Goal: Communication & Community: Answer question/provide support

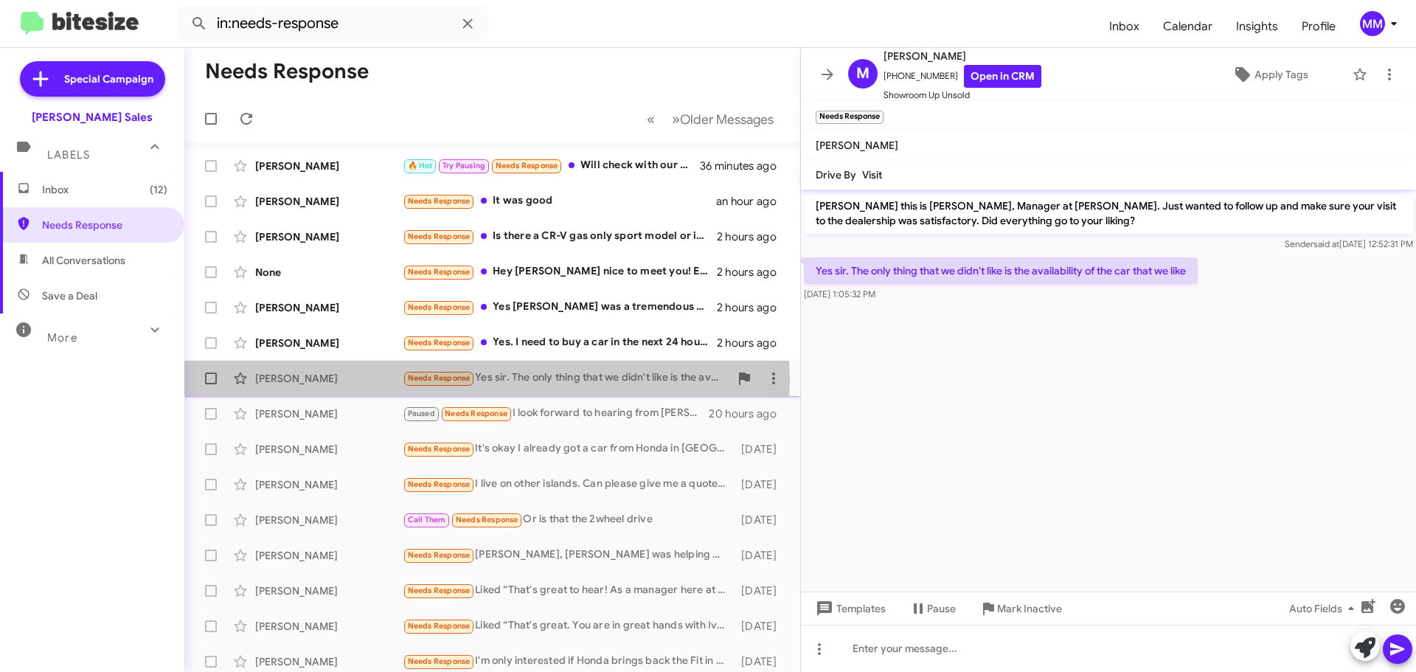
click at [311, 383] on div "[PERSON_NAME]" at bounding box center [329, 378] width 148 height 15
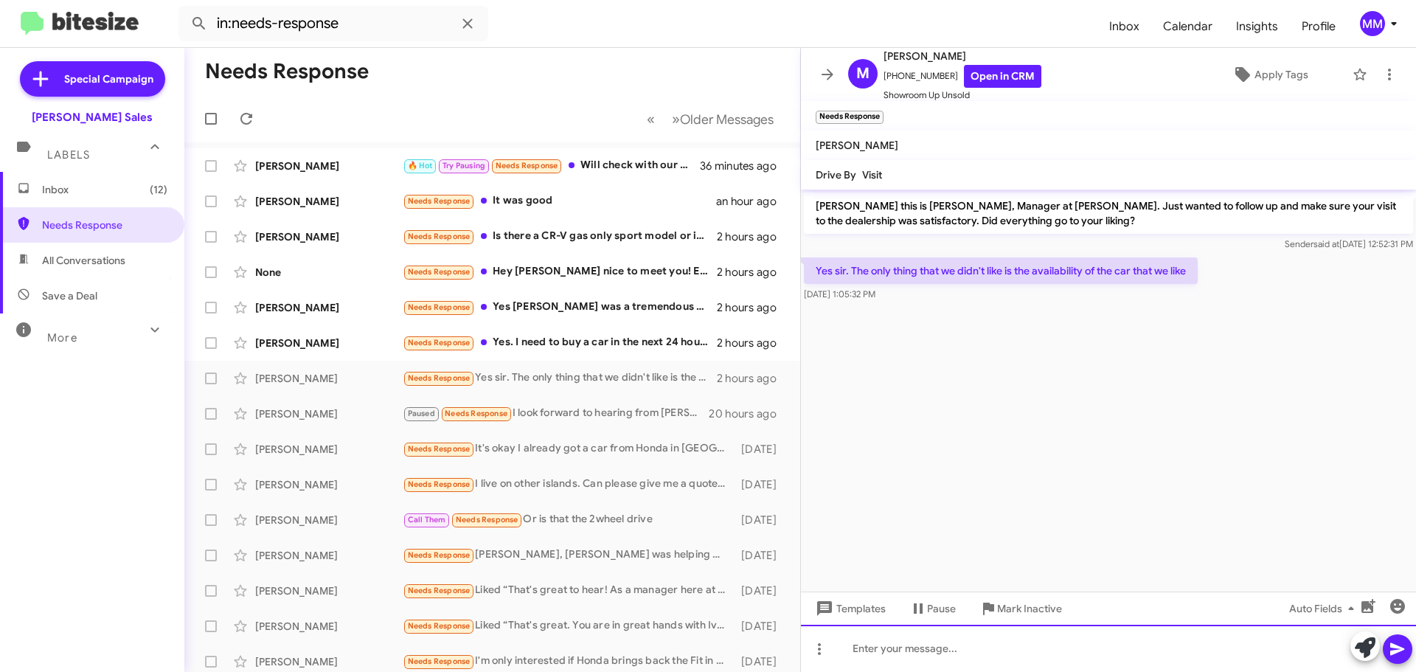
click at [917, 644] on div at bounding box center [1108, 648] width 615 height 47
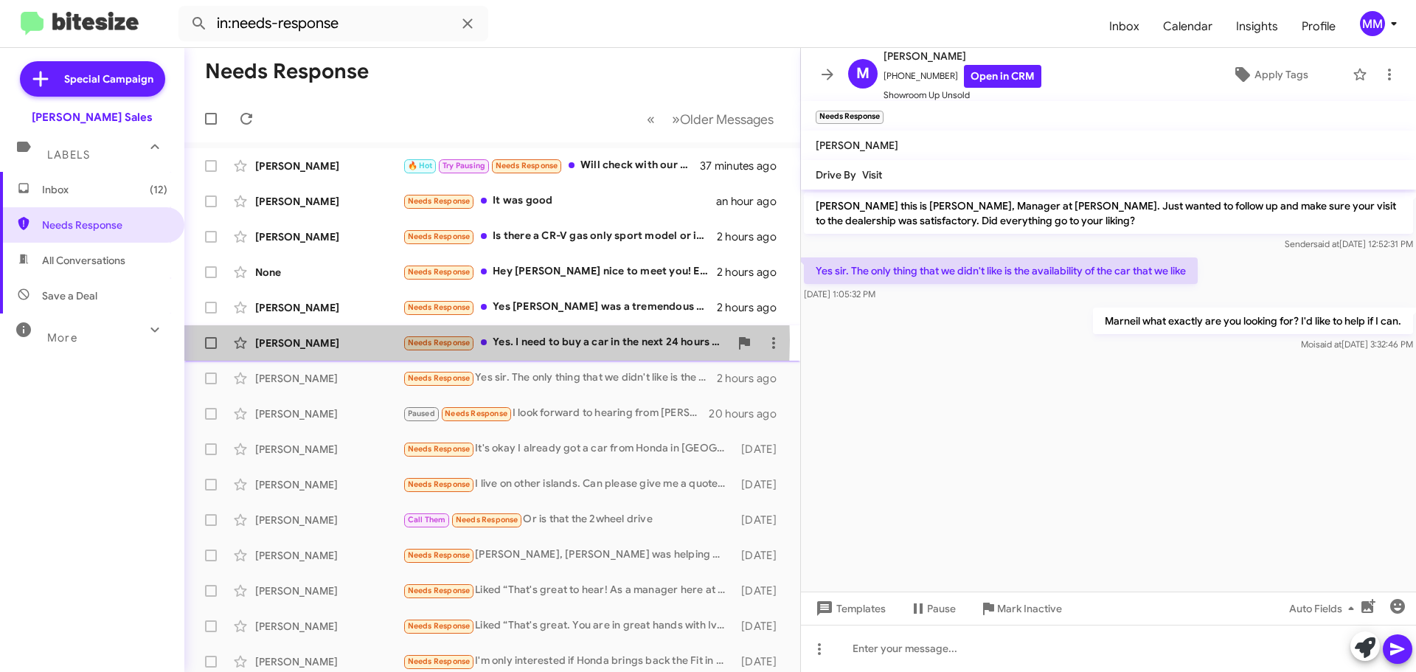
click at [360, 340] on div "[PERSON_NAME]" at bounding box center [329, 343] width 148 height 15
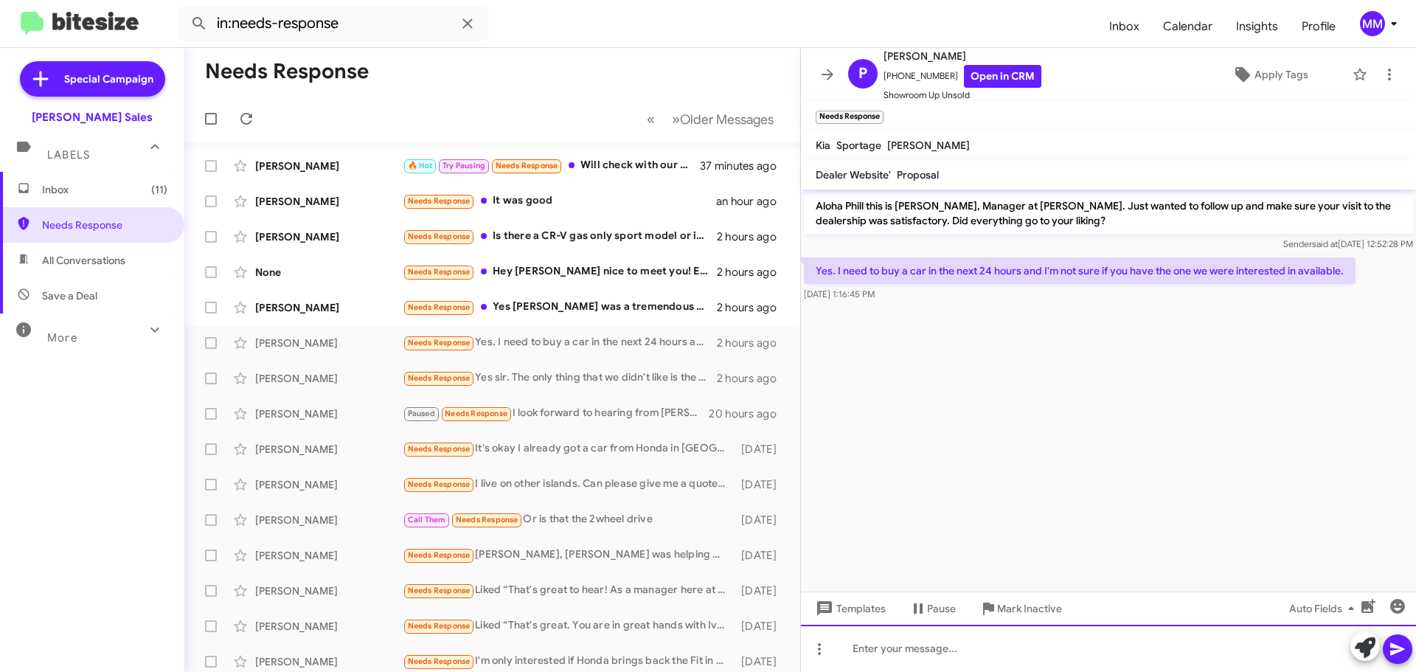
click at [895, 648] on div at bounding box center [1108, 648] width 615 height 47
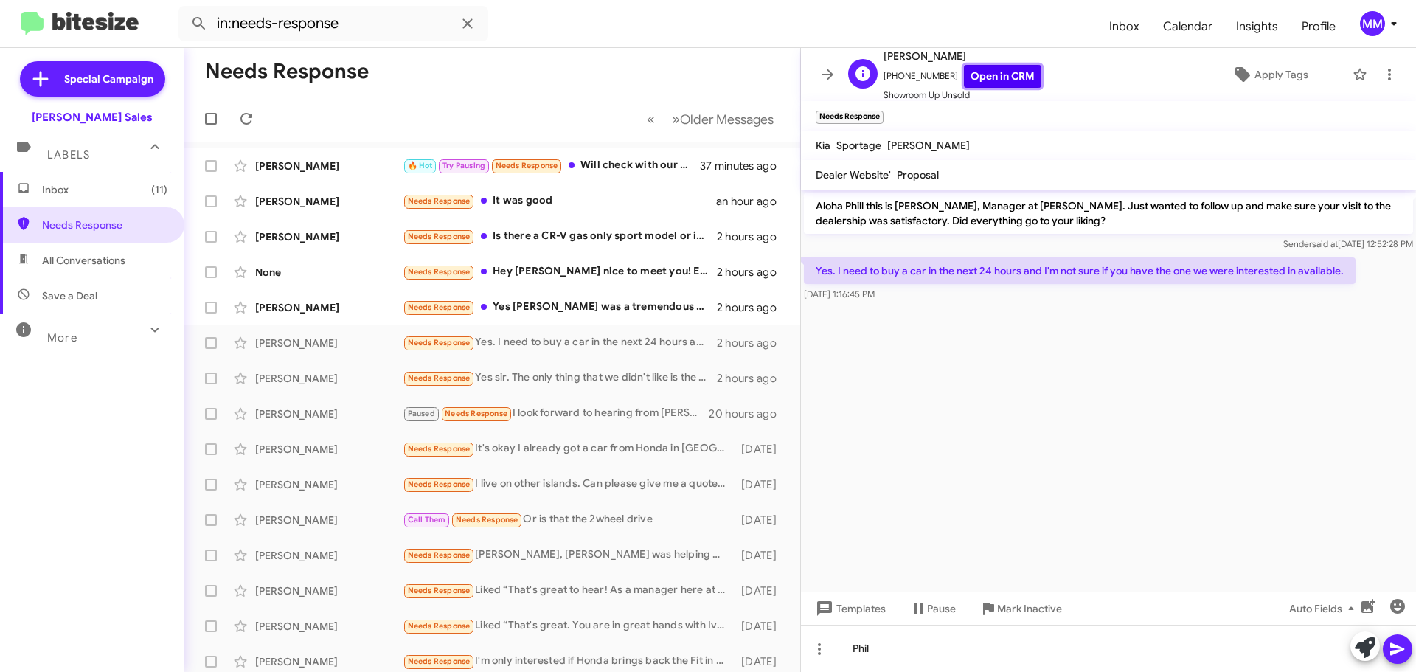
click at [979, 78] on link "Open in CRM" at bounding box center [1002, 76] width 77 height 23
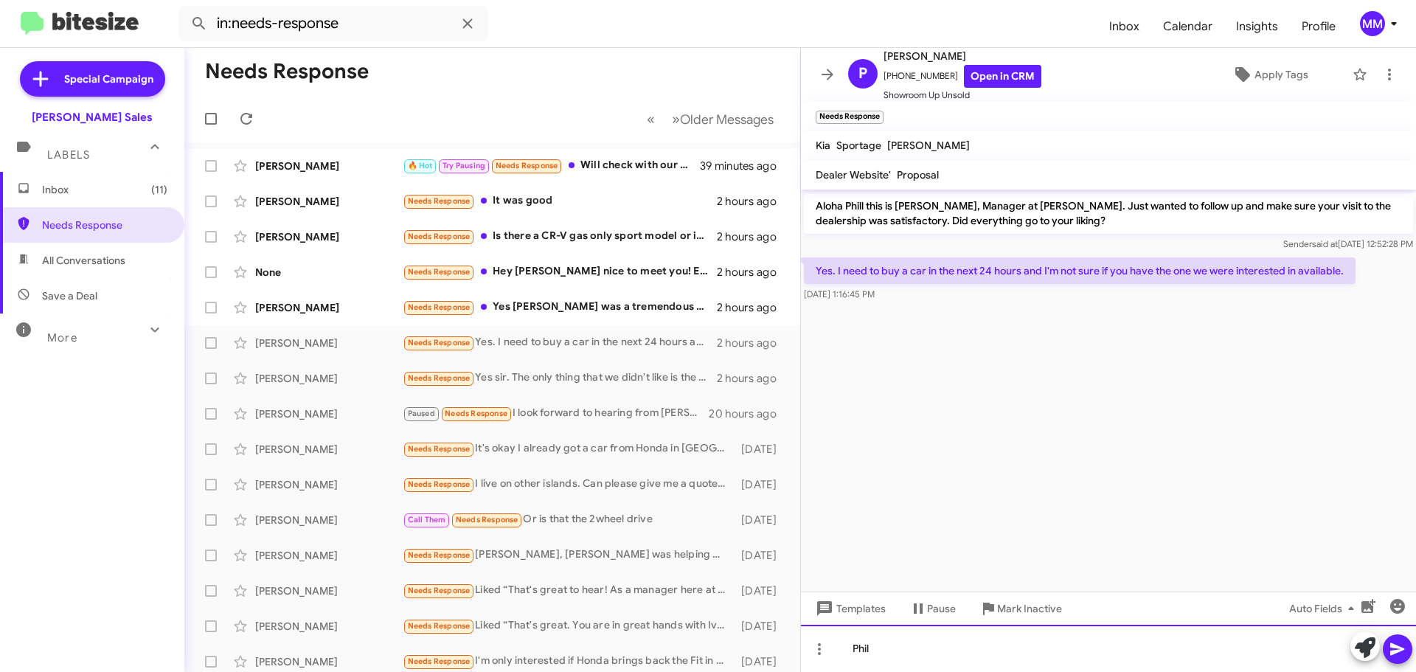
drag, startPoint x: 916, startPoint y: 646, endPoint x: 924, endPoint y: 636, distance: 13.1
click at [914, 646] on div "Phil" at bounding box center [1108, 648] width 615 height 47
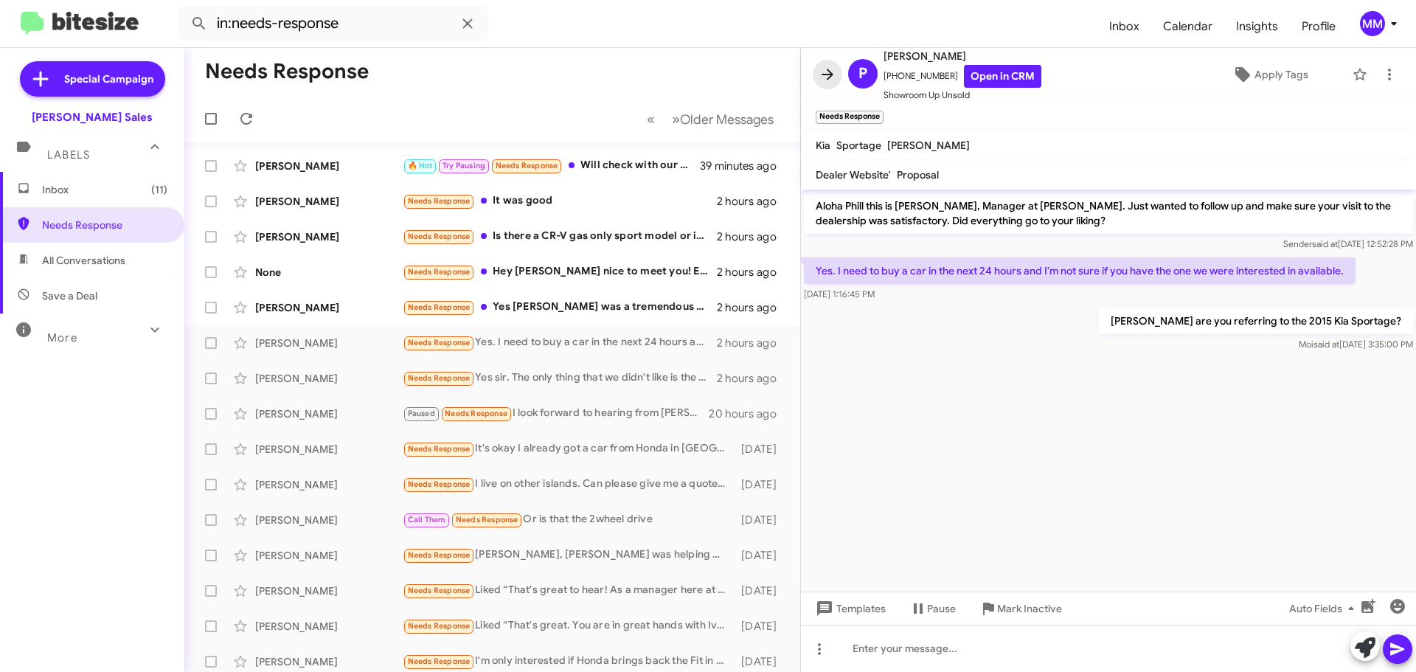
click at [837, 73] on span at bounding box center [828, 75] width 30 height 18
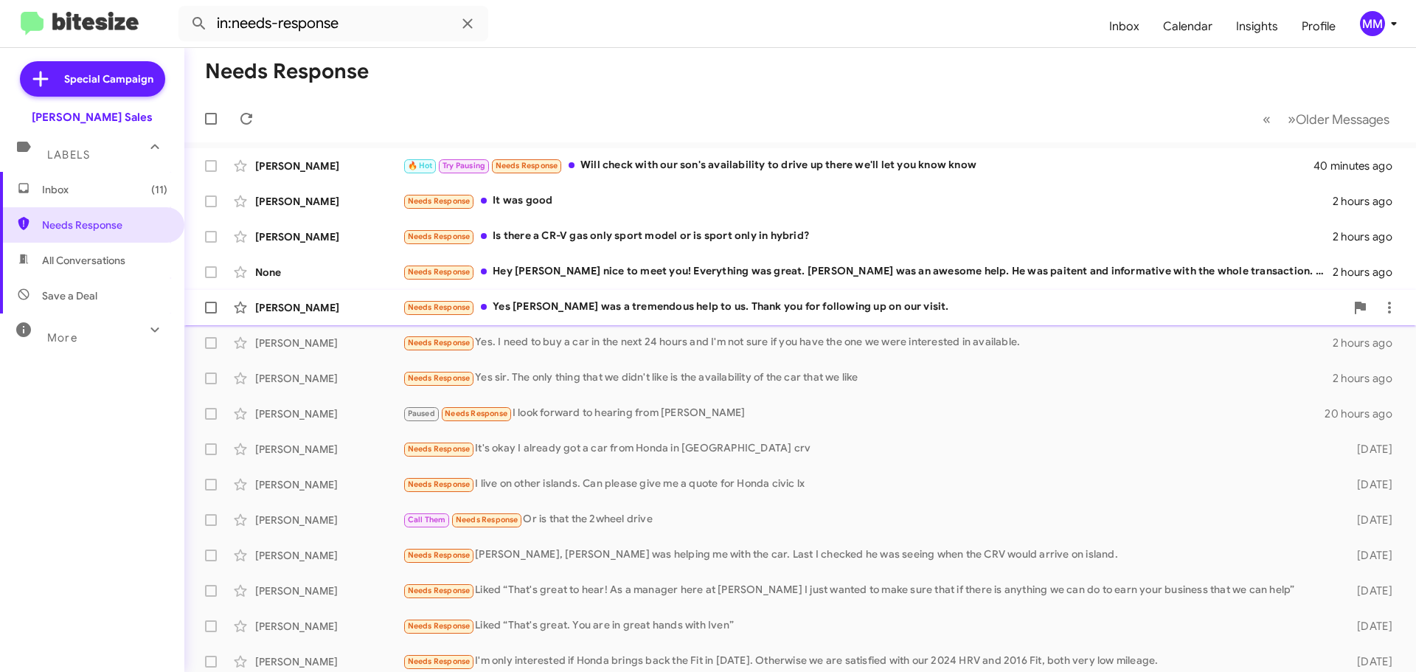
click at [581, 302] on div "Needs Response Yes [PERSON_NAME] was a tremendous help to us. Thank you for fol…" at bounding box center [874, 307] width 943 height 17
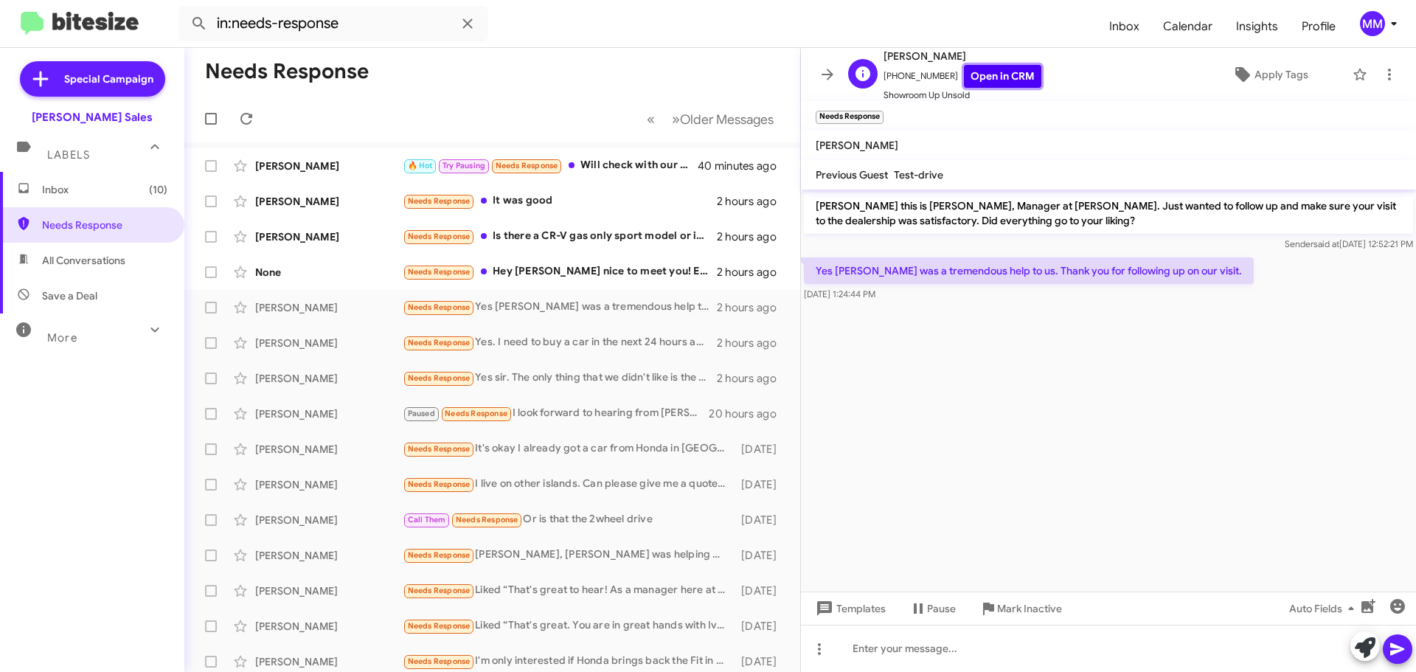
click at [971, 80] on link "Open in CRM" at bounding box center [1002, 76] width 77 height 23
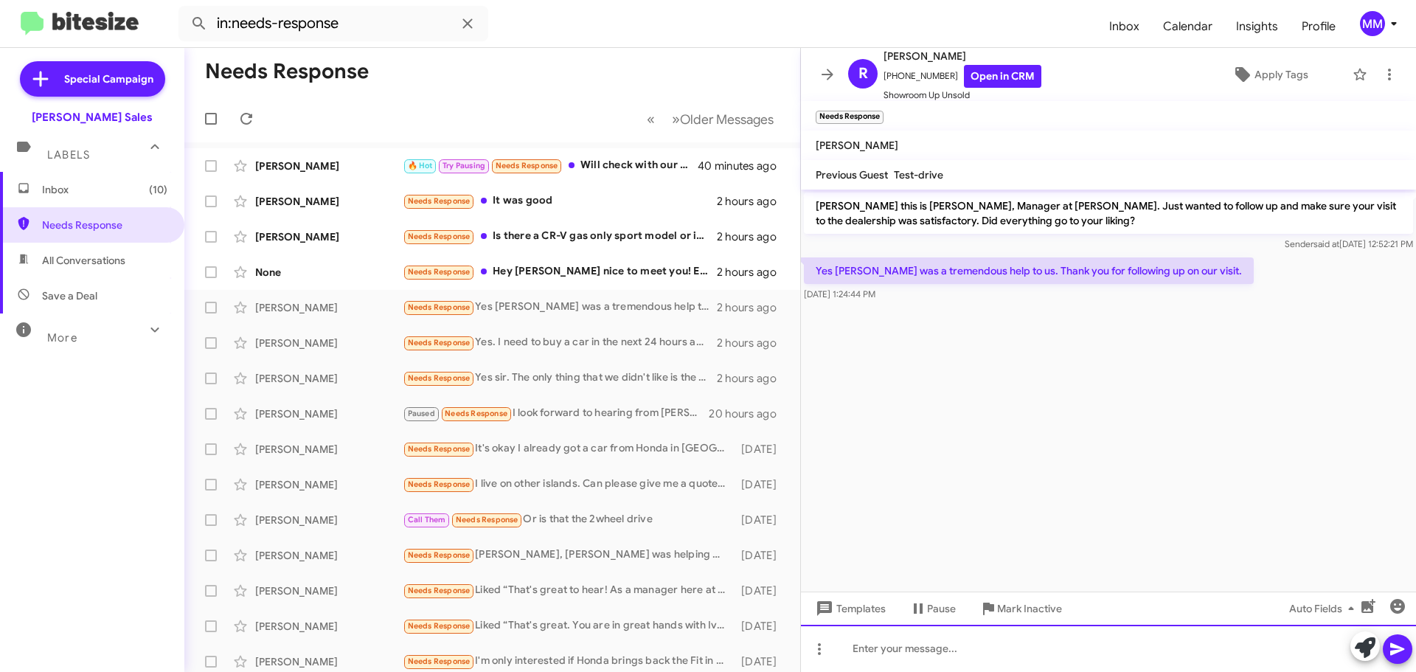
click at [892, 653] on div at bounding box center [1108, 648] width 615 height 47
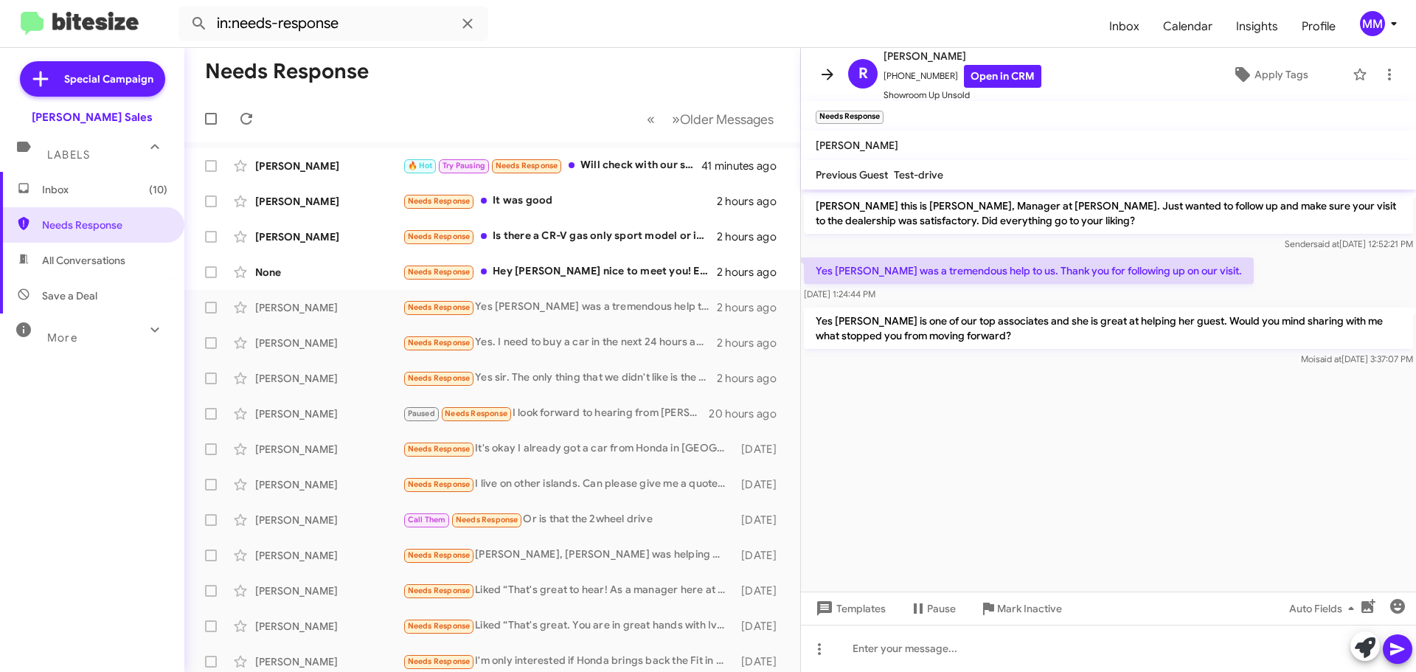
click at [826, 74] on icon at bounding box center [828, 74] width 12 height 11
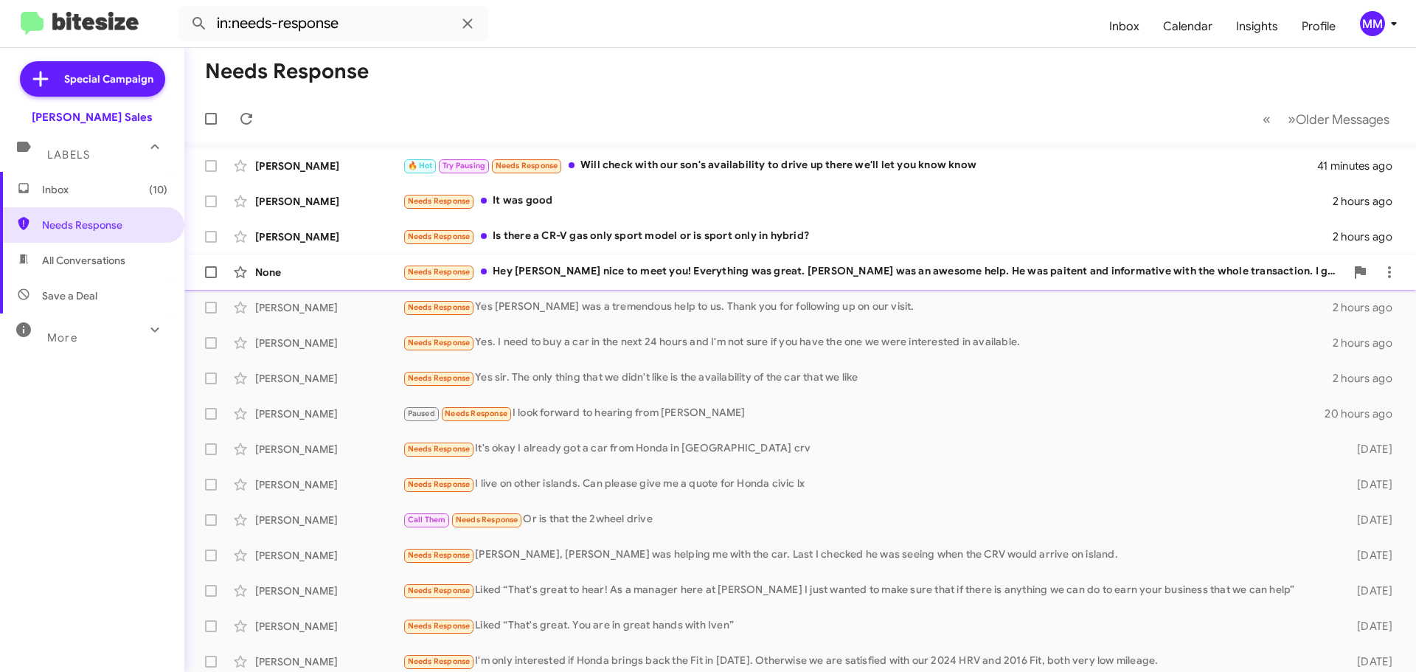
click at [681, 269] on div "Needs Response Hey Poki nice to meet you! Everything was great. [PERSON_NAME] w…" at bounding box center [874, 271] width 943 height 17
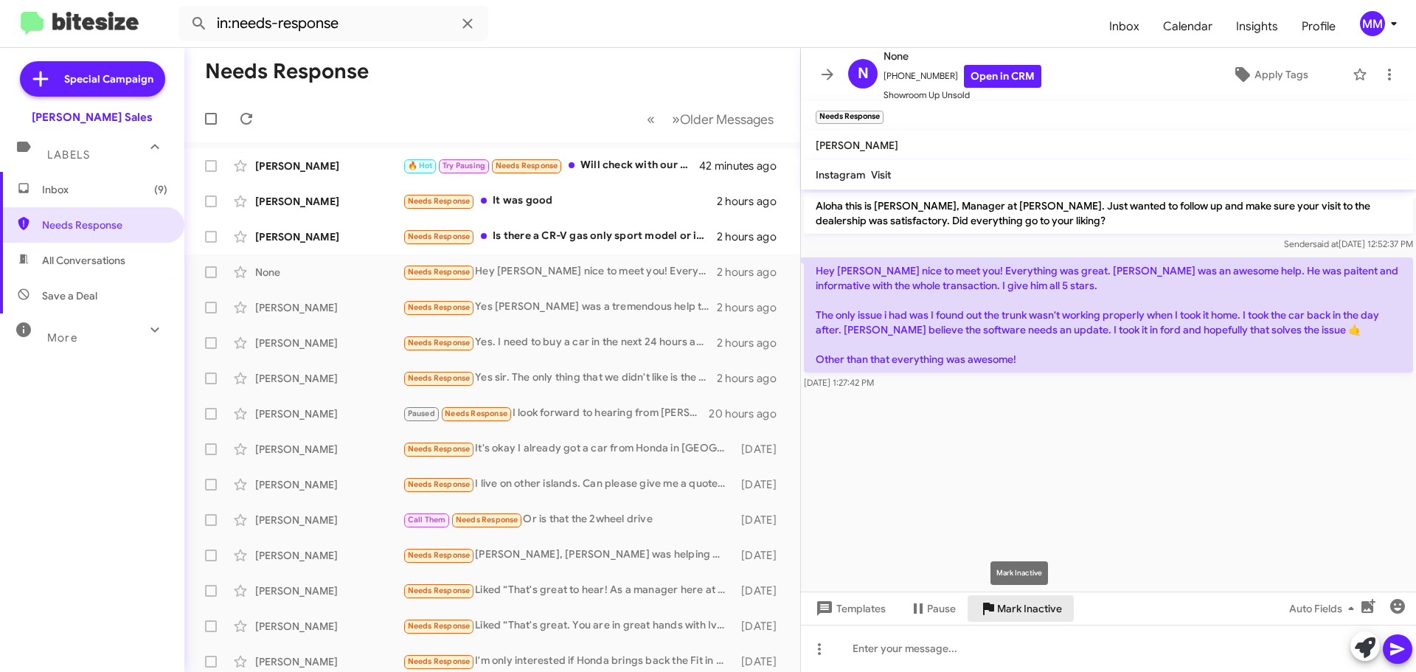
click at [1010, 609] on span "Mark Inactive" at bounding box center [1029, 608] width 65 height 27
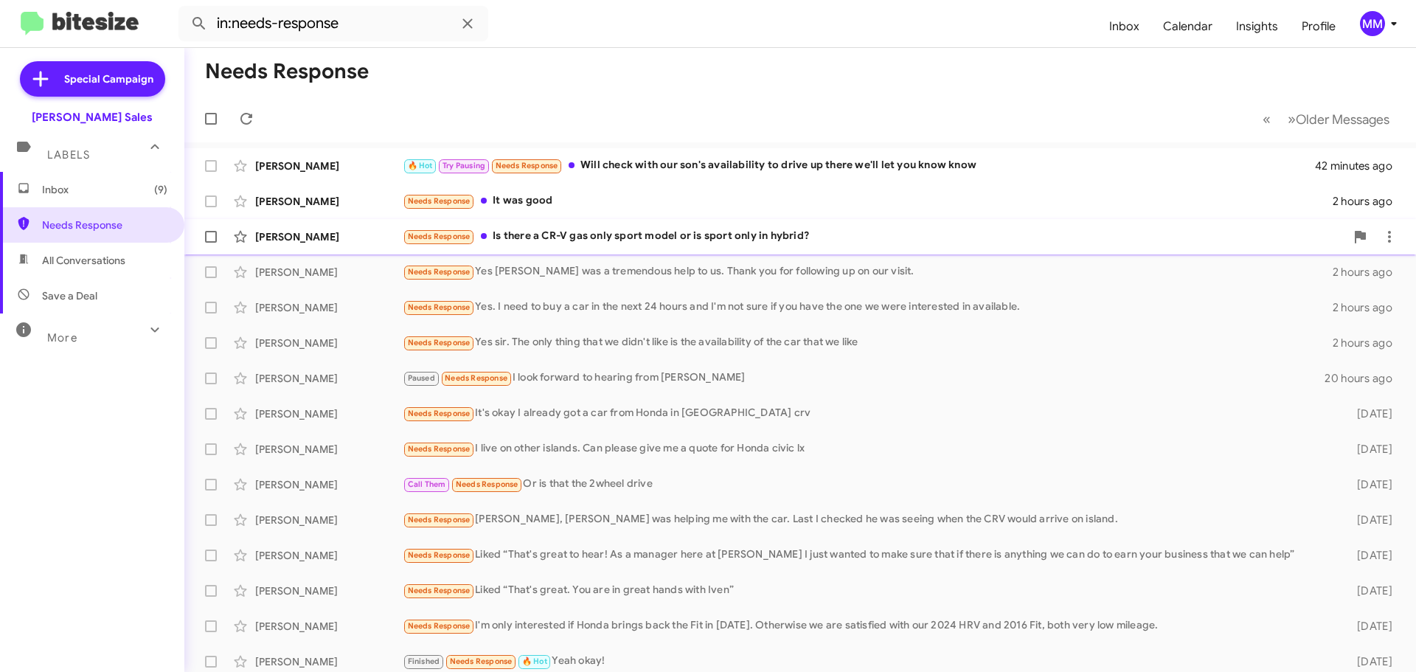
click at [585, 235] on div "Needs Response Is there a CR-V gas only sport model or is sport only in hybrid?" at bounding box center [874, 236] width 943 height 17
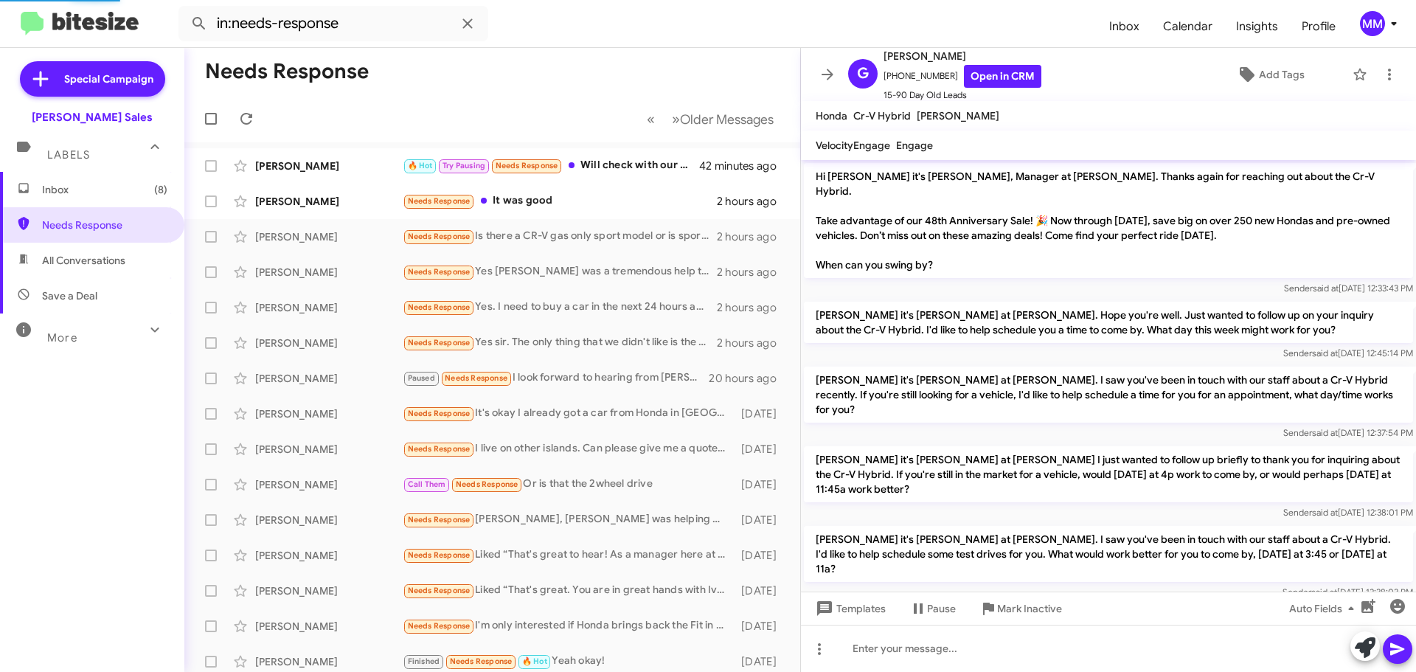
scroll to position [176, 0]
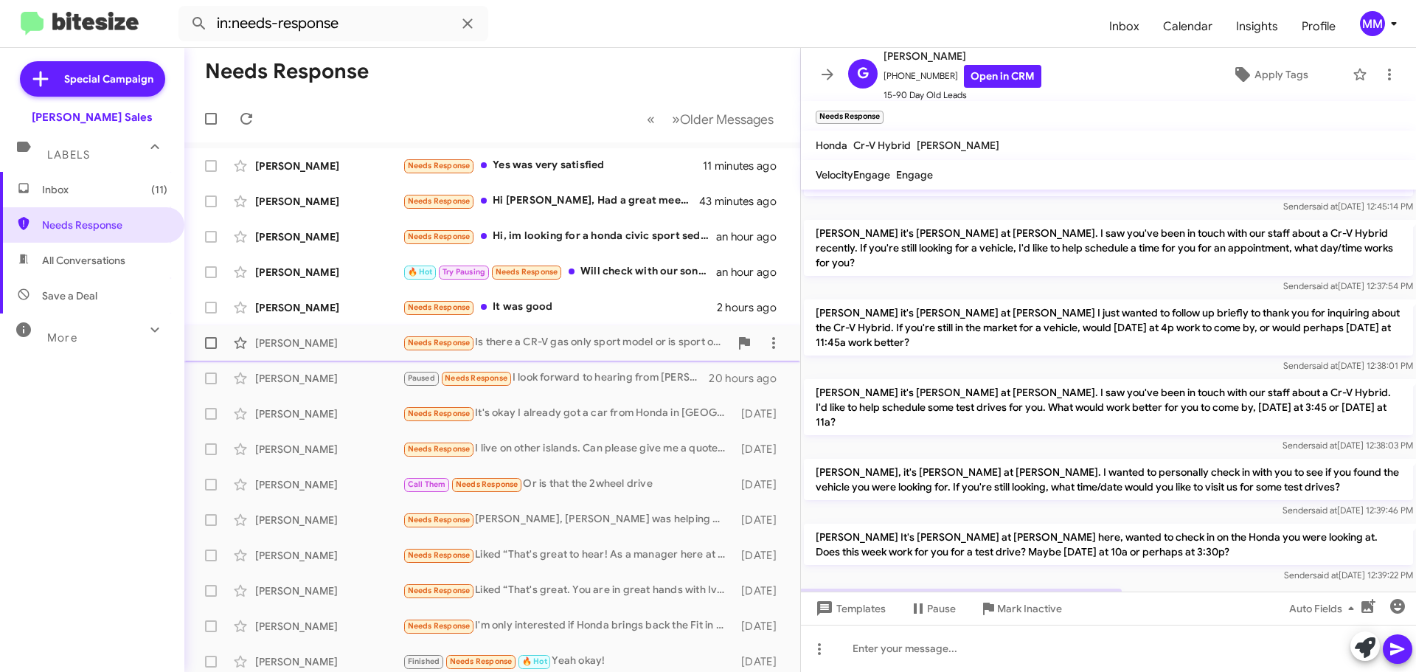
click at [565, 339] on div "Needs Response Is there a CR-V gas only sport model or is sport only in hybrid?" at bounding box center [566, 342] width 327 height 17
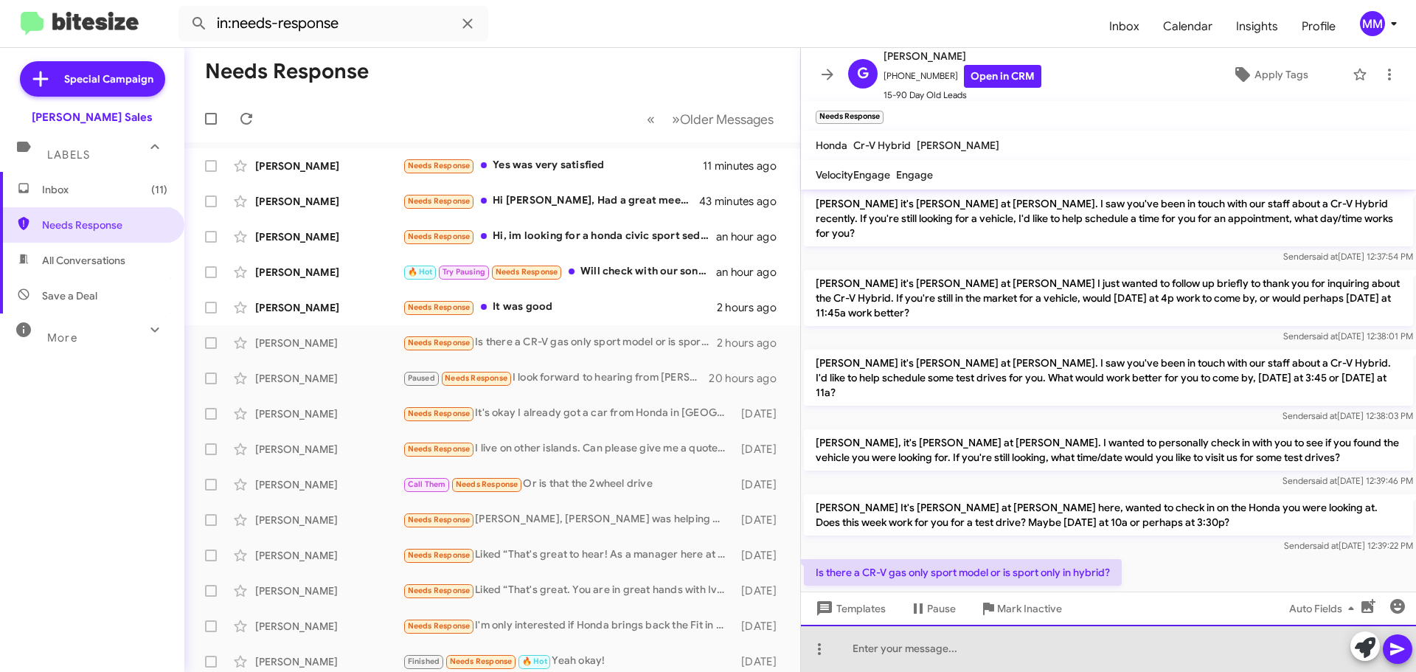
click at [891, 662] on div at bounding box center [1108, 648] width 615 height 47
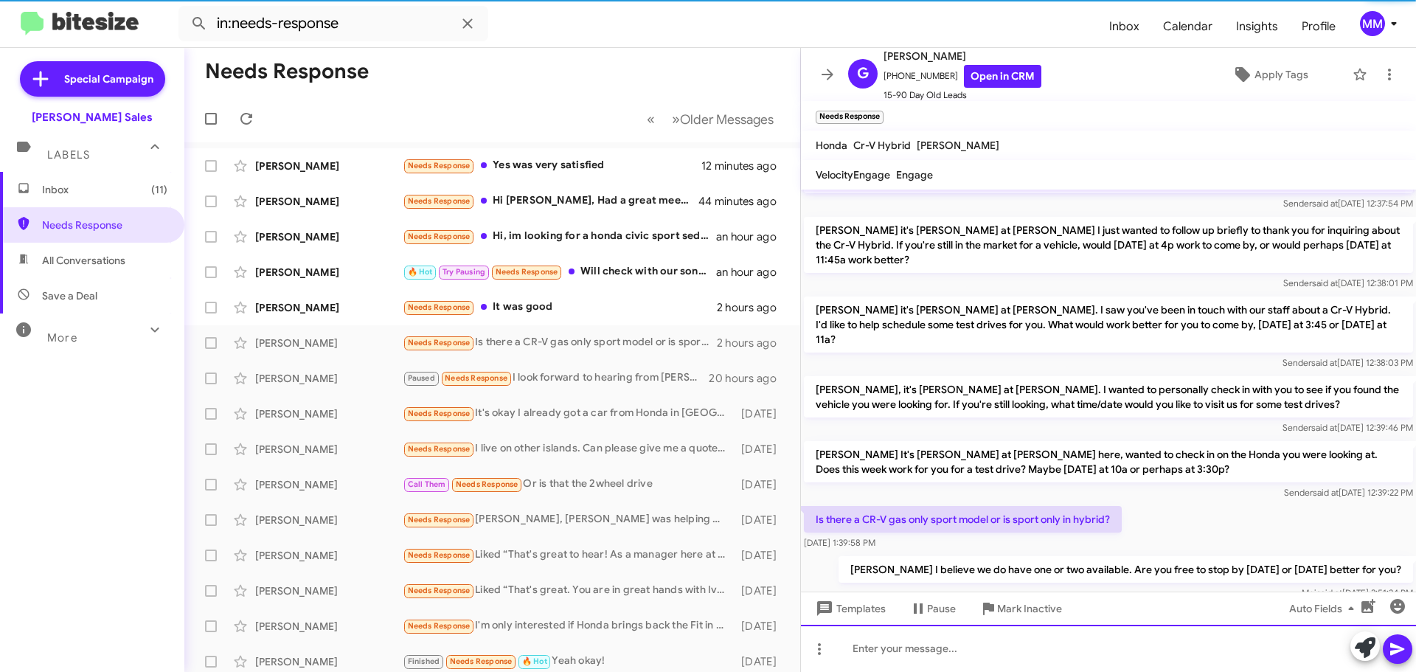
scroll to position [260, 0]
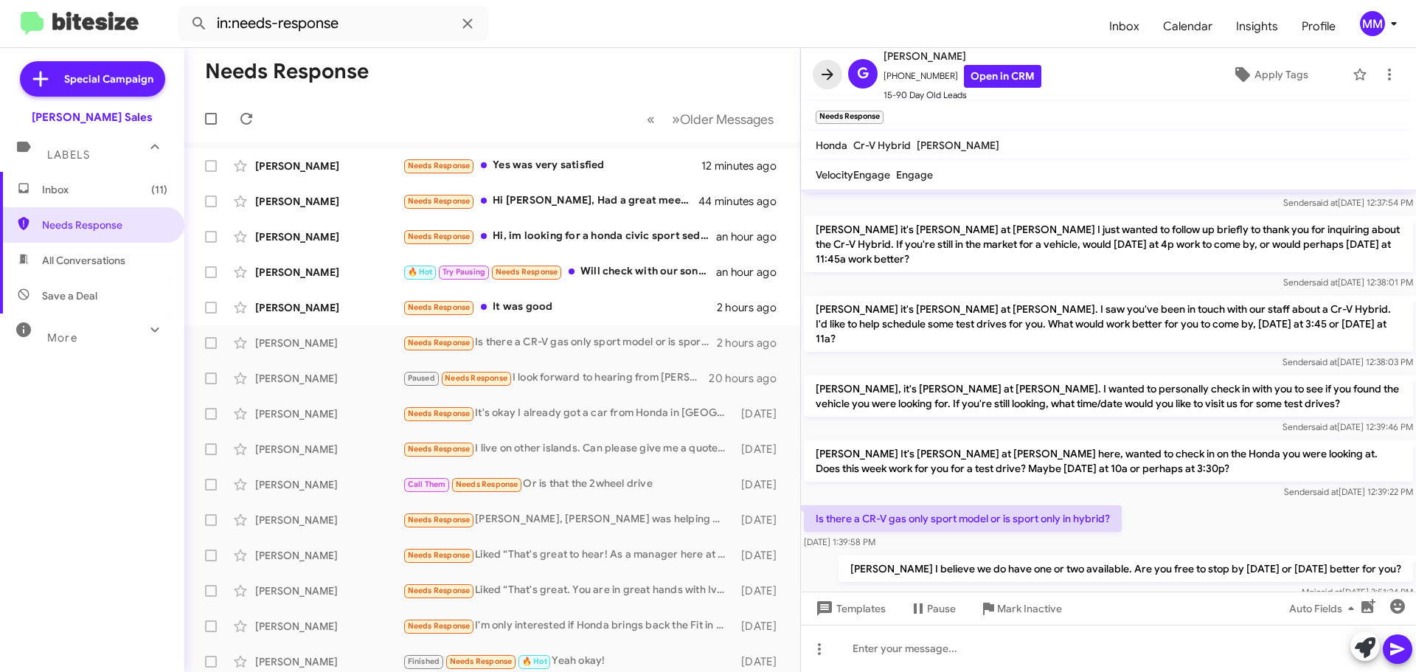
click at [834, 72] on icon at bounding box center [828, 75] width 18 height 18
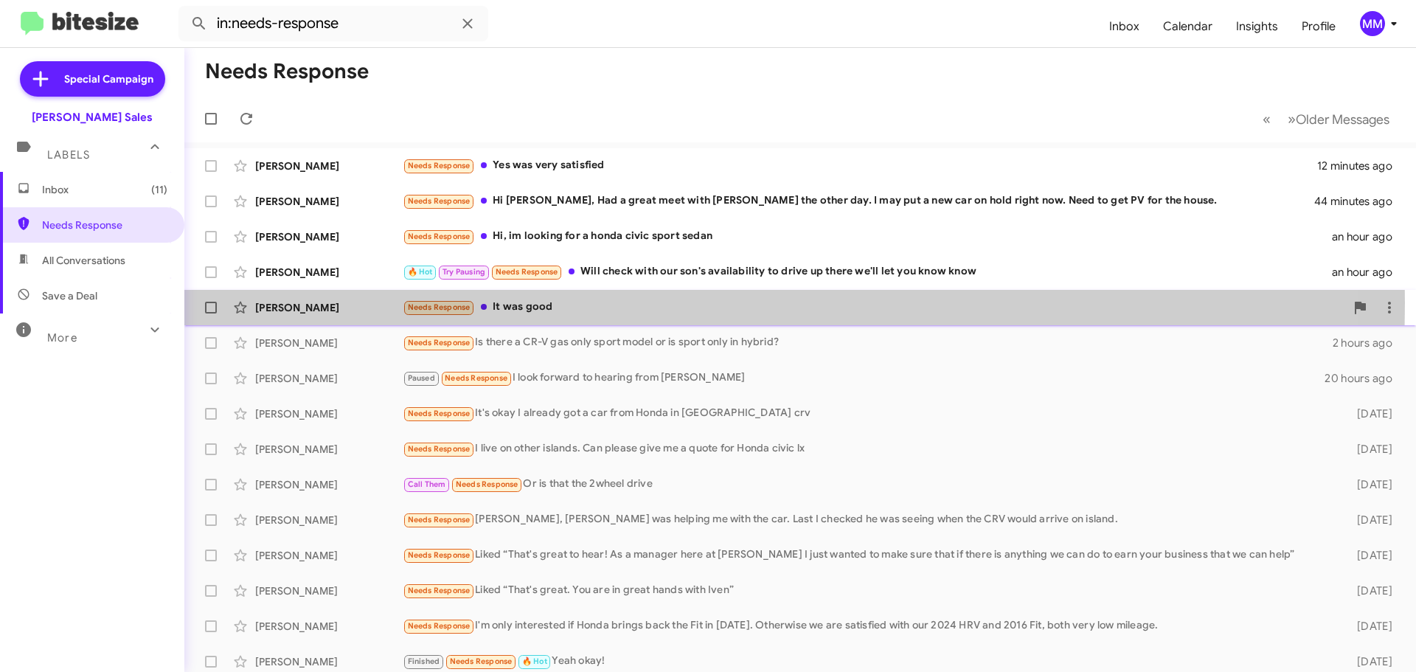
click at [539, 302] on div "Needs Response It was good" at bounding box center [874, 307] width 943 height 17
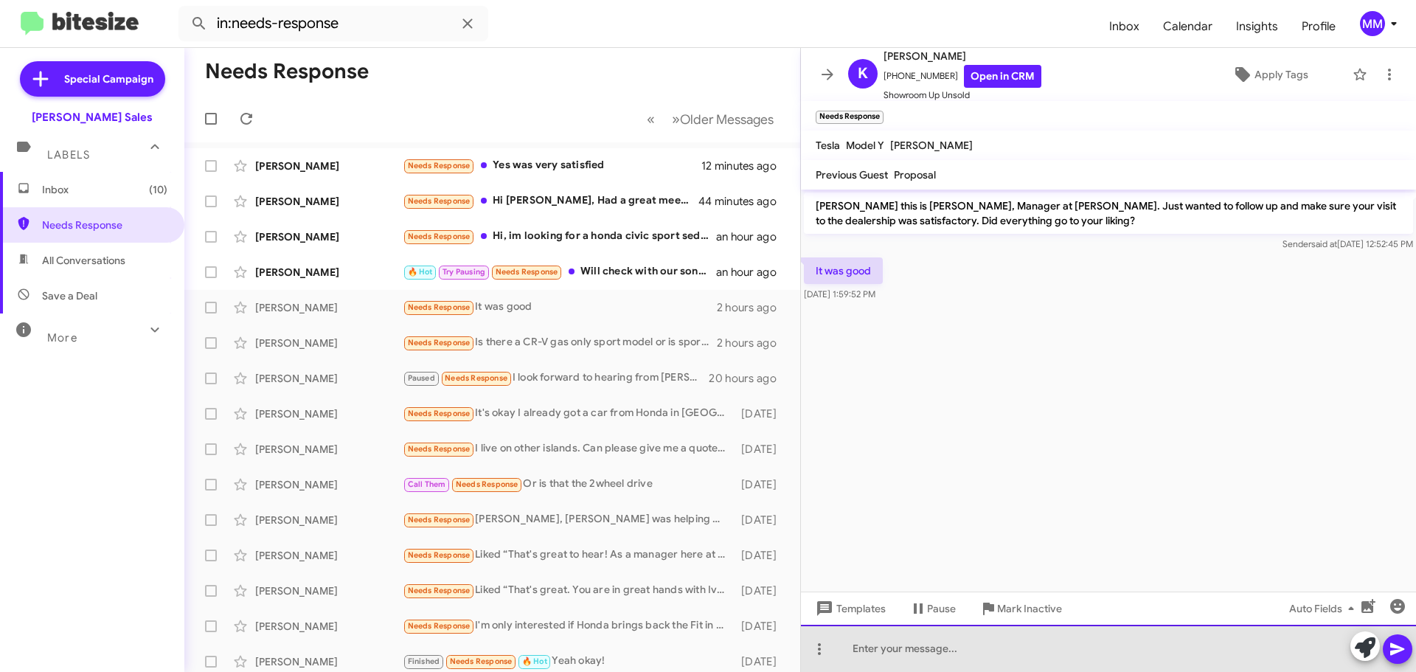
drag, startPoint x: 887, startPoint y: 642, endPoint x: 876, endPoint y: 646, distance: 11.2
click at [876, 646] on div at bounding box center [1108, 648] width 615 height 47
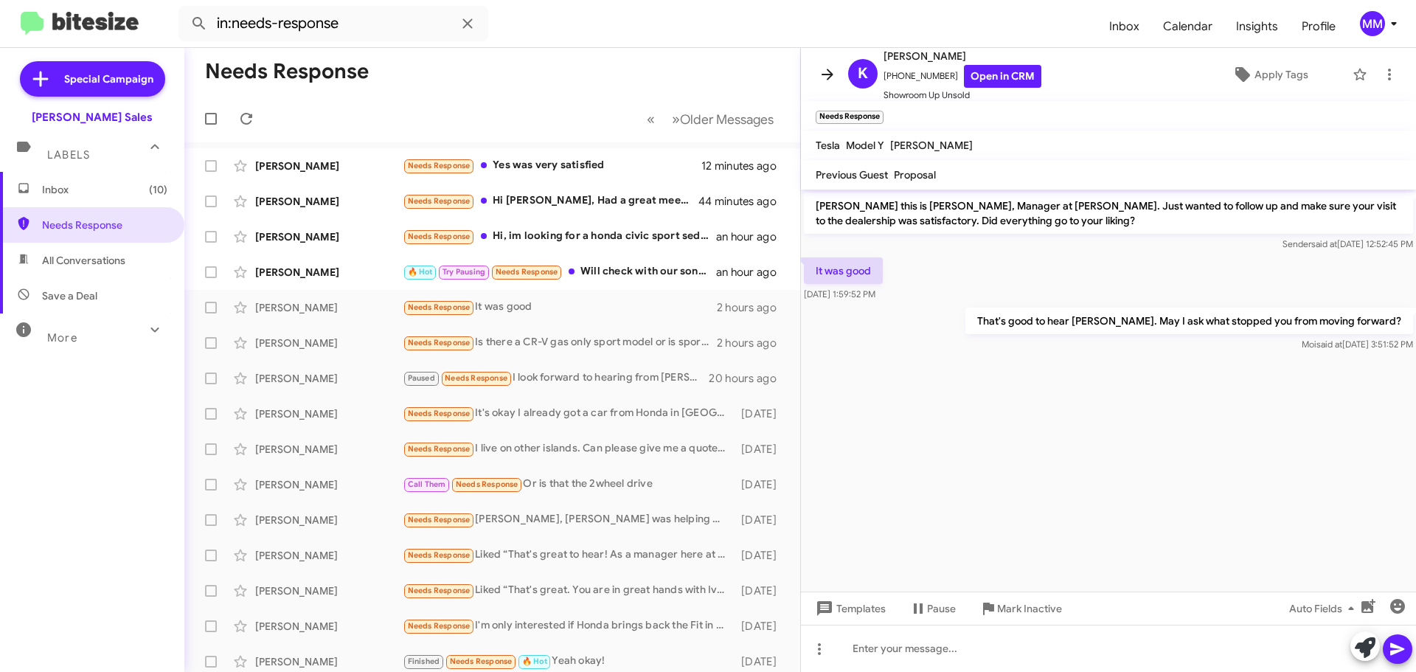
click at [828, 75] on icon at bounding box center [828, 74] width 12 height 11
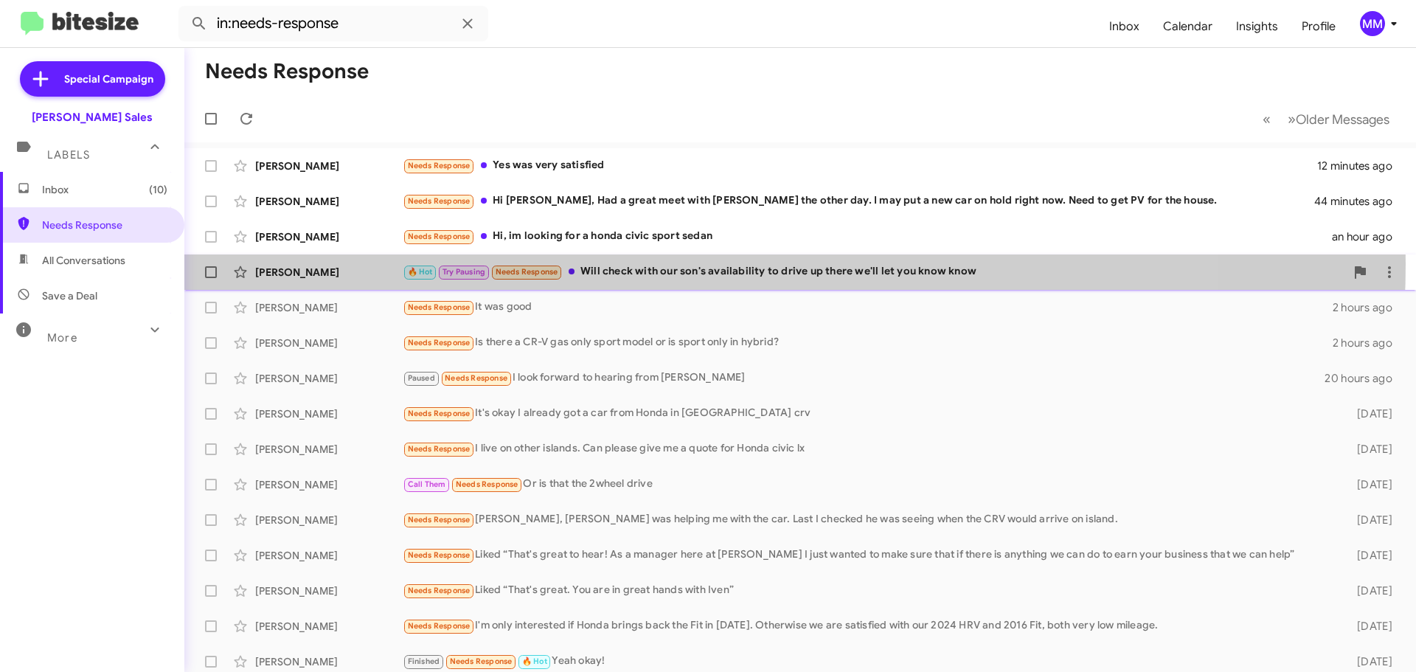
click at [656, 264] on div "🔥 Hot Try Pausing Needs Response Will check with our son's availability to driv…" at bounding box center [874, 271] width 943 height 17
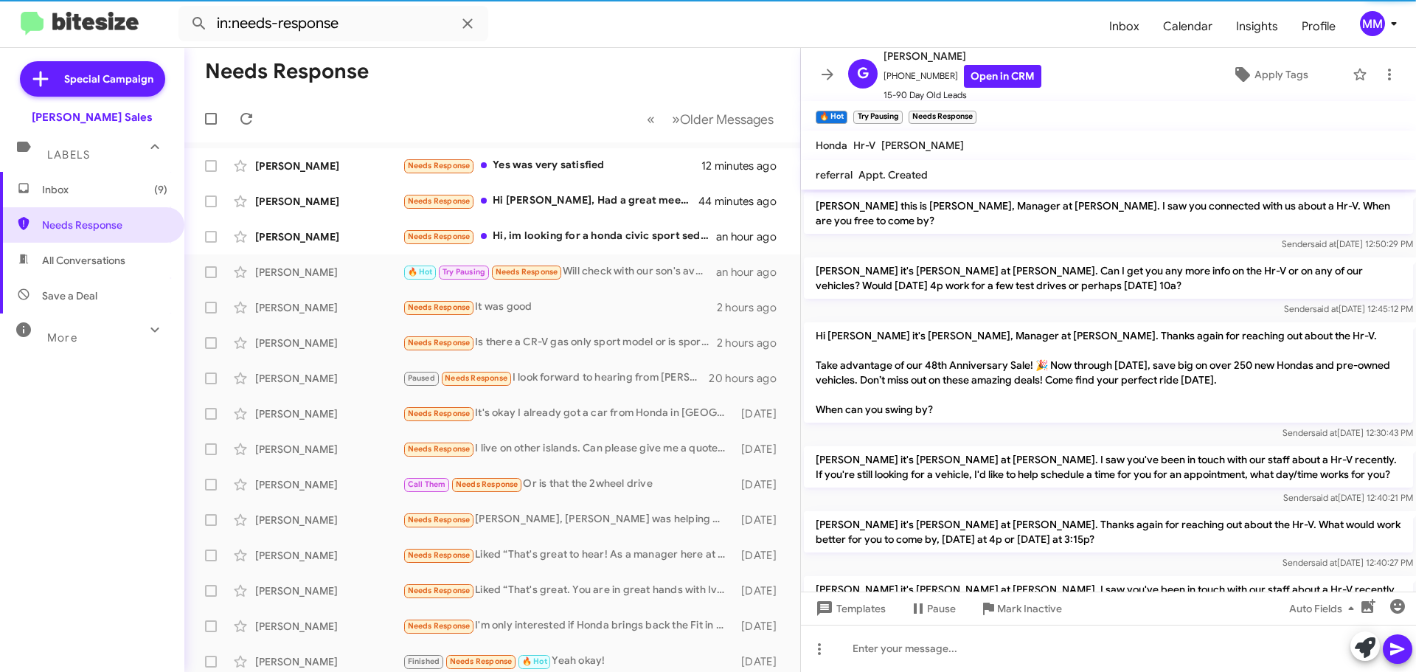
scroll to position [657, 0]
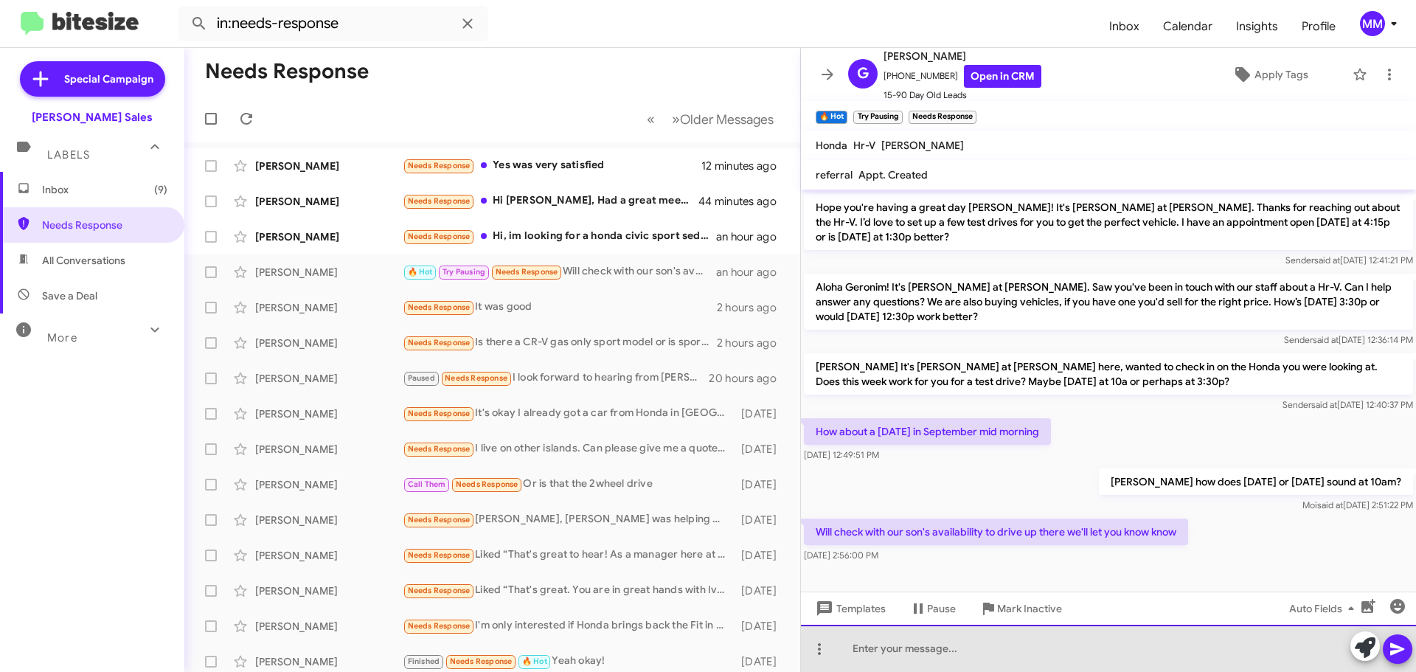
drag, startPoint x: 922, startPoint y: 654, endPoint x: 902, endPoint y: 654, distance: 19.9
click at [905, 658] on div at bounding box center [1108, 648] width 615 height 47
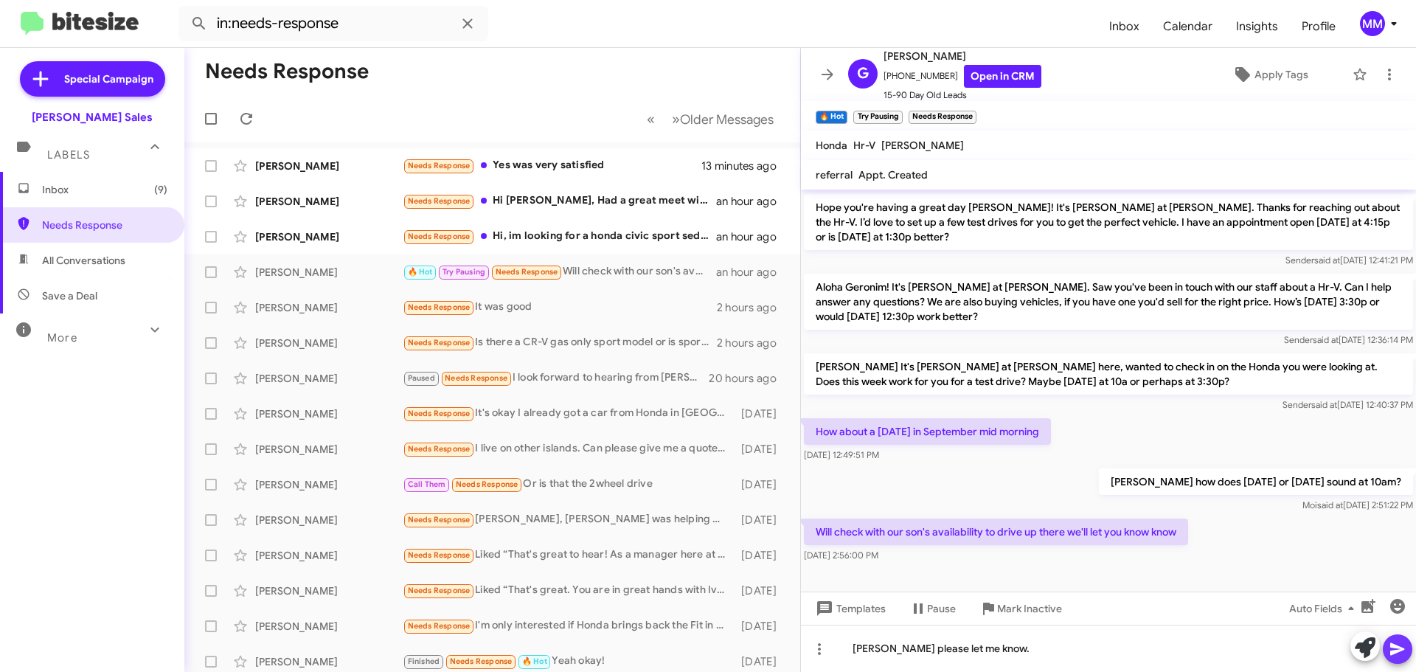
drag, startPoint x: 1398, startPoint y: 649, endPoint x: 1155, endPoint y: 628, distance: 244.4
click at [1397, 649] on icon at bounding box center [1398, 649] width 18 height 18
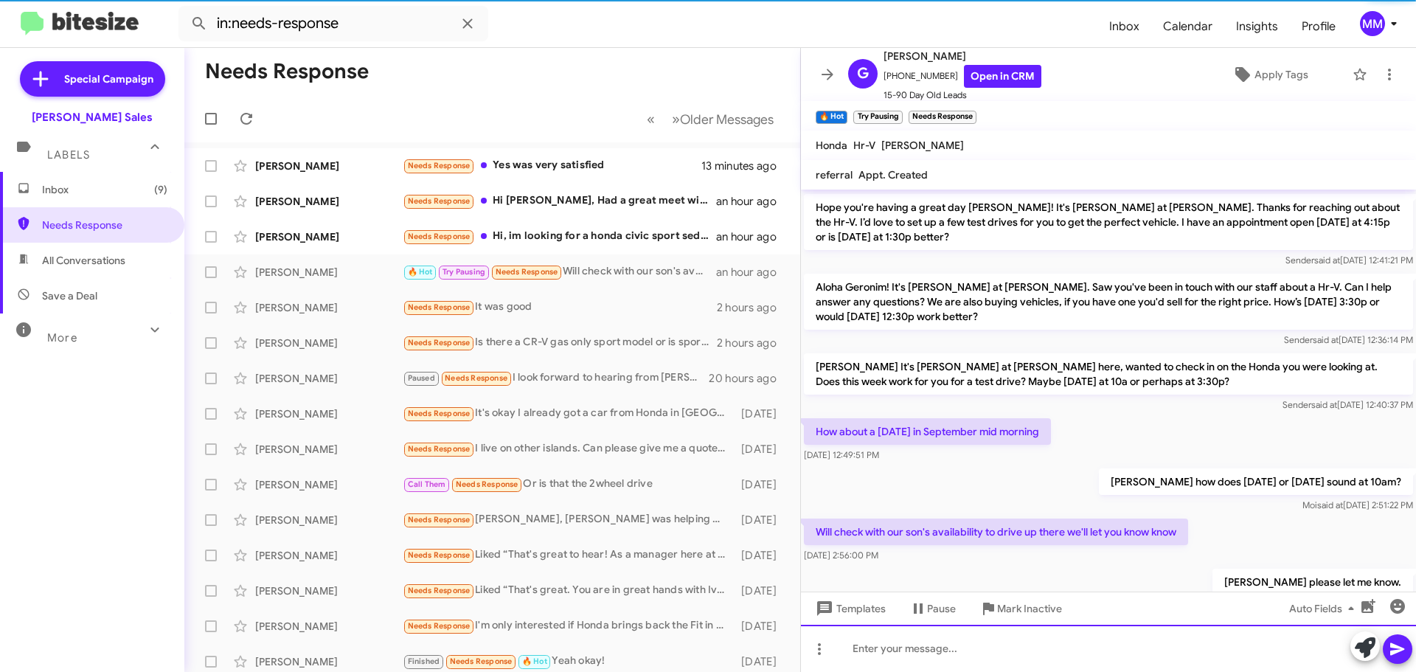
scroll to position [0, 0]
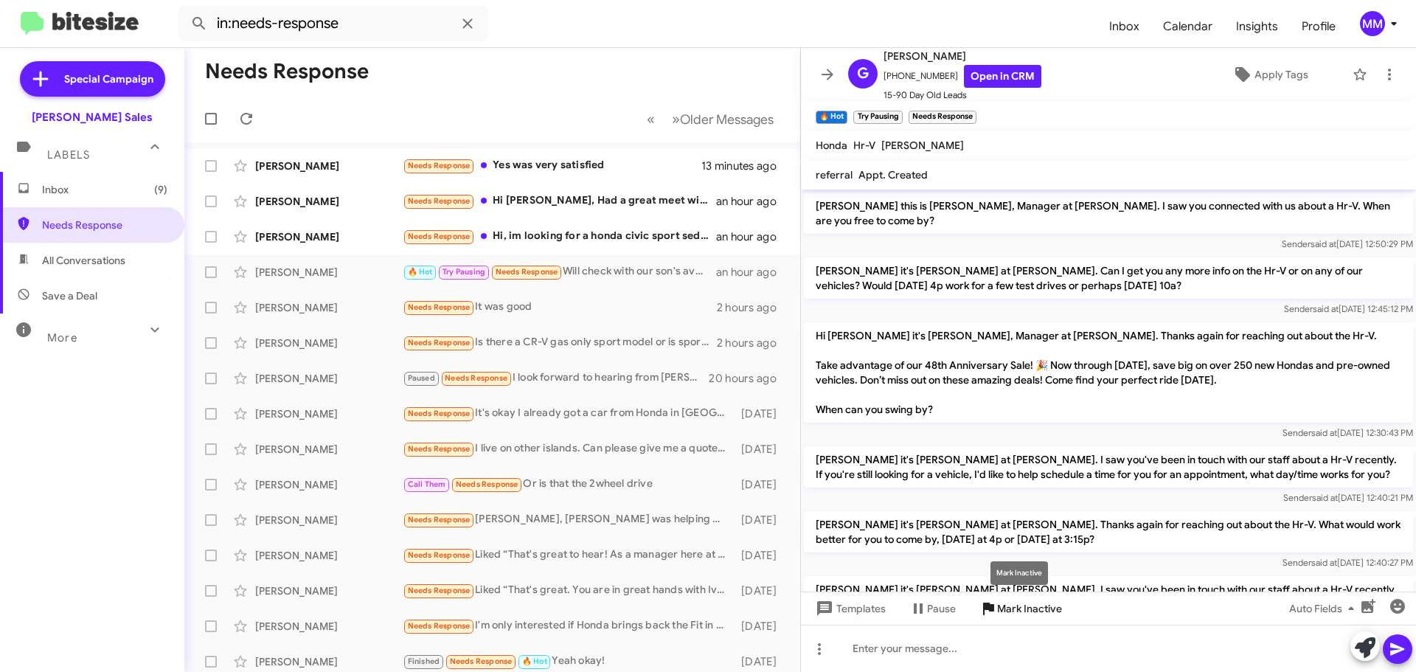
click at [1010, 610] on span "Mark Inactive" at bounding box center [1029, 608] width 65 height 27
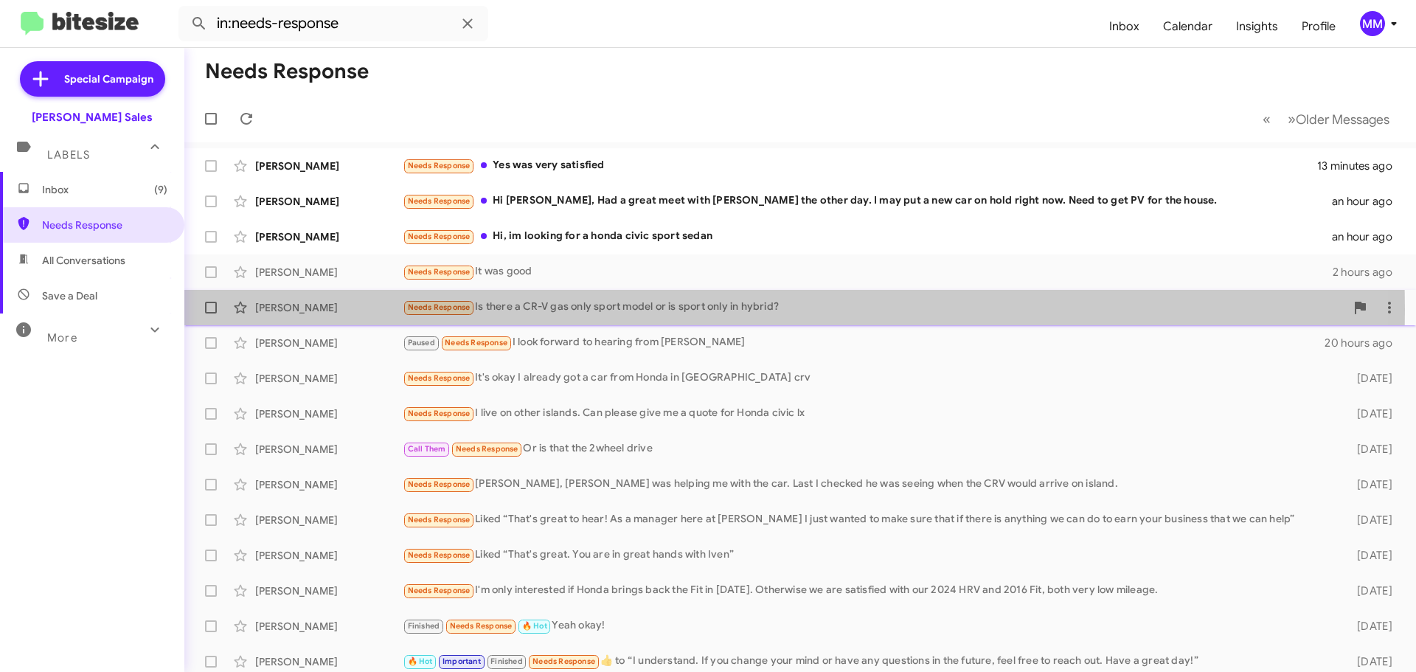
click at [553, 310] on div "Needs Response Is there a CR-V gas only sport model or is sport only in hybrid?" at bounding box center [874, 307] width 943 height 17
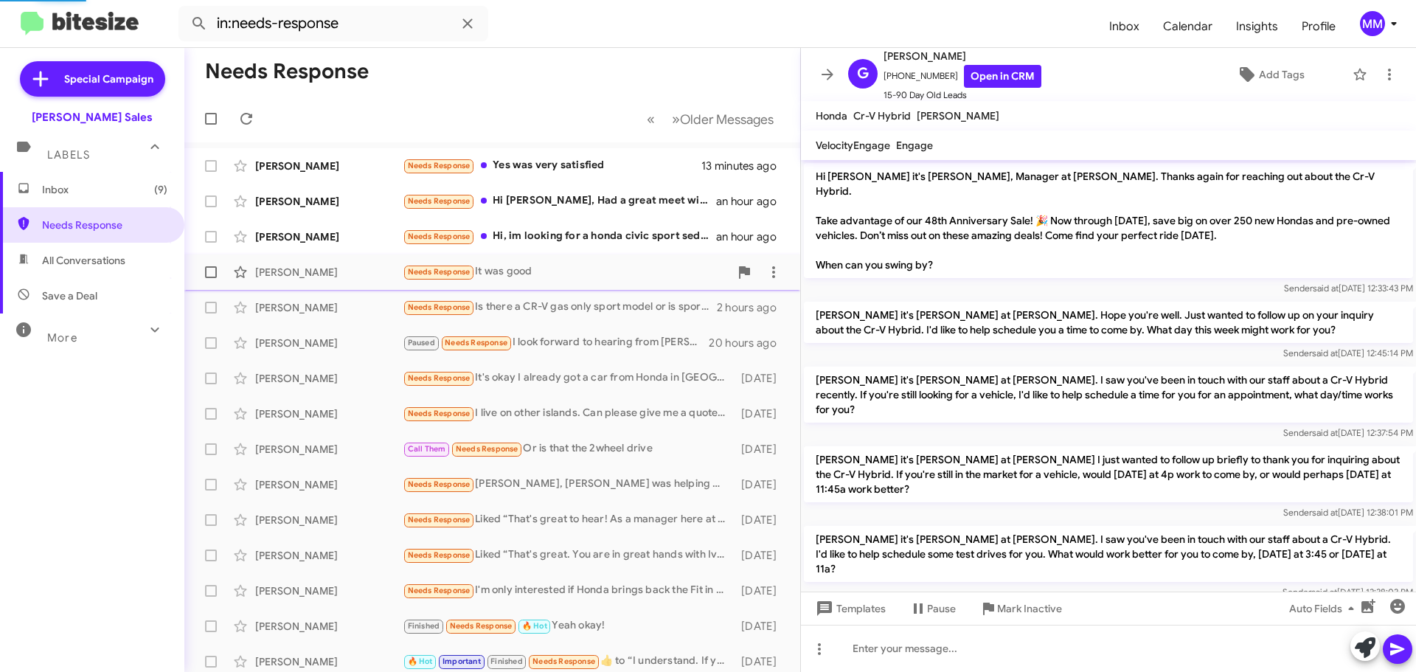
scroll to position [171, 0]
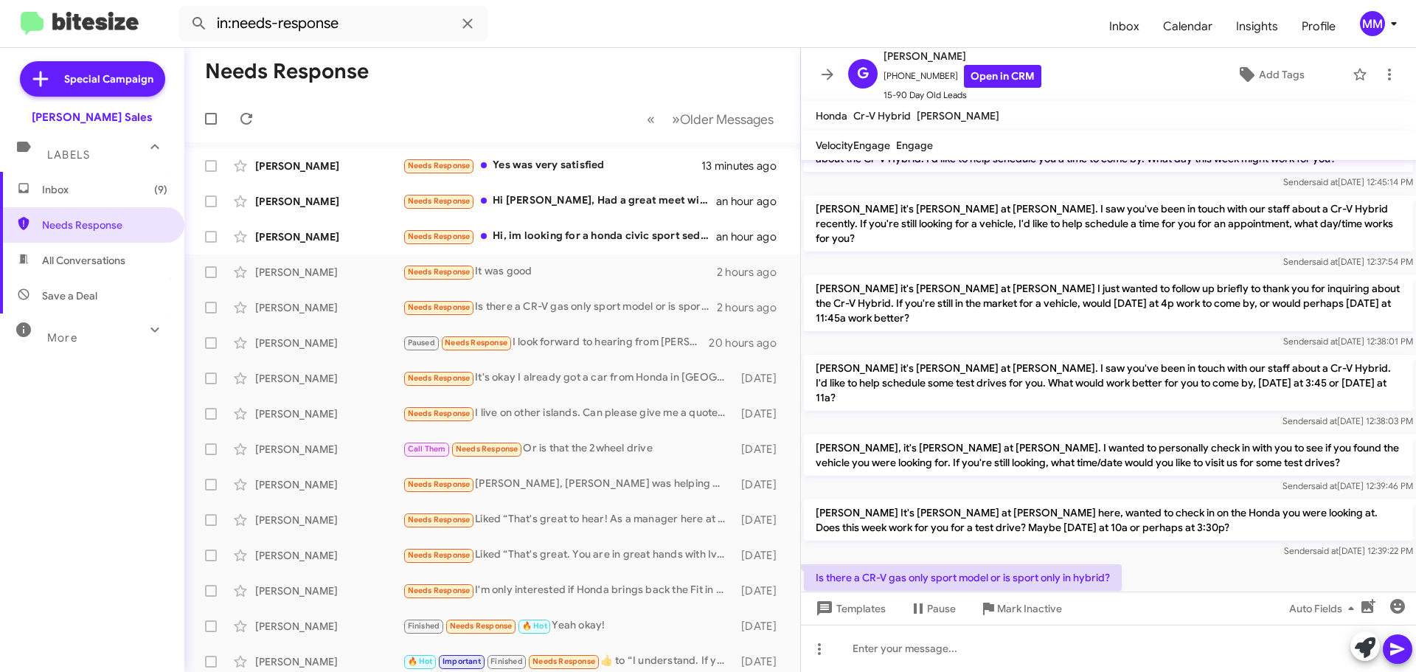
click at [113, 263] on span "All Conversations" at bounding box center [83, 260] width 83 height 15
type input "in:all-conversations"
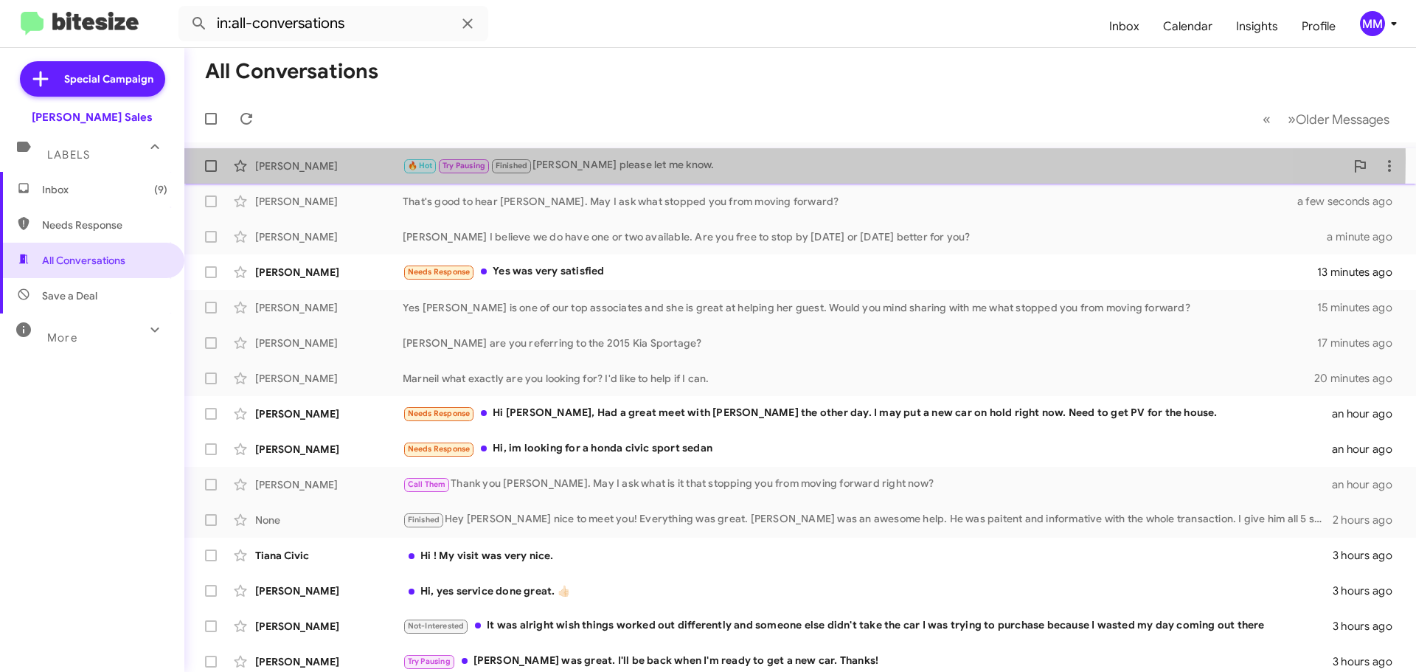
click at [600, 159] on div "🔥 Hot Try Pausing Finished Okay Geronim please let me know." at bounding box center [874, 165] width 943 height 17
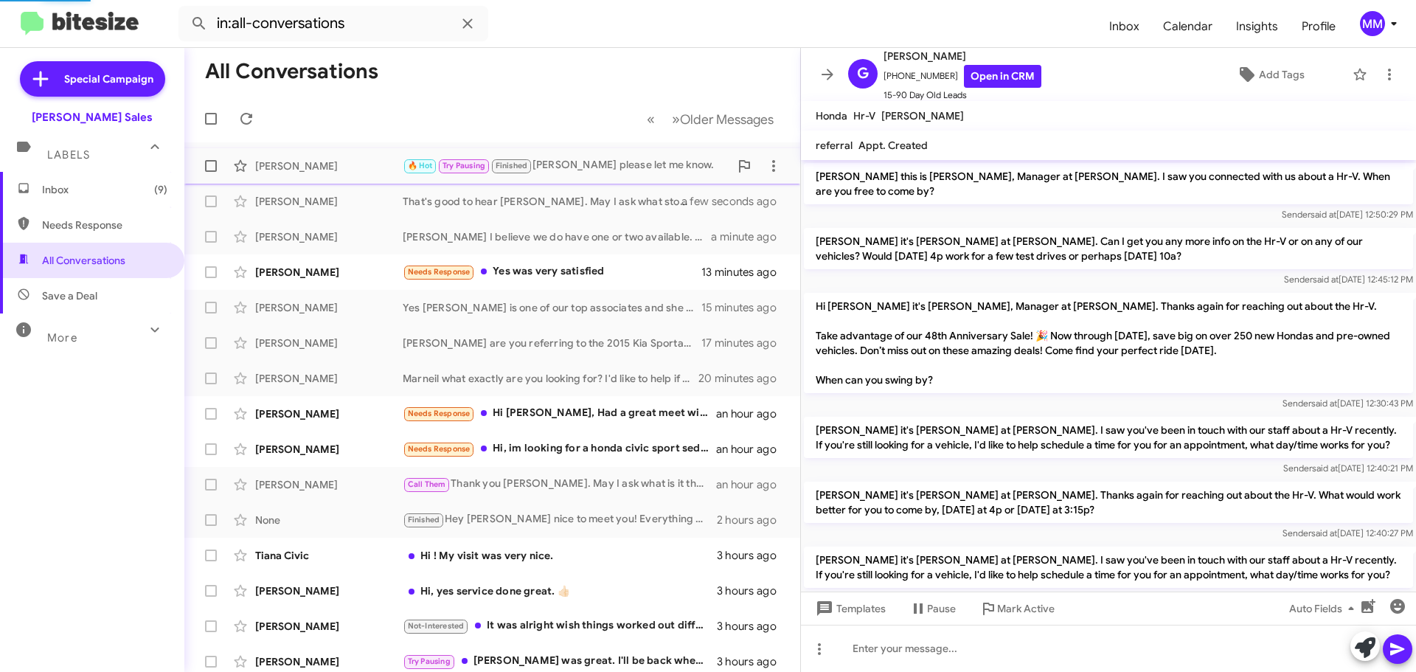
scroll to position [741, 0]
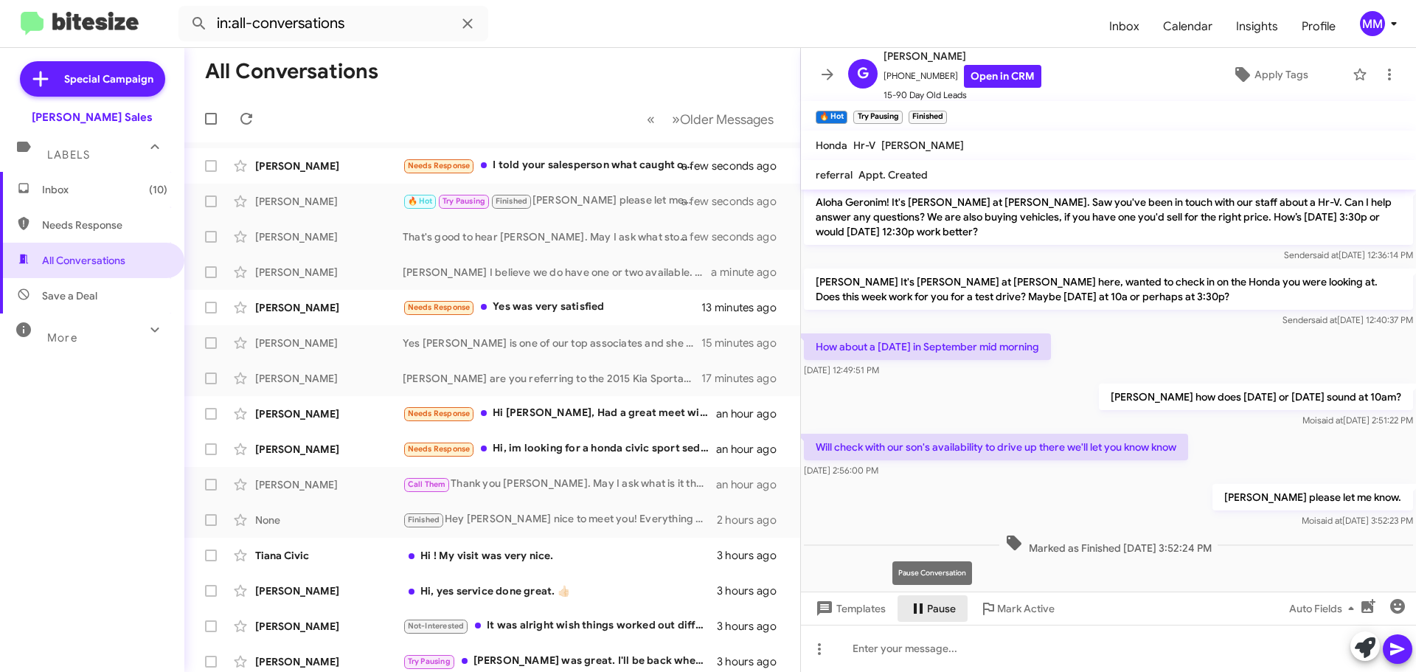
click at [913, 608] on icon at bounding box center [919, 609] width 18 height 18
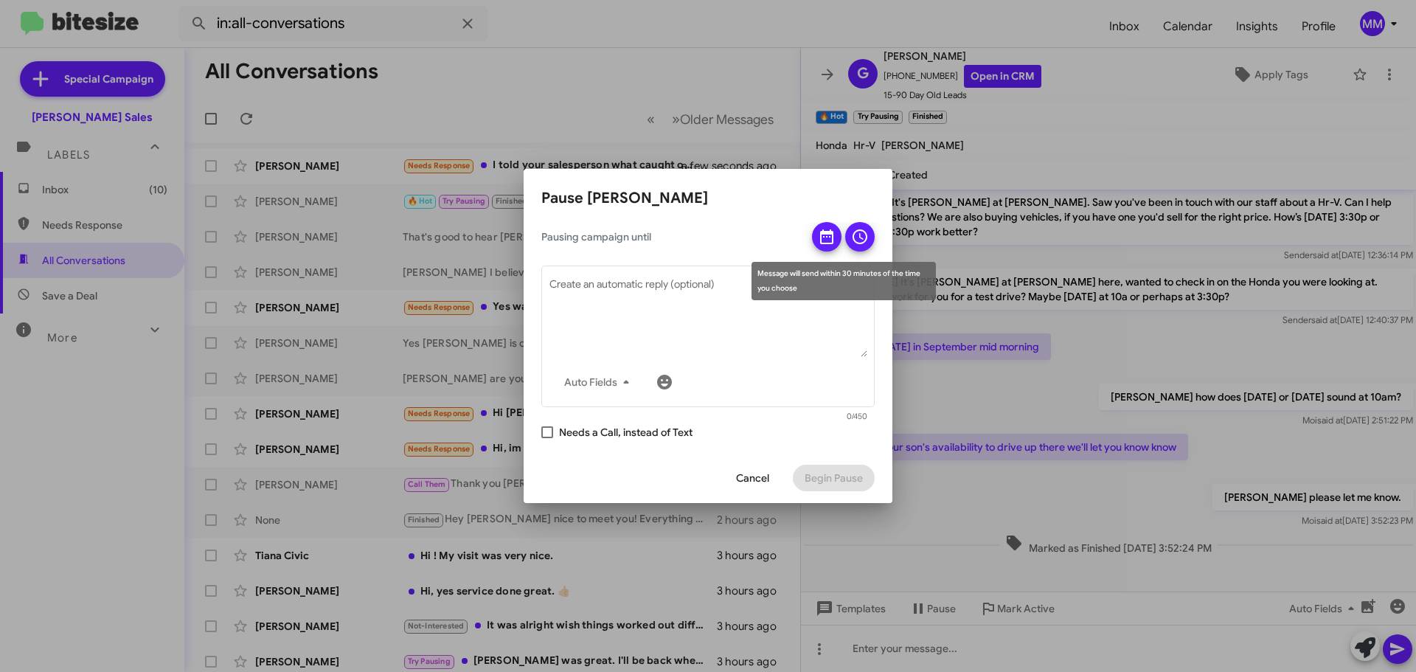
click at [822, 232] on icon at bounding box center [826, 236] width 13 height 15
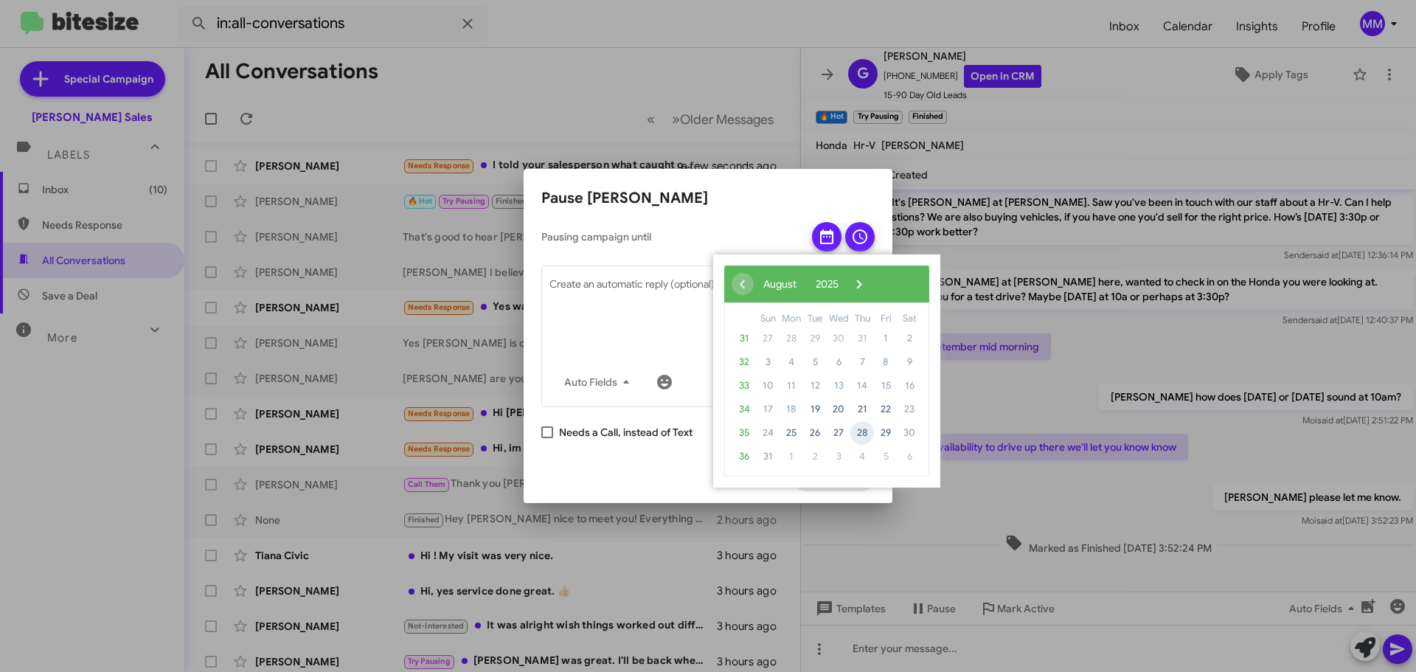
click at [862, 430] on span "28" at bounding box center [863, 433] width 24 height 24
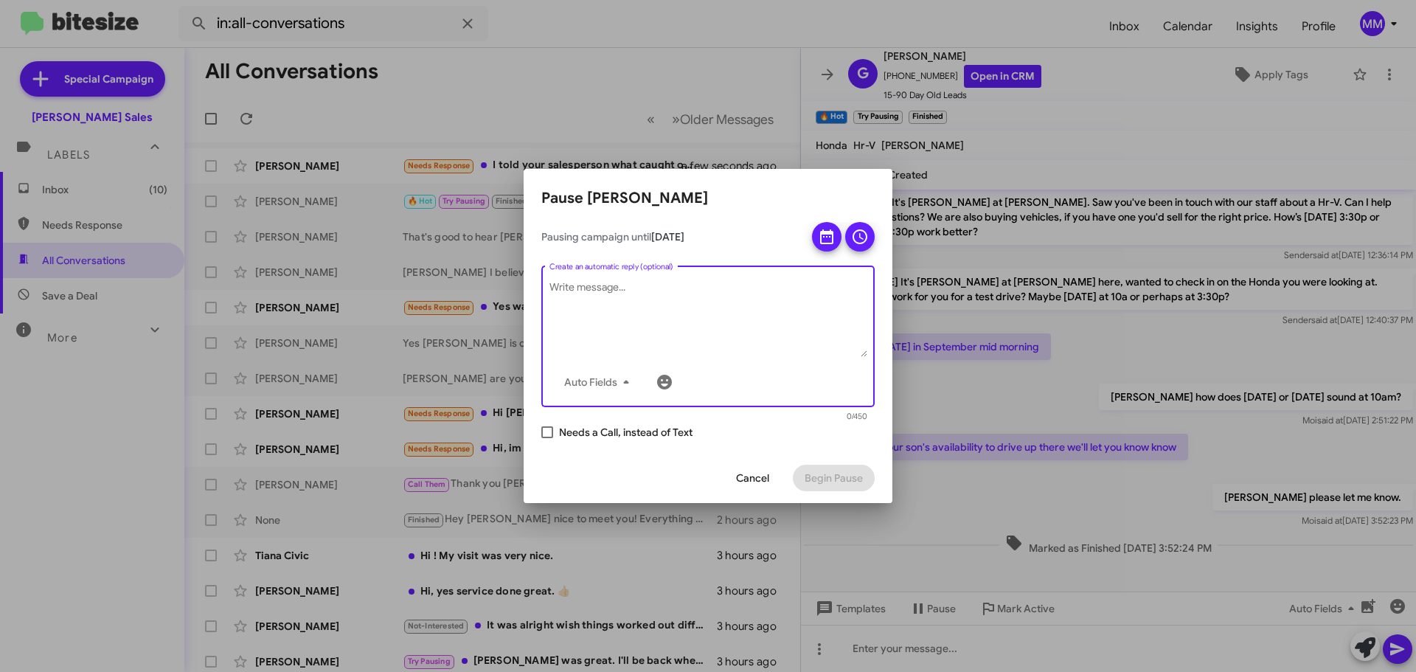
click at [609, 289] on textarea "Create an automatic reply (optional)" at bounding box center [709, 318] width 318 height 77
type textarea "G"
click at [586, 287] on textarea "Geronin are you and your son" at bounding box center [709, 318] width 318 height 77
click at [701, 297] on textarea "Geronim are you and your son" at bounding box center [709, 318] width 318 height 77
type textarea "Geronim are you and your son available to come in [DATE]?"
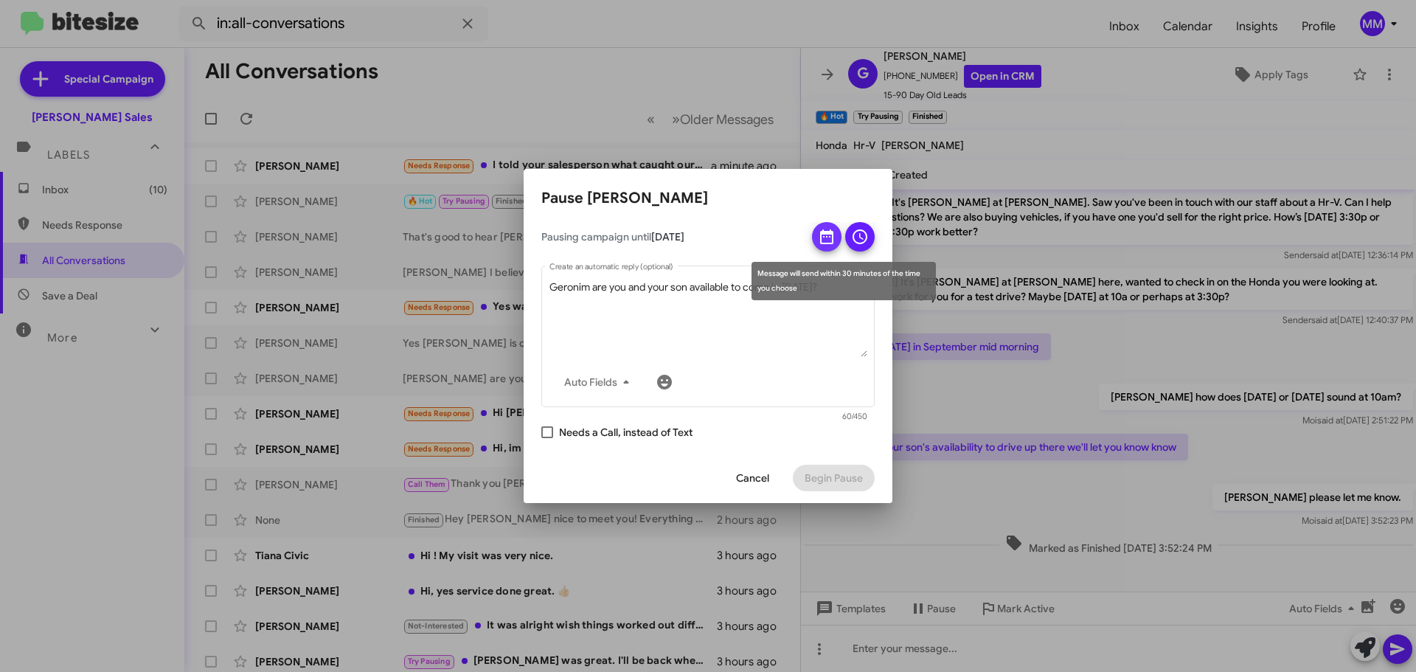
click at [823, 236] on icon at bounding box center [826, 236] width 13 height 15
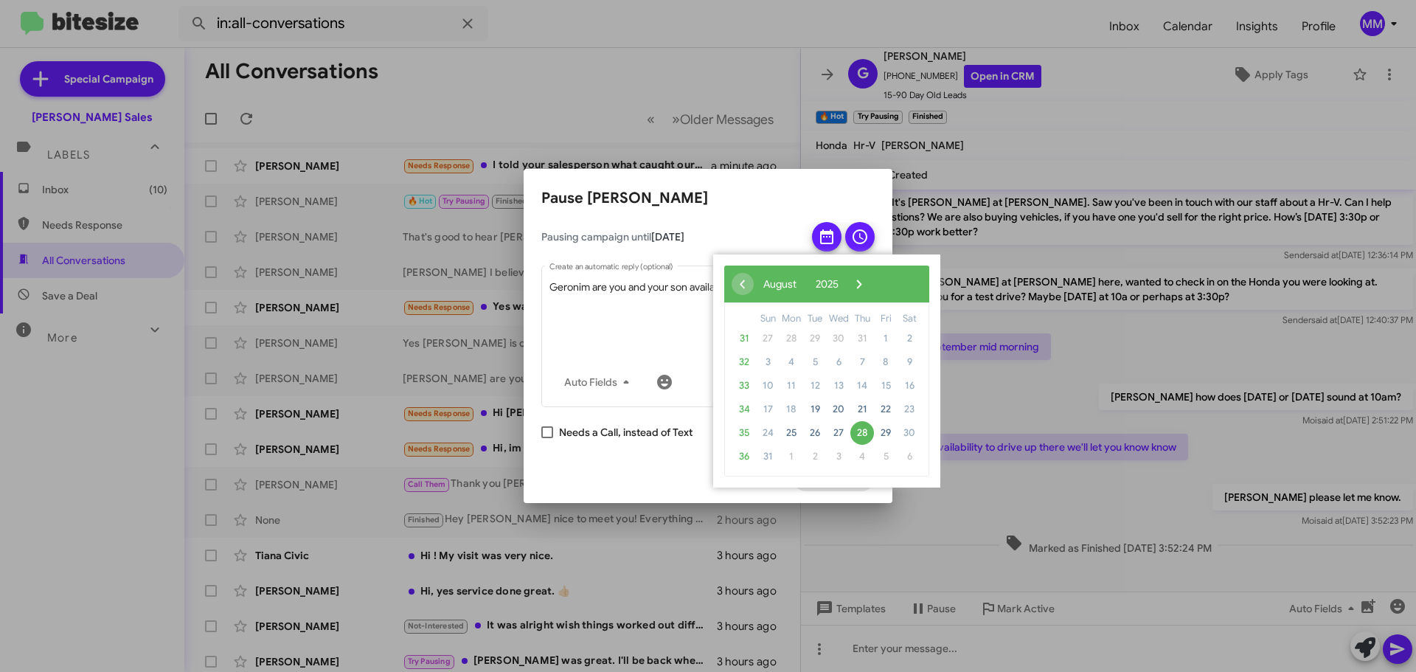
click at [862, 435] on span "28" at bounding box center [863, 433] width 24 height 24
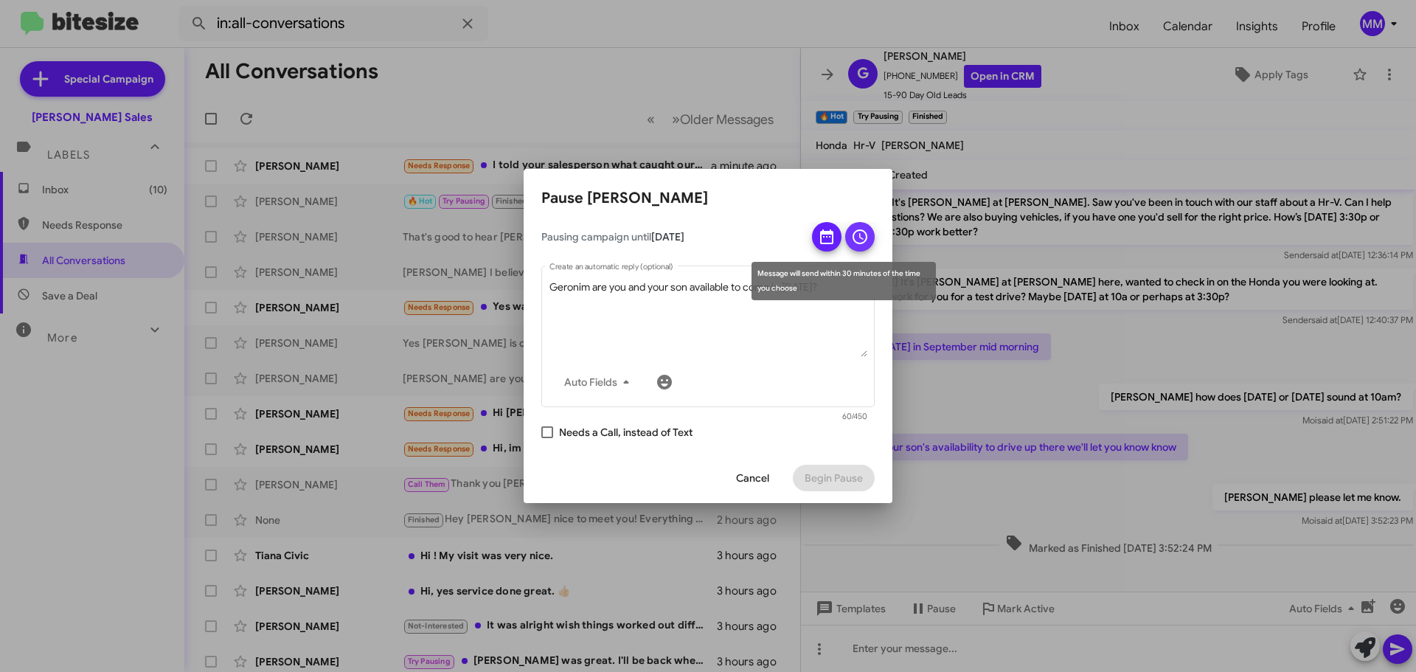
click at [859, 236] on icon at bounding box center [860, 237] width 18 height 18
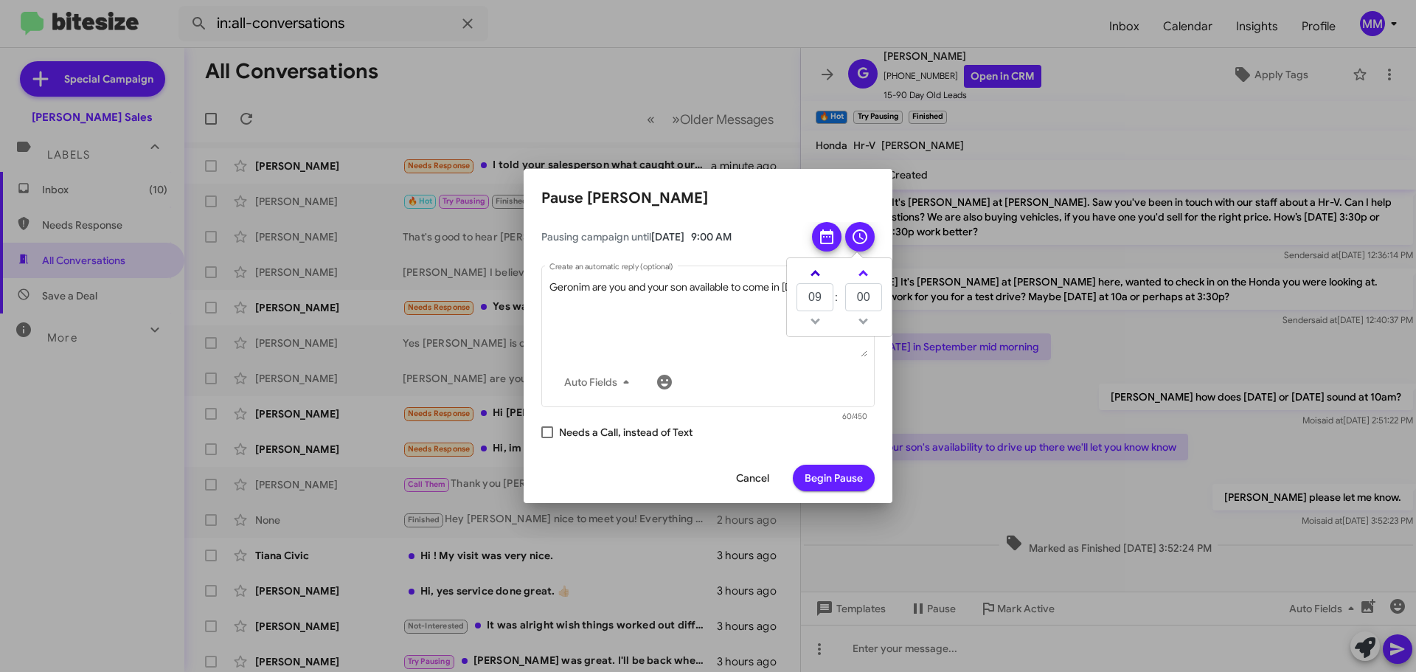
click at [814, 271] on span at bounding box center [816, 275] width 10 height 10
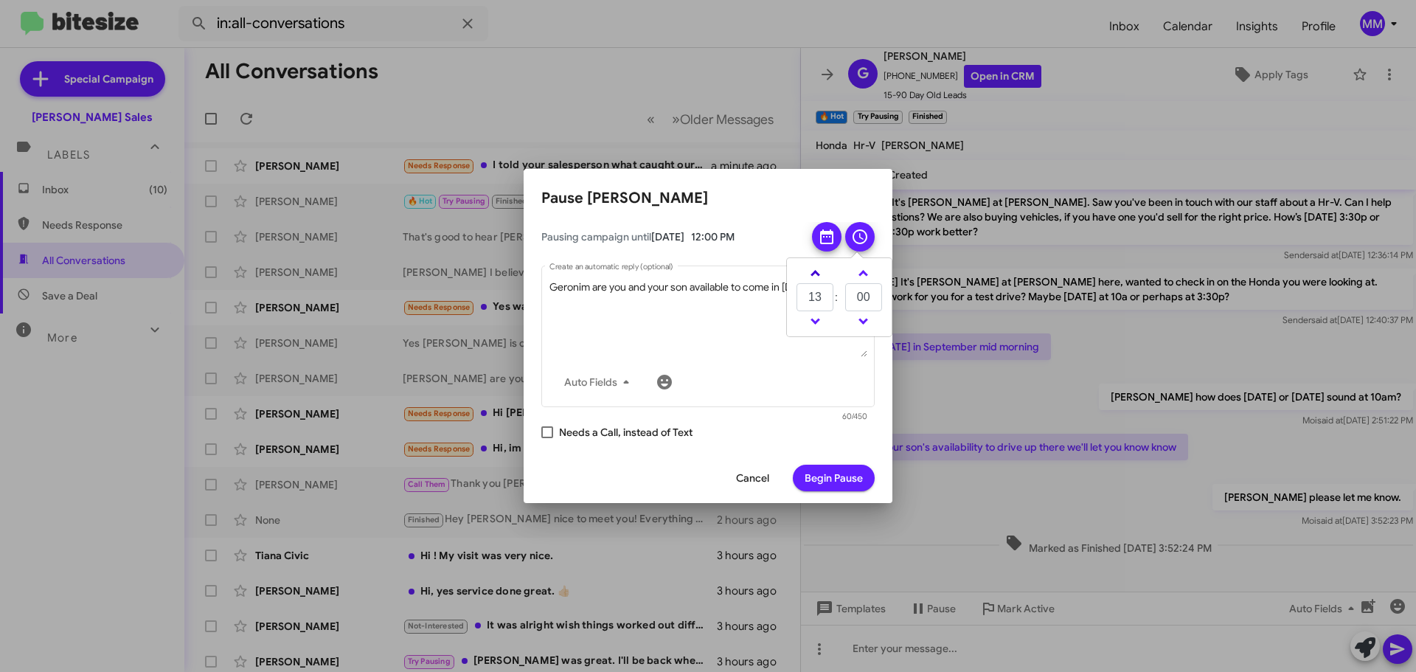
type input "14"
click at [836, 483] on span "Begin Pause" at bounding box center [834, 478] width 58 height 27
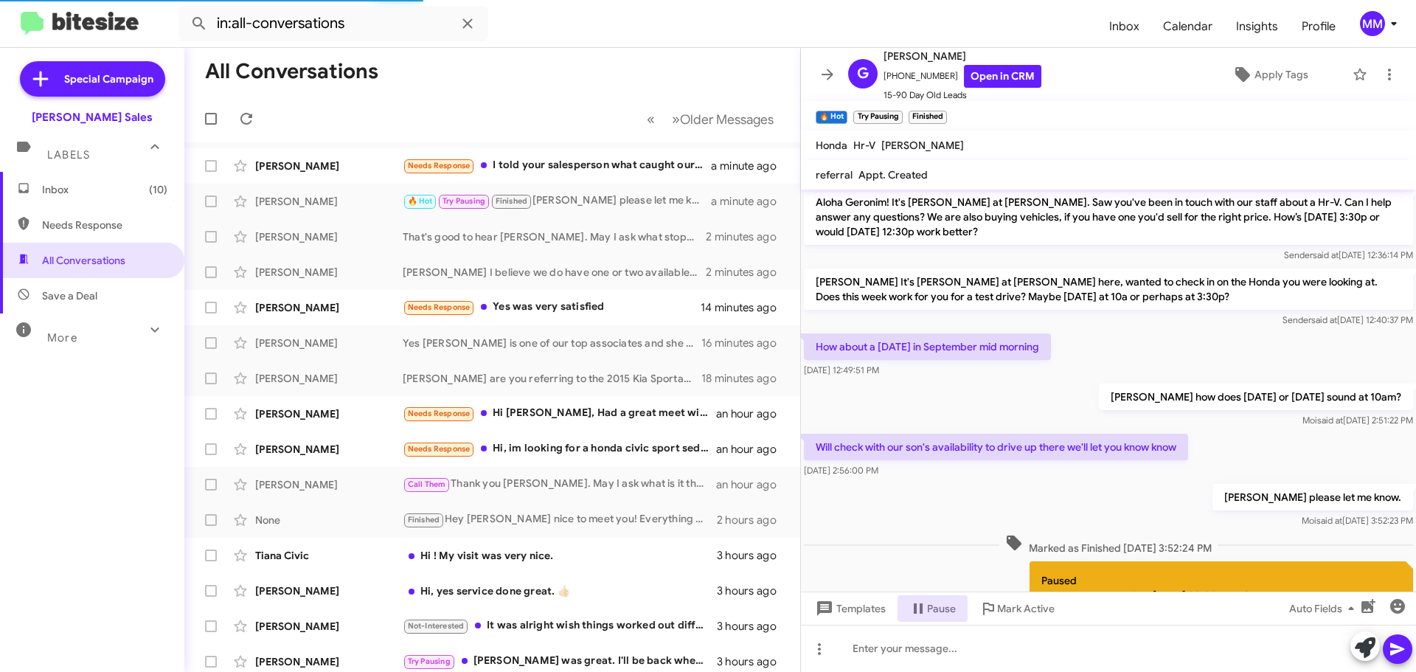
scroll to position [0, 0]
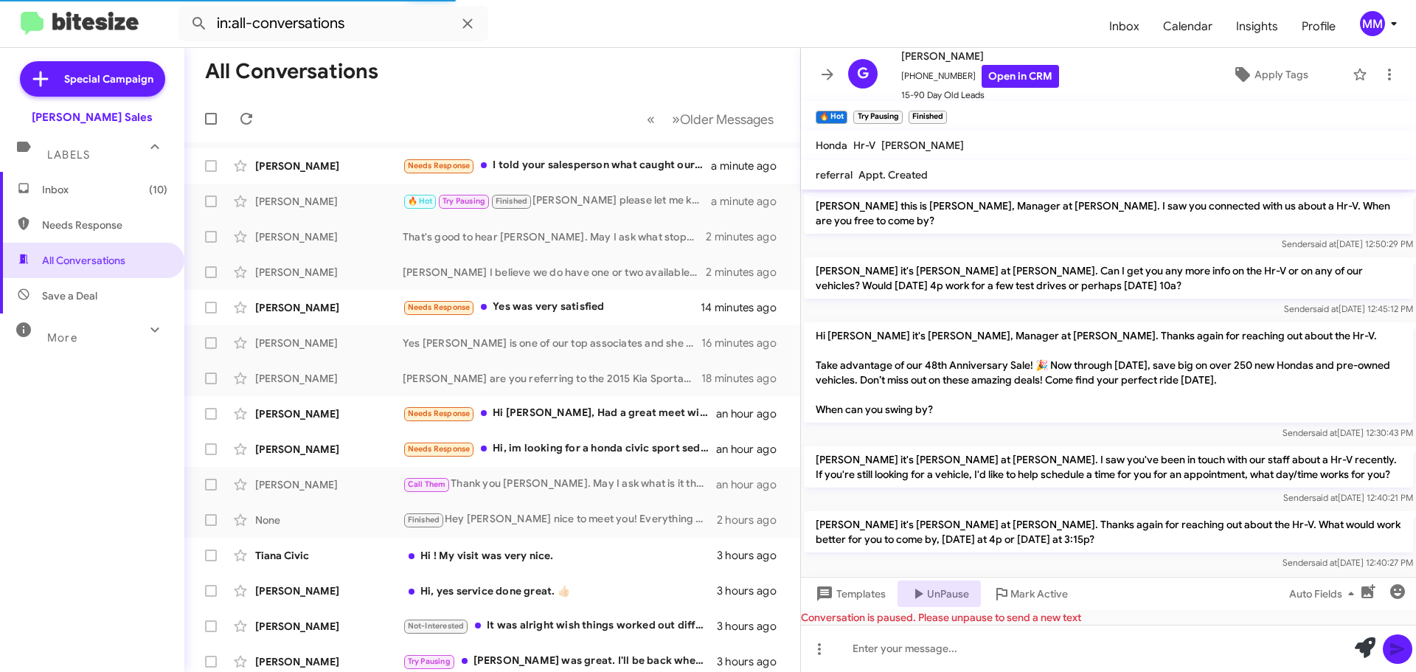
click at [79, 227] on span "Needs Response" at bounding box center [104, 225] width 125 height 15
type input "in:needs-response"
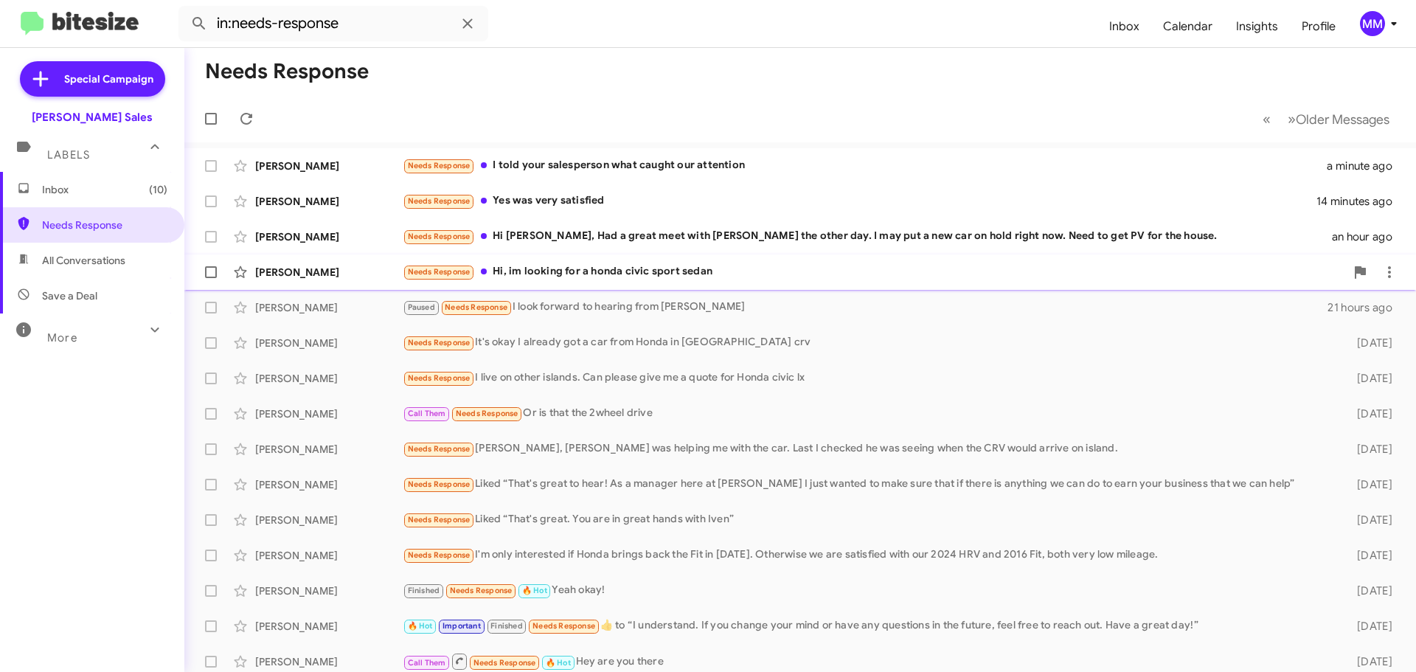
click at [569, 272] on div "Needs Response Hi, im looking for a honda civic sport sedan" at bounding box center [874, 271] width 943 height 17
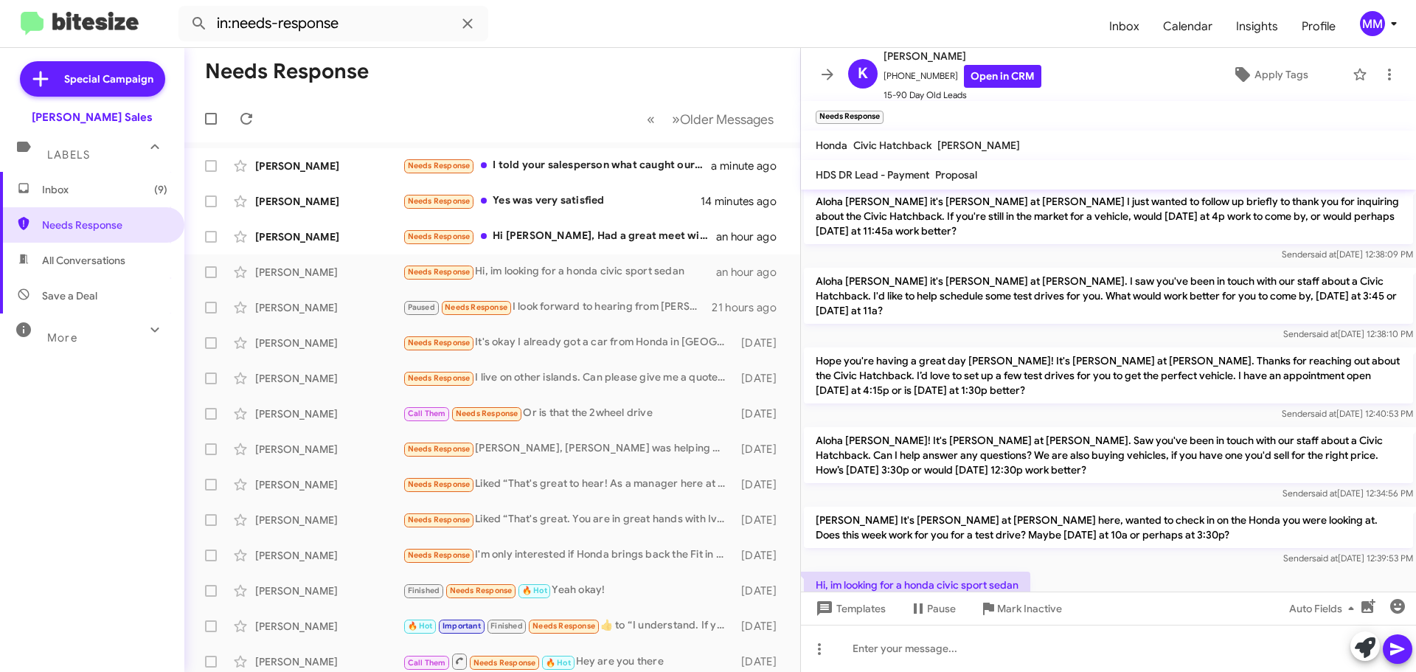
scroll to position [387, 0]
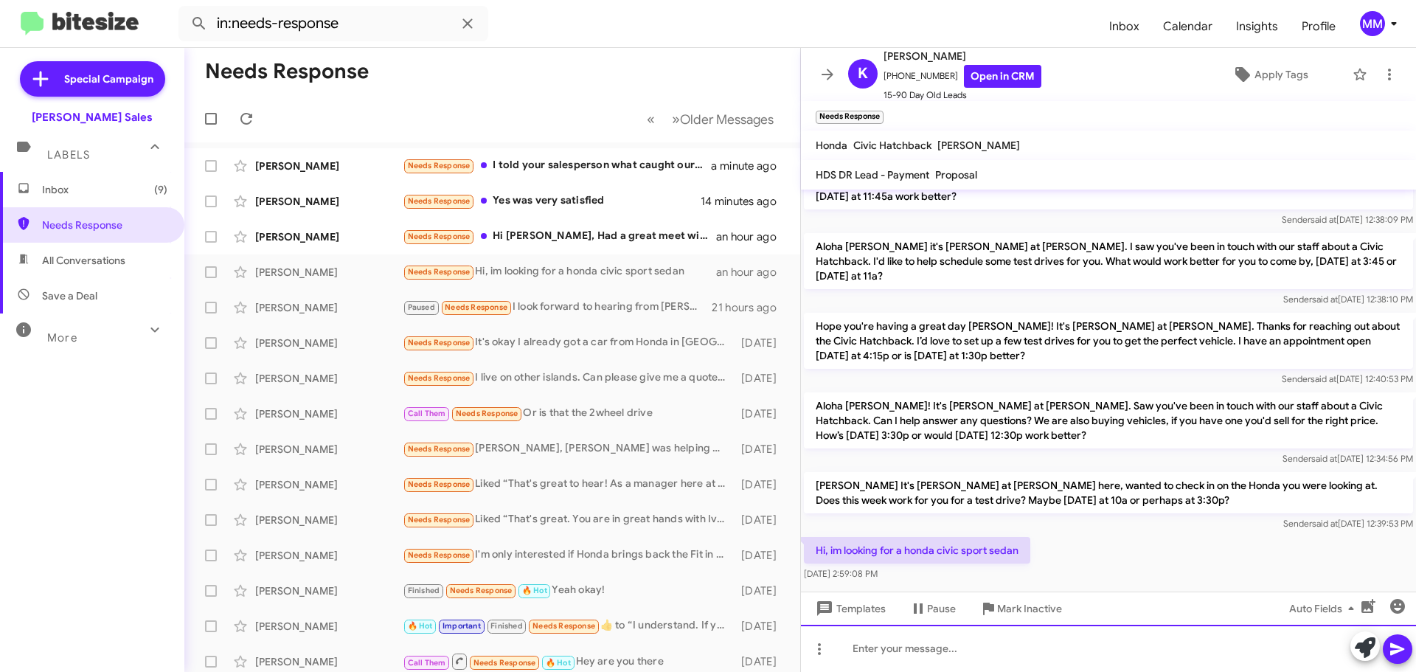
drag, startPoint x: 910, startPoint y: 660, endPoint x: 903, endPoint y: 665, distance: 9.4
click at [903, 665] on div at bounding box center [1108, 648] width 615 height 47
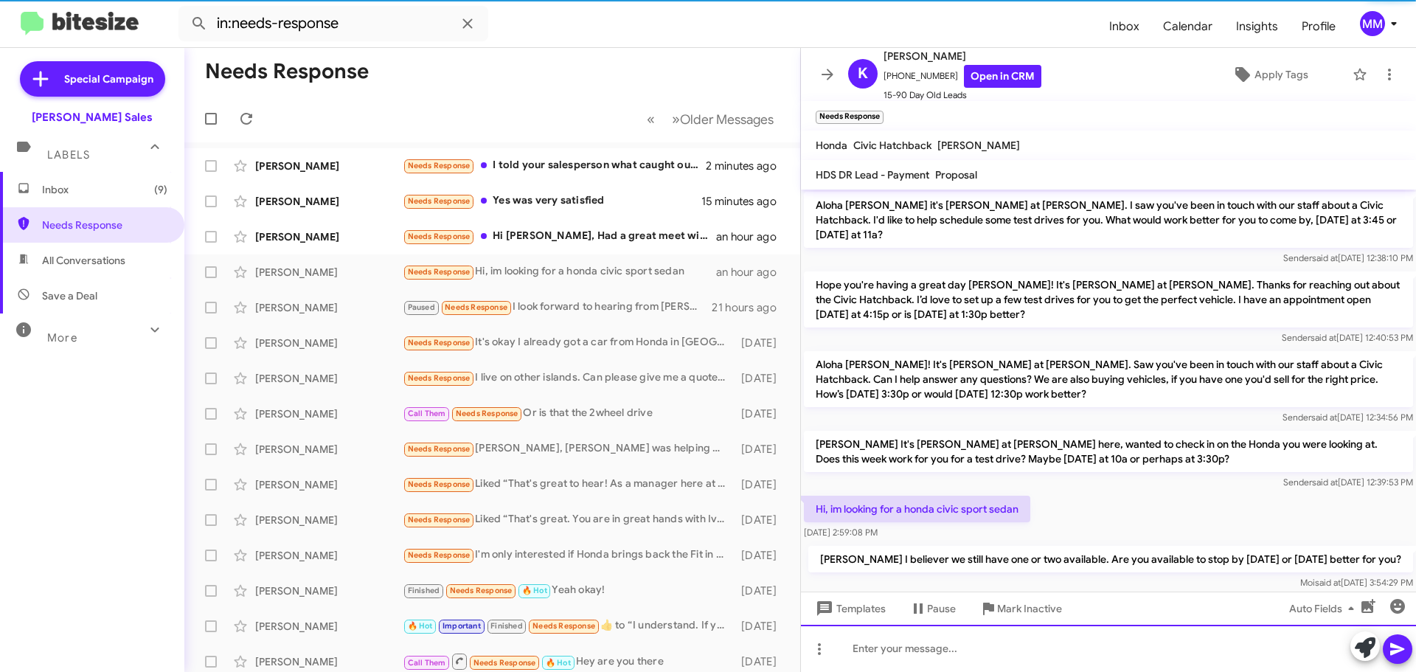
scroll to position [441, 0]
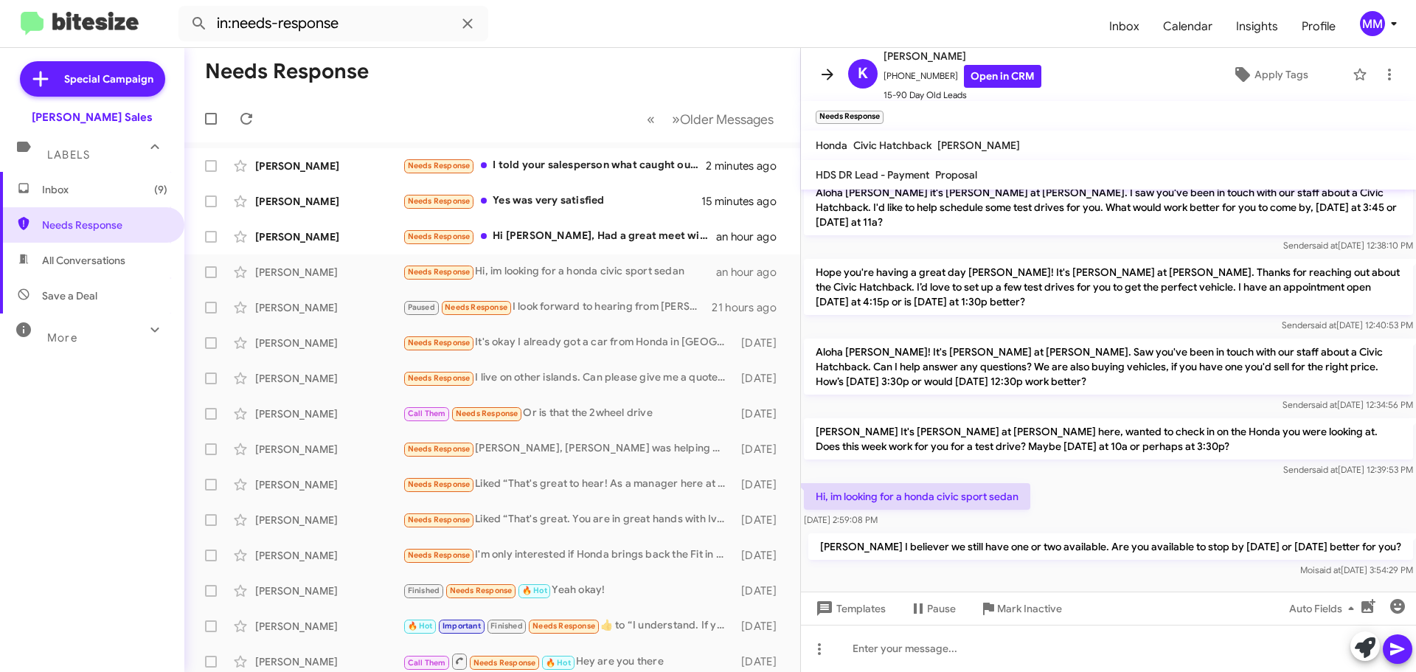
click at [835, 77] on icon at bounding box center [828, 75] width 18 height 18
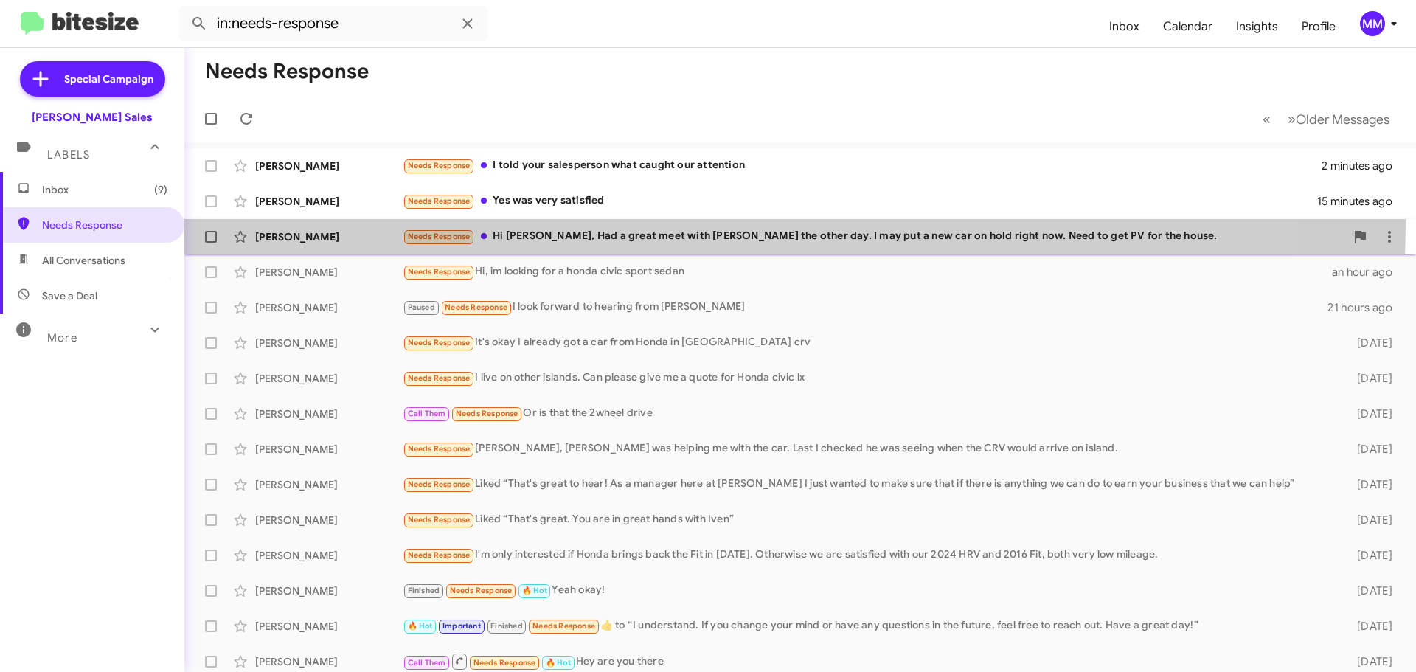
click at [696, 224] on div "[PERSON_NAME] Needs Response Hi [PERSON_NAME], Had a great meet with [PERSON_NA…" at bounding box center [800, 237] width 1208 height 30
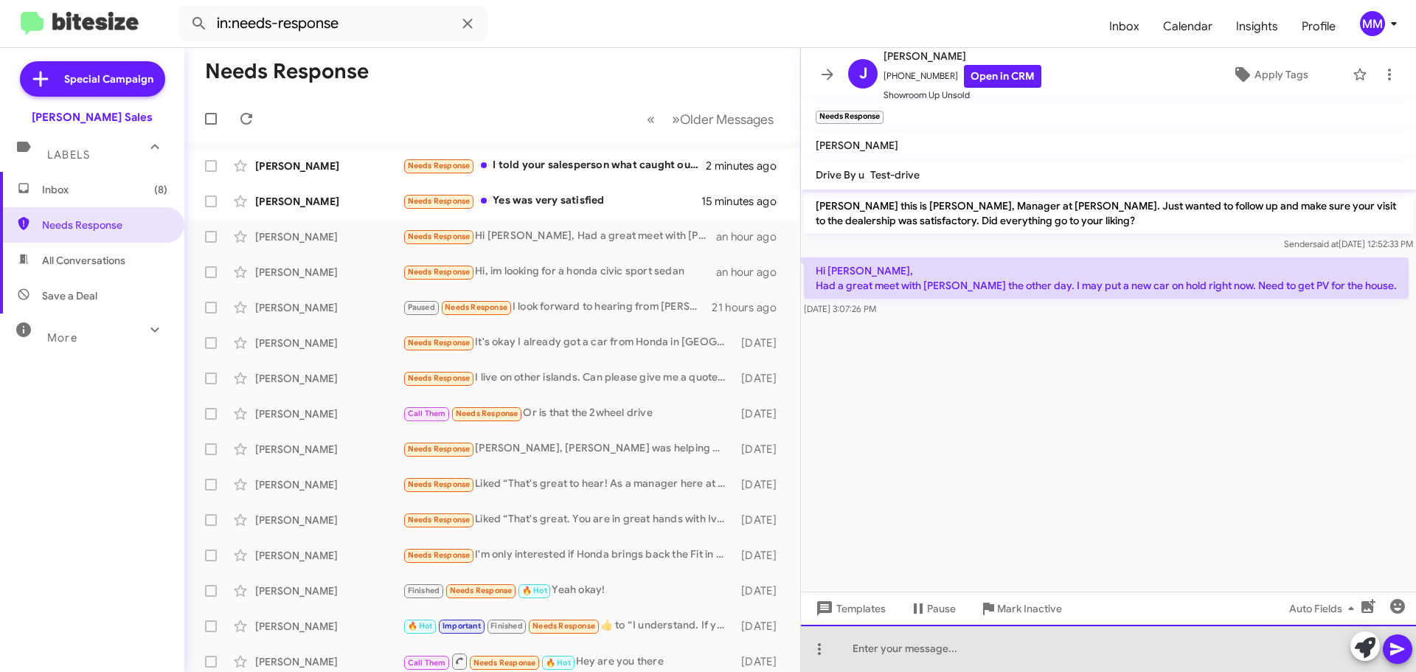
drag, startPoint x: 875, startPoint y: 654, endPoint x: 886, endPoint y: 627, distance: 29.5
click at [882, 631] on div at bounding box center [1108, 648] width 615 height 47
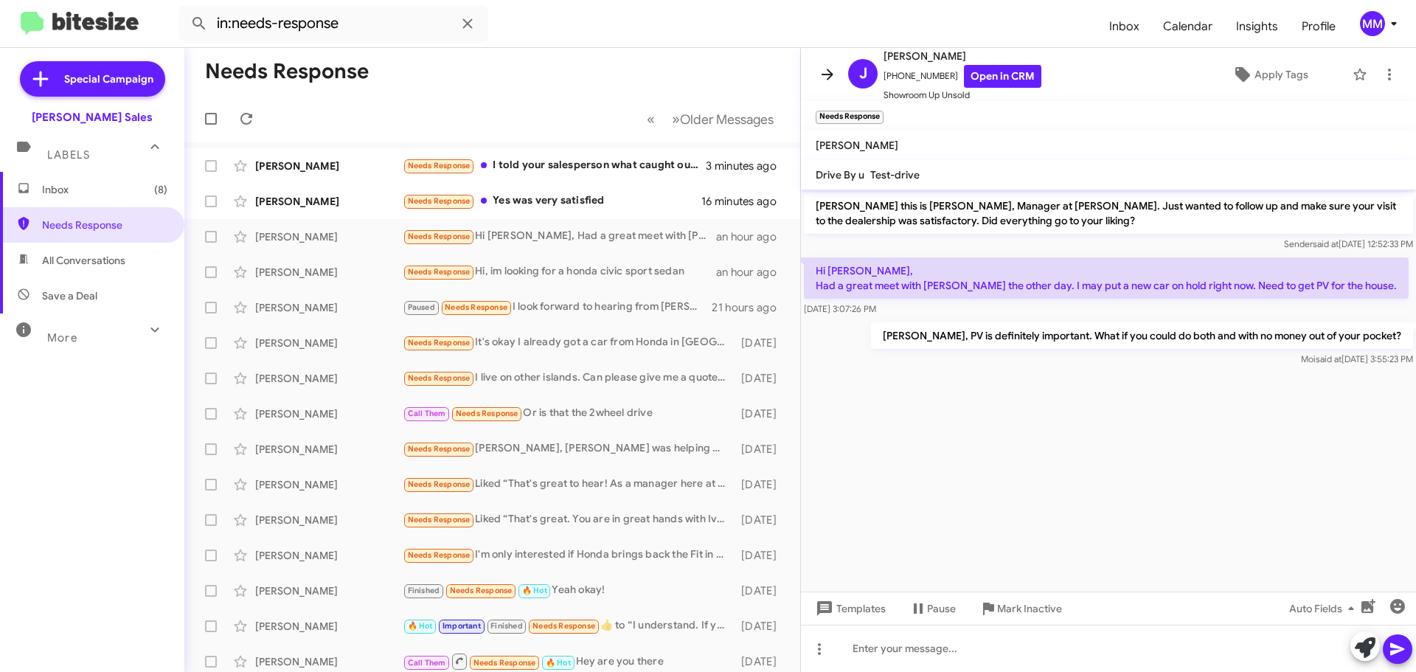
click at [830, 83] on button at bounding box center [828, 75] width 30 height 30
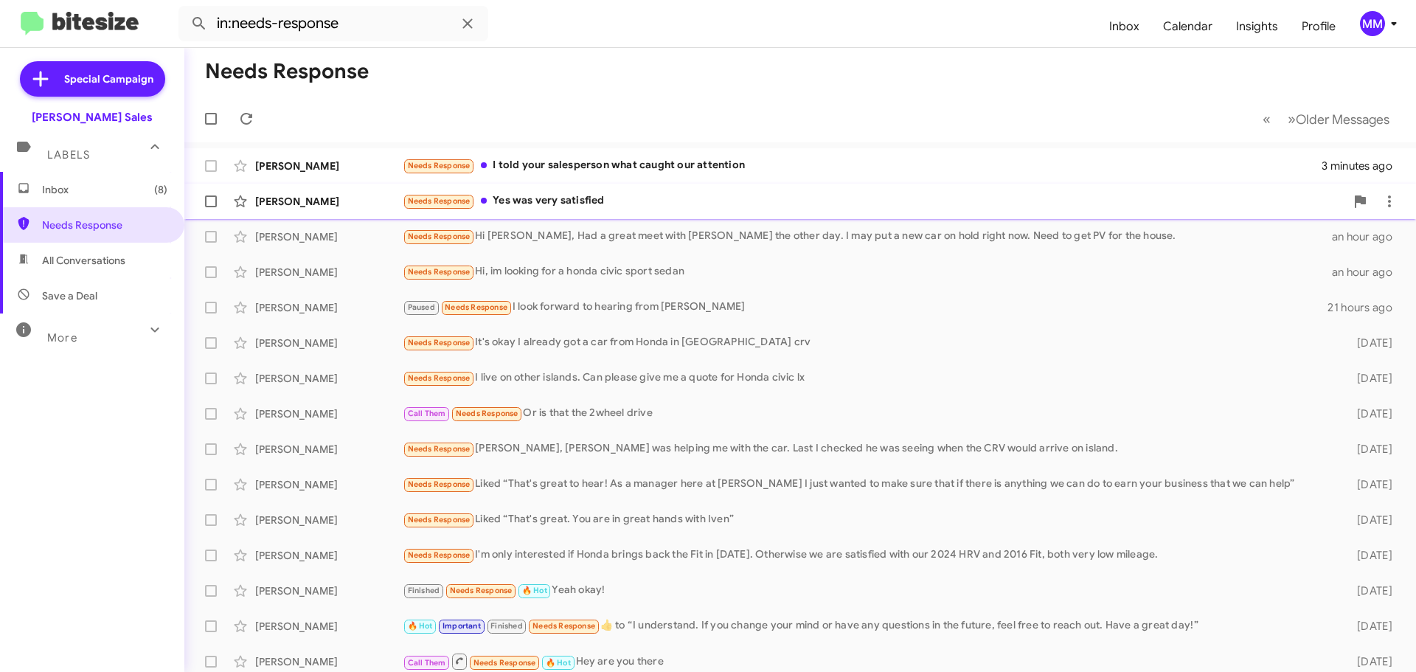
click at [572, 202] on div "Needs Response Yes was very satisfied" at bounding box center [874, 201] width 943 height 17
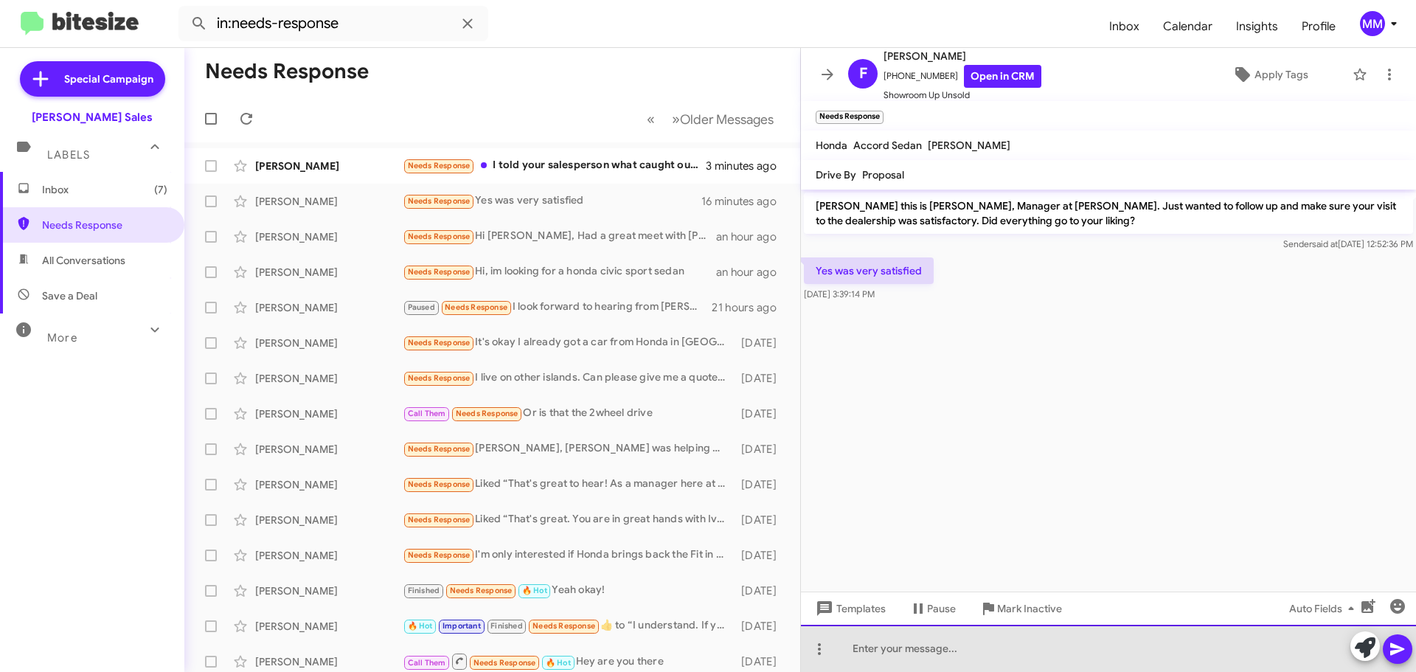
click at [913, 646] on div at bounding box center [1108, 648] width 615 height 47
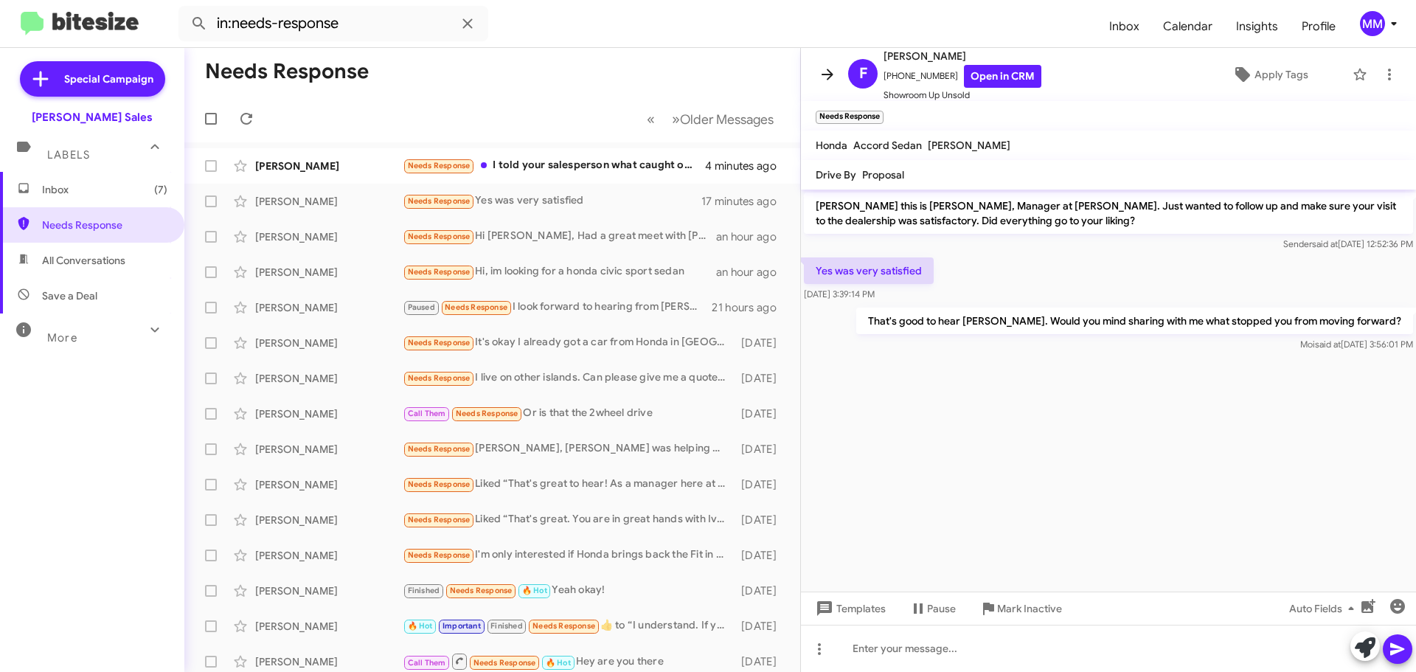
click at [823, 70] on icon at bounding box center [828, 75] width 18 height 18
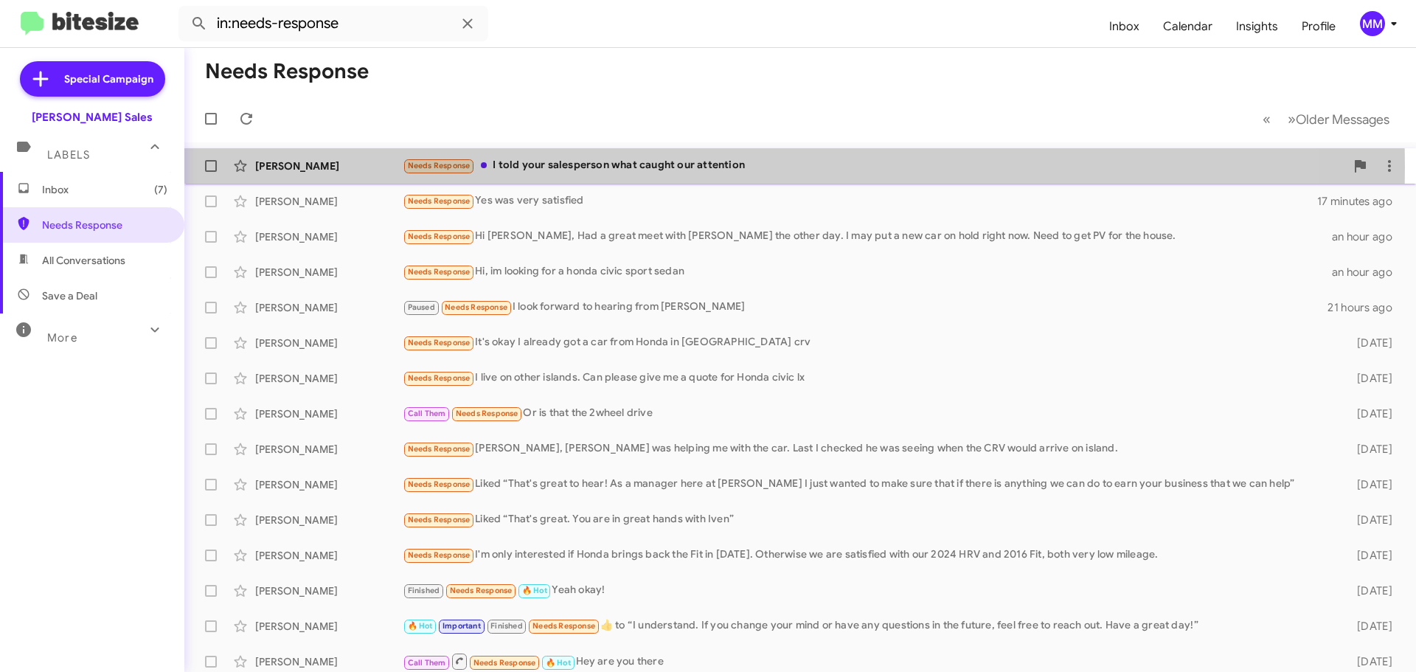
click at [612, 167] on div "Needs Response I told your salesperson what caught our attention" at bounding box center [874, 165] width 943 height 17
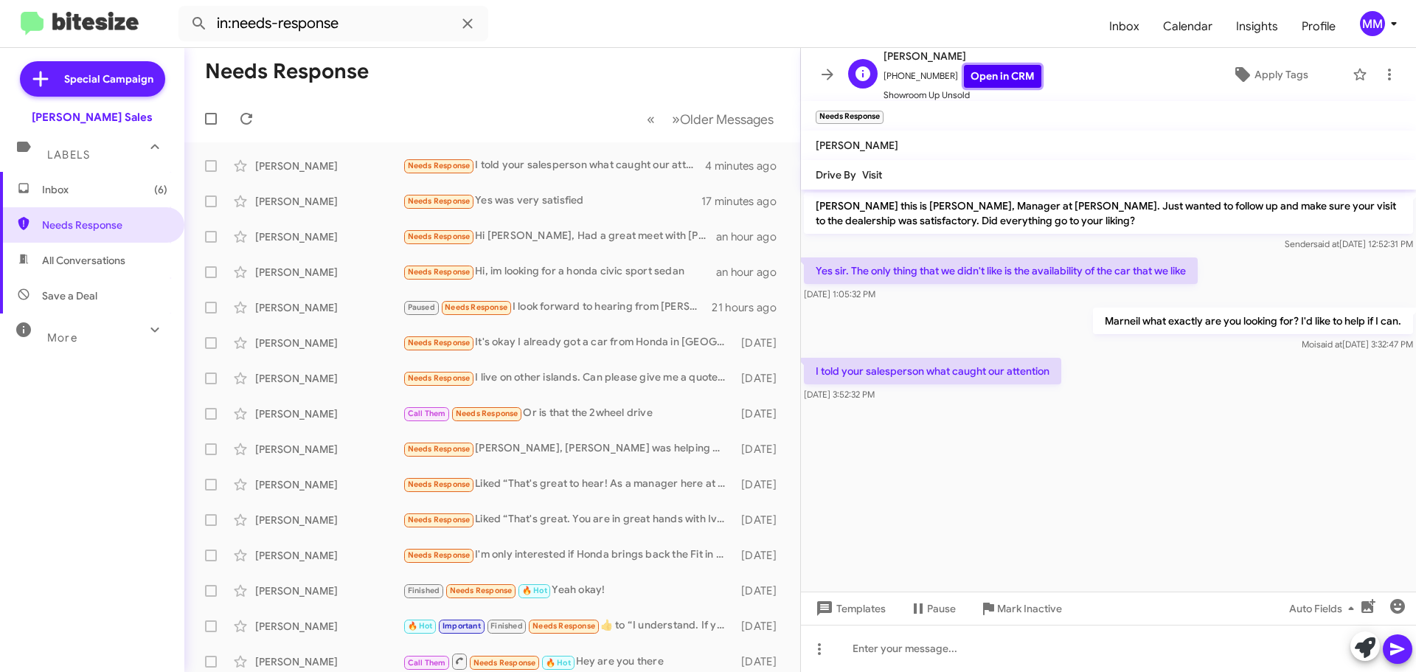
click at [991, 75] on link "Open in CRM" at bounding box center [1002, 76] width 77 height 23
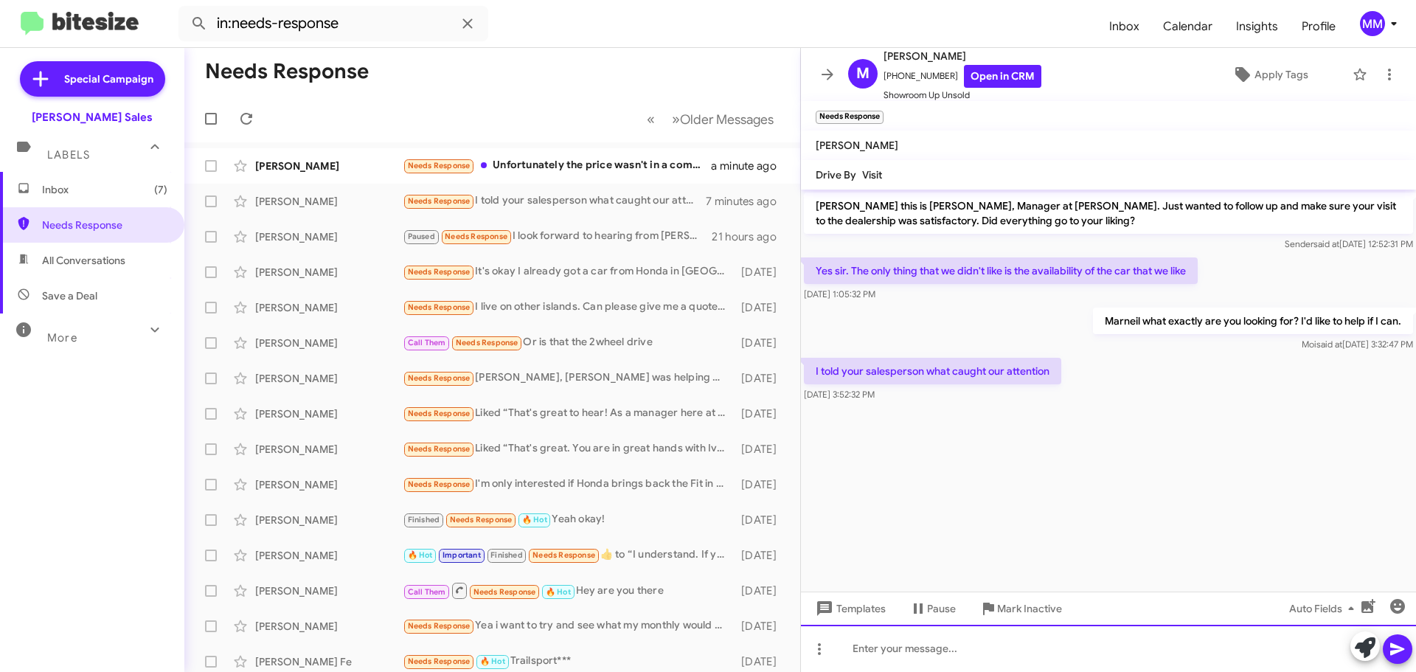
click at [890, 648] on div at bounding box center [1108, 648] width 615 height 47
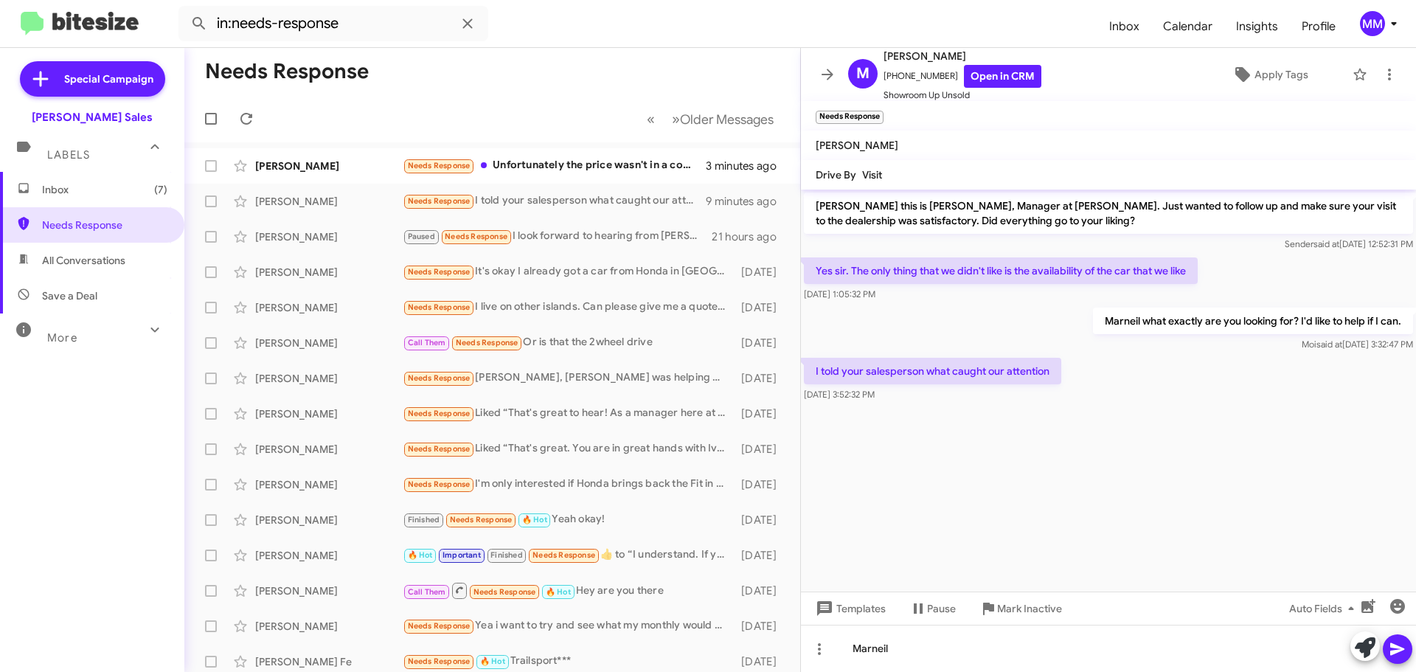
click at [328, 140] on mat-toolbar-row "« Previous » Next Older Messages" at bounding box center [492, 118] width 616 height 47
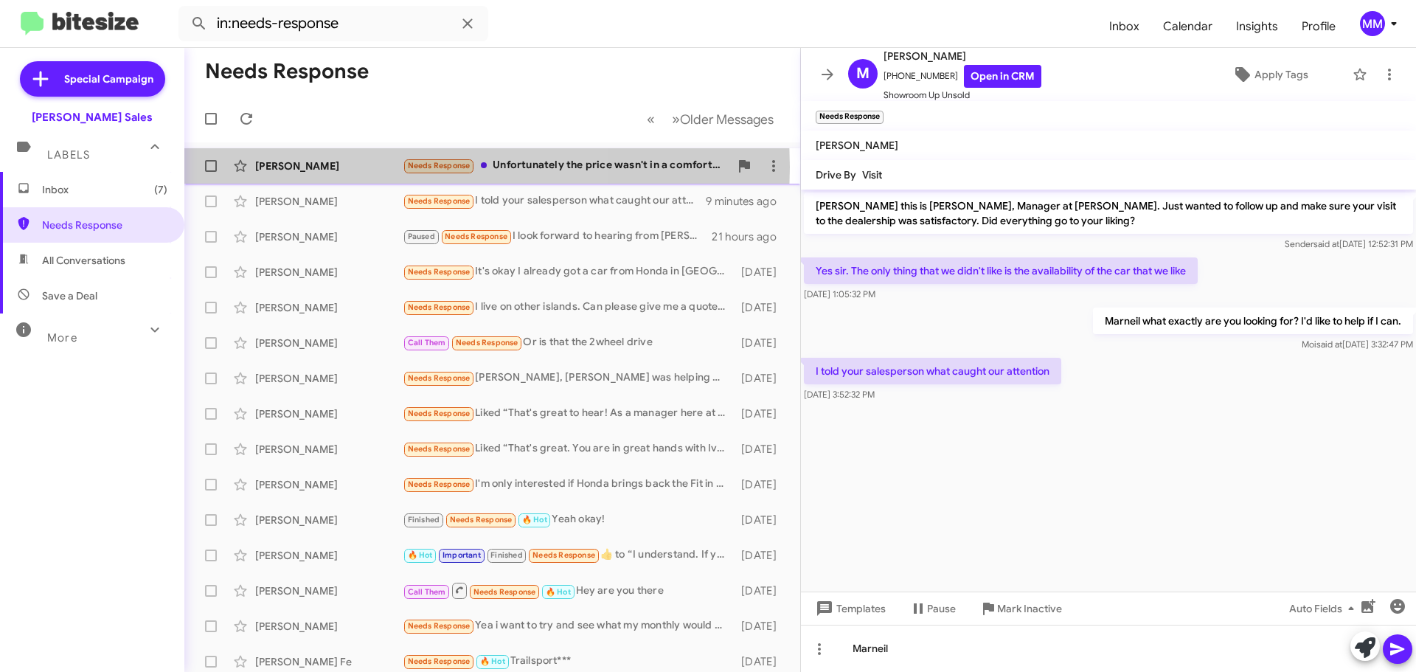
click at [324, 167] on div "[PERSON_NAME]" at bounding box center [329, 166] width 148 height 15
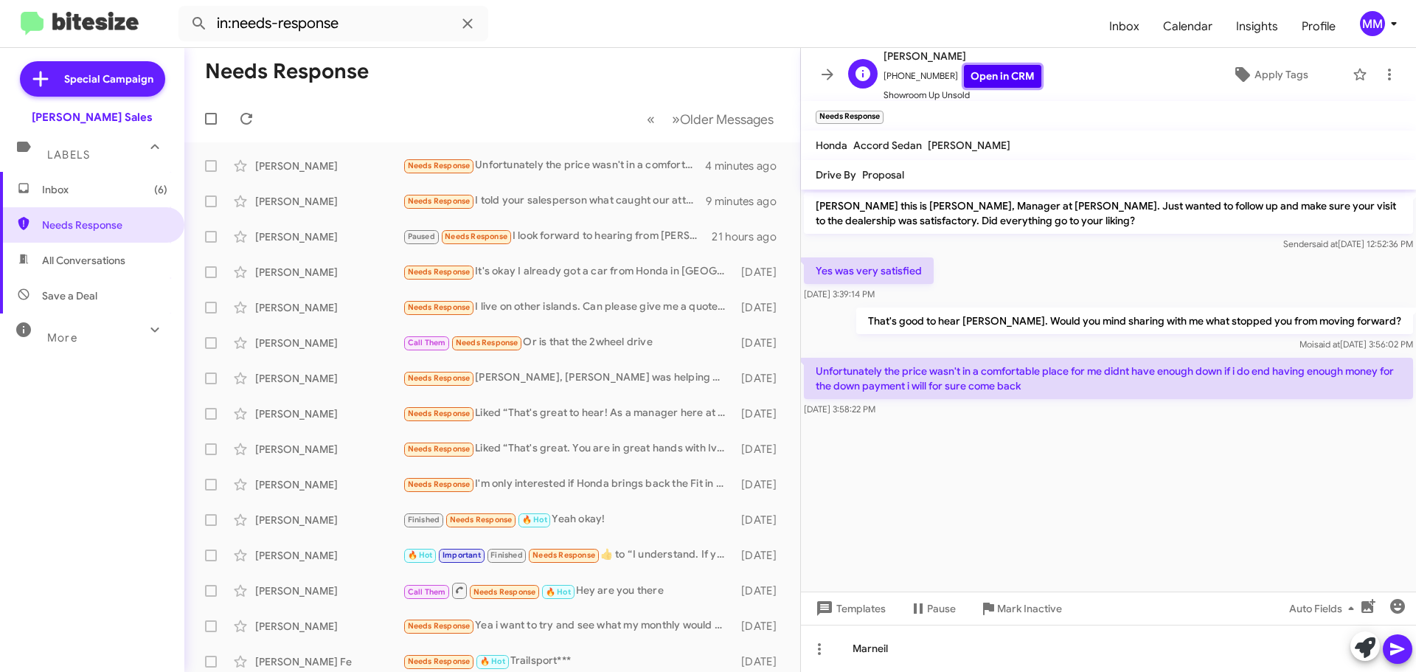
click at [972, 77] on link "Open in CRM" at bounding box center [1002, 76] width 77 height 23
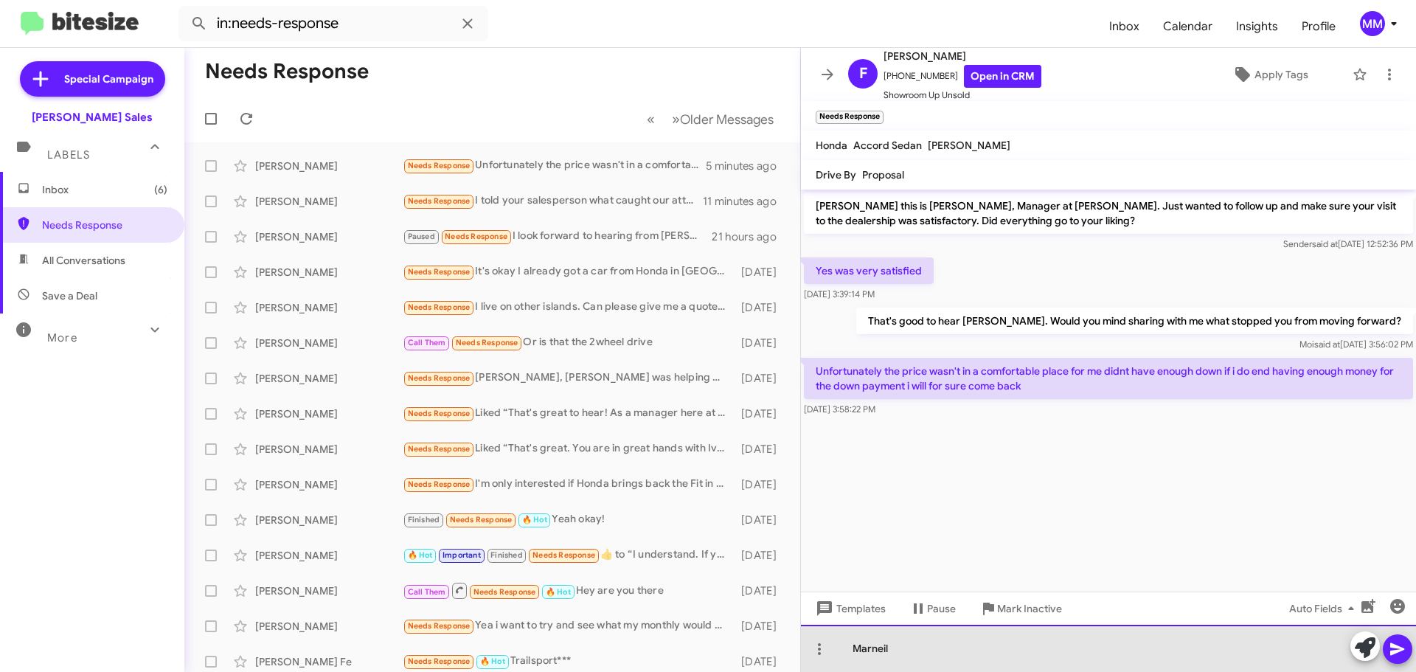
drag, startPoint x: 912, startPoint y: 648, endPoint x: 910, endPoint y: 660, distance: 12.7
click at [910, 655] on div "Marneil" at bounding box center [1108, 648] width 615 height 47
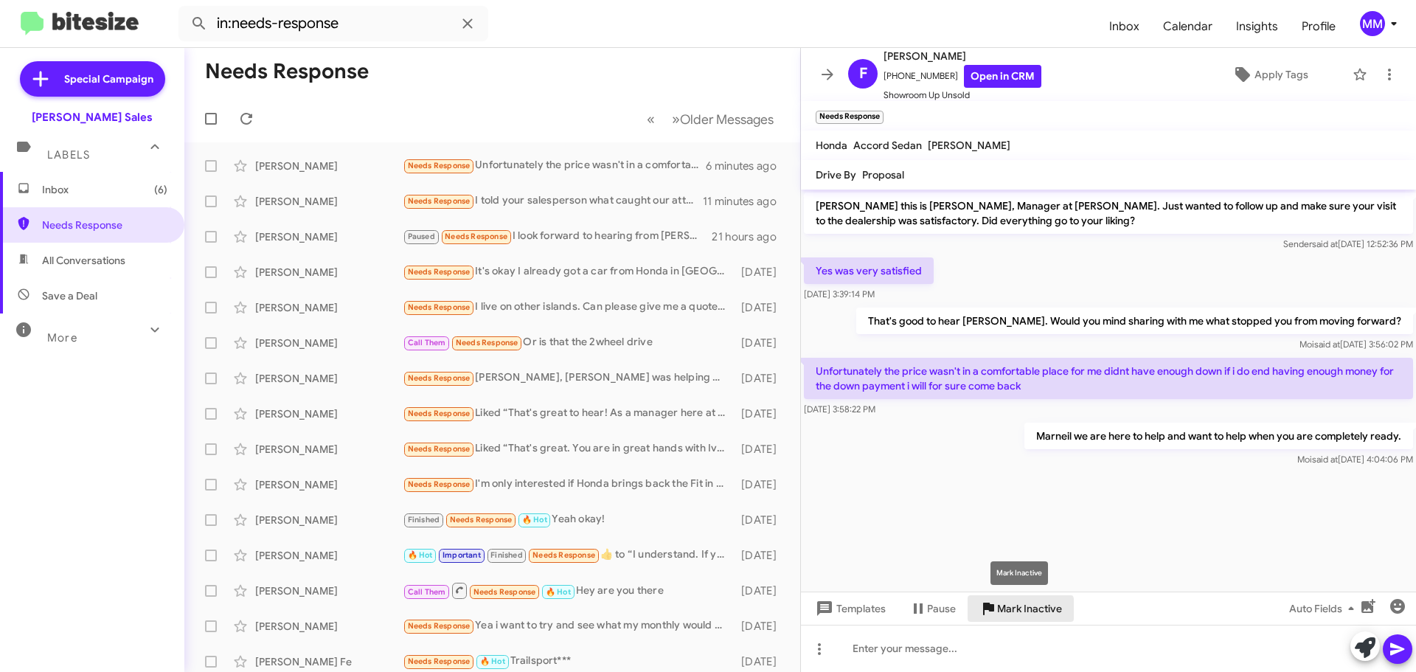
click at [1013, 612] on span "Mark Inactive" at bounding box center [1029, 608] width 65 height 27
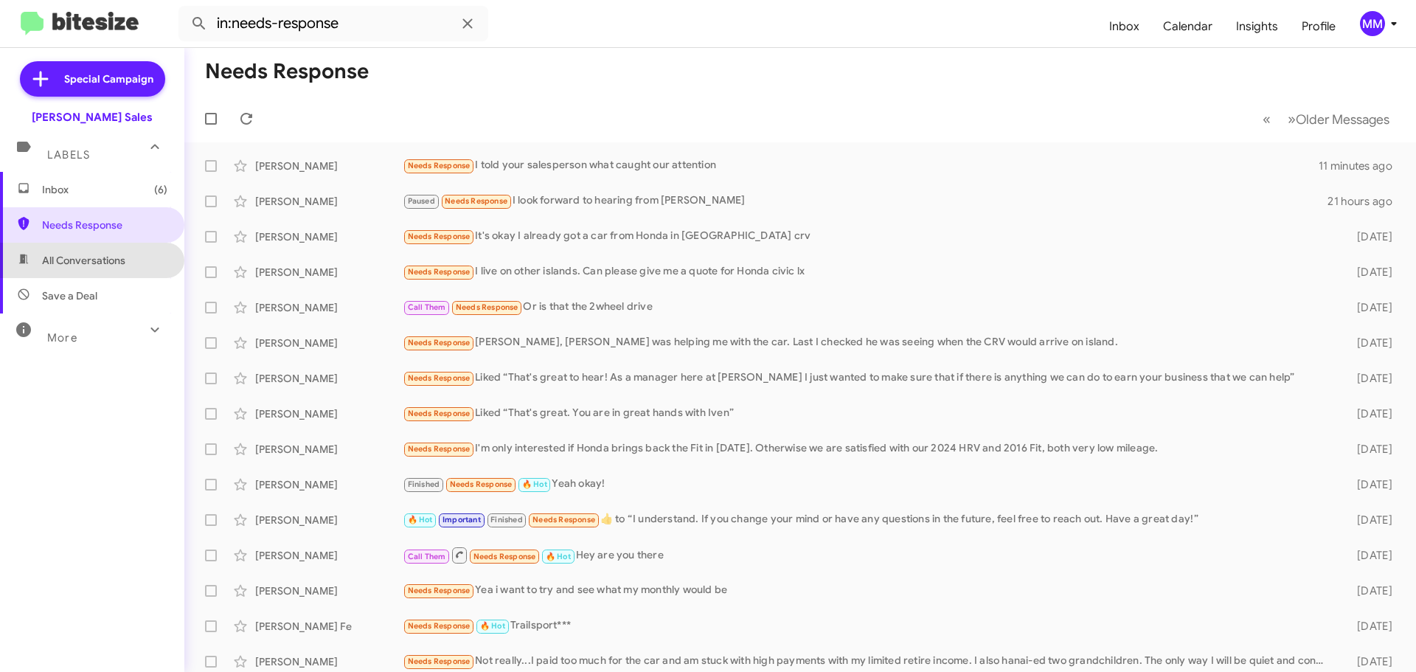
click at [99, 257] on span "All Conversations" at bounding box center [83, 260] width 83 height 15
type input "in:all-conversations"
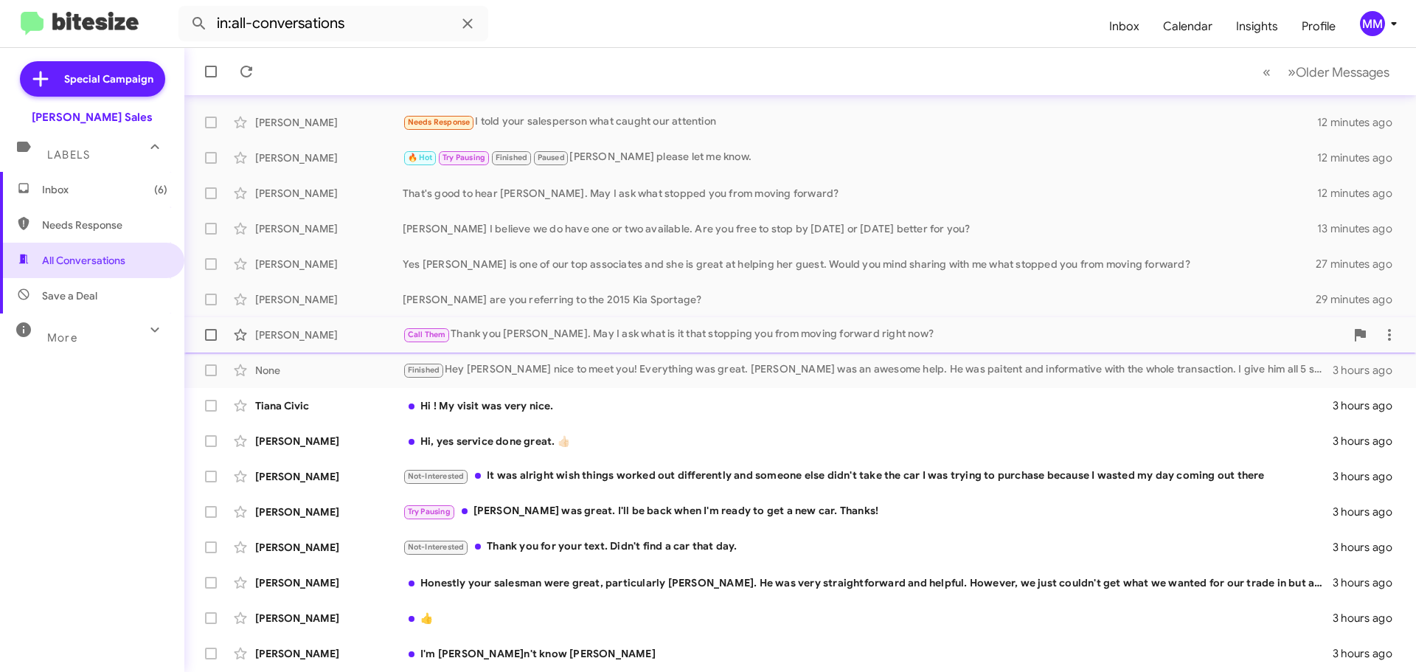
scroll to position [184, 0]
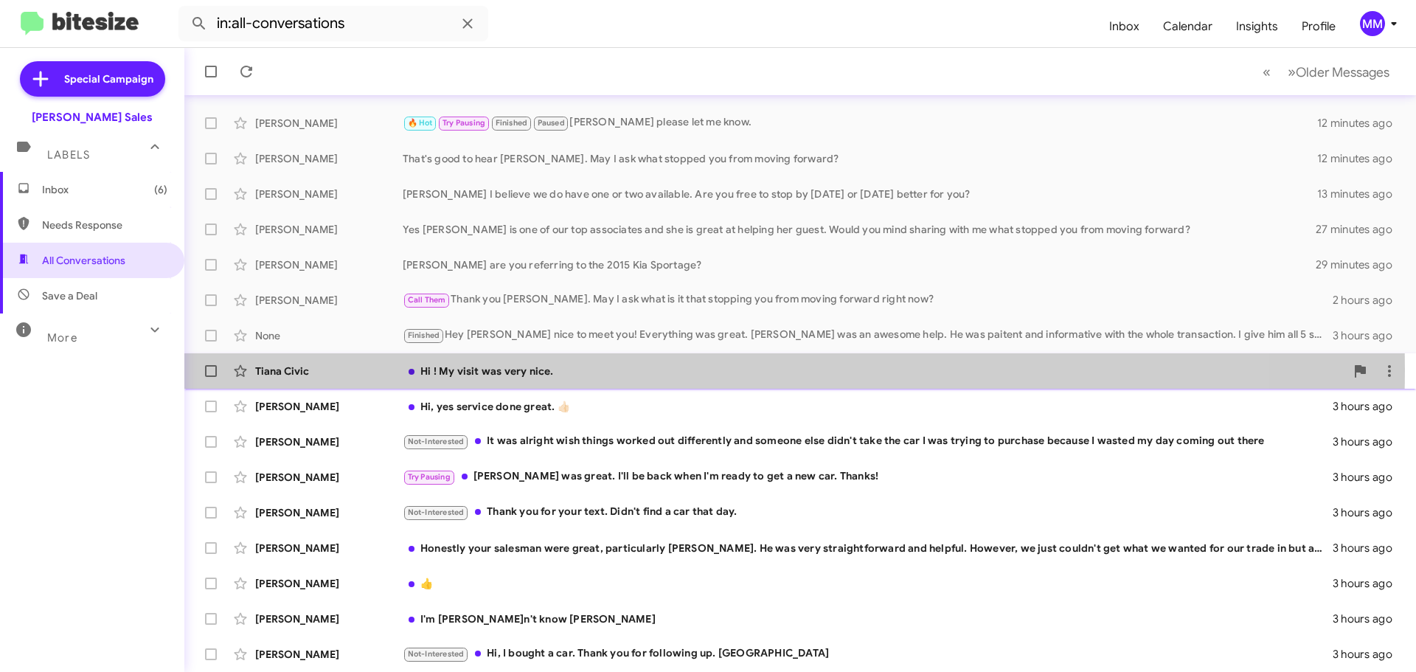
click at [494, 369] on div "Hi ! My visit was very nice." at bounding box center [874, 371] width 943 height 15
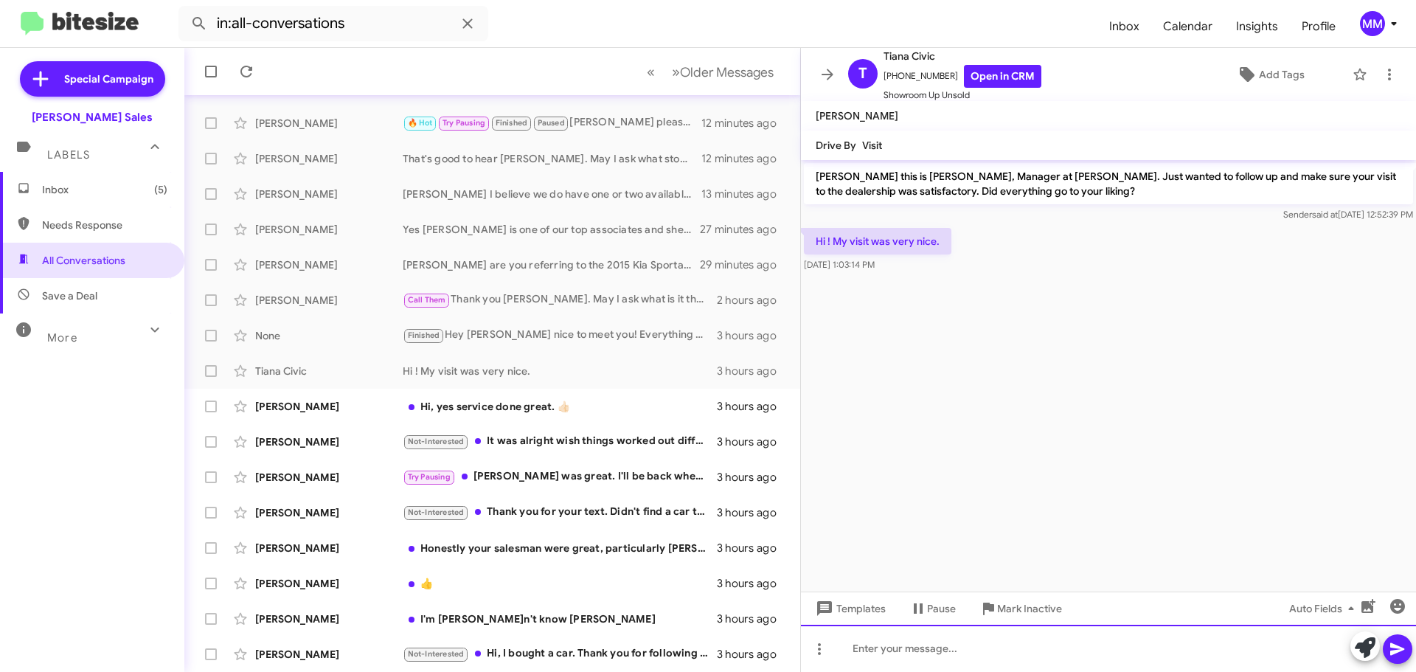
drag, startPoint x: 901, startPoint y: 652, endPoint x: 893, endPoint y: 654, distance: 8.4
click at [893, 654] on div at bounding box center [1108, 648] width 615 height 47
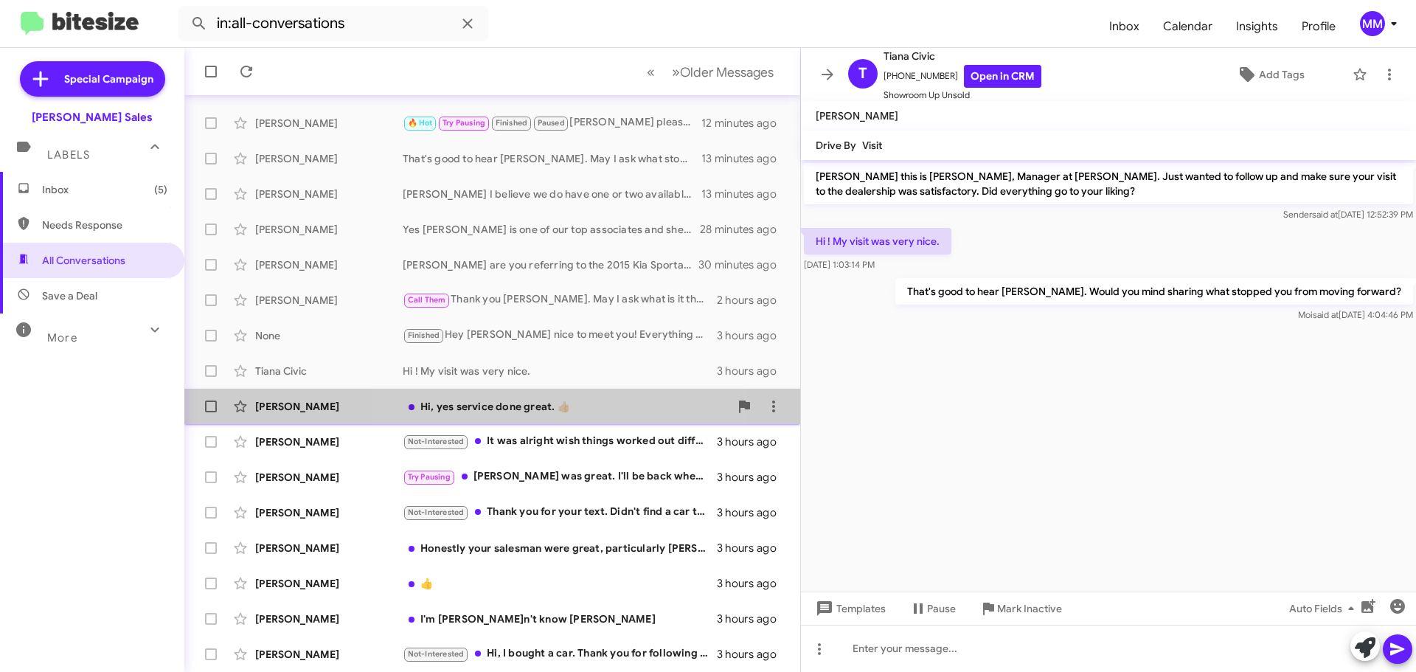
click at [501, 404] on div "Hi, yes service done great. 👍🏻" at bounding box center [566, 406] width 327 height 15
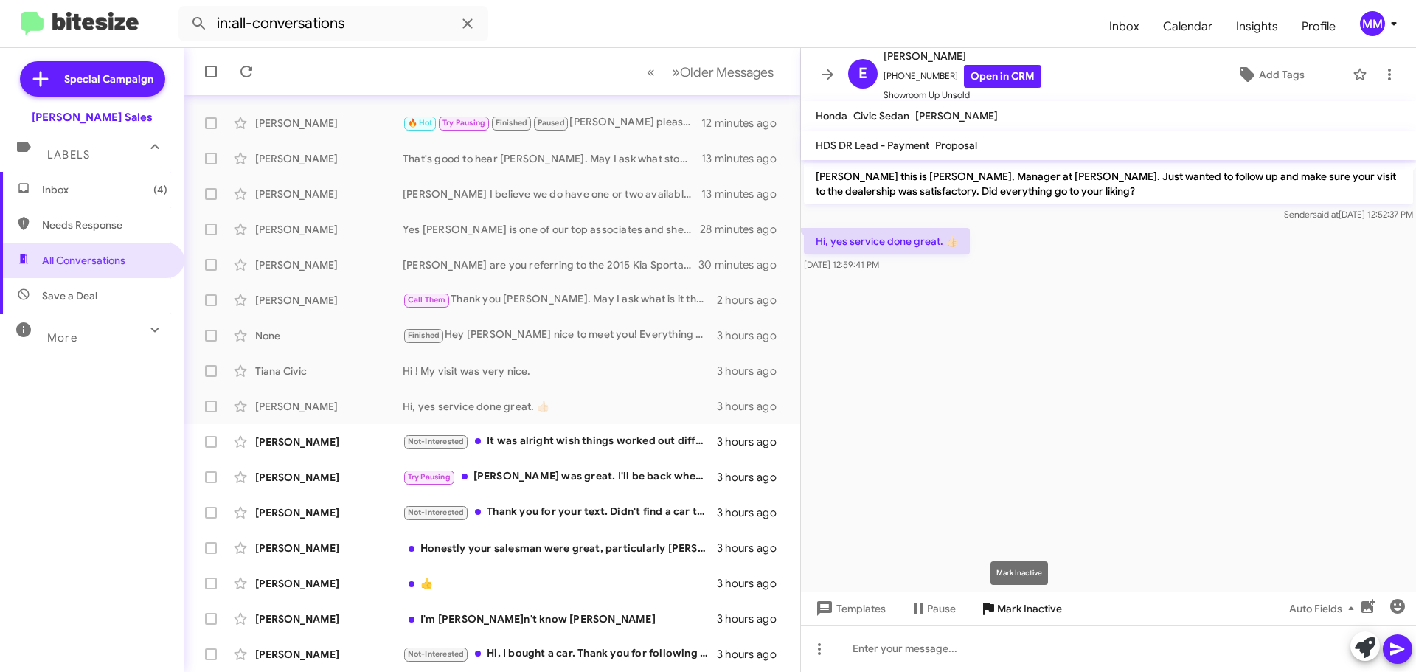
drag, startPoint x: 1025, startPoint y: 609, endPoint x: 1045, endPoint y: 578, distance: 37.9
click at [1026, 607] on span "Mark Inactive" at bounding box center [1029, 608] width 65 height 27
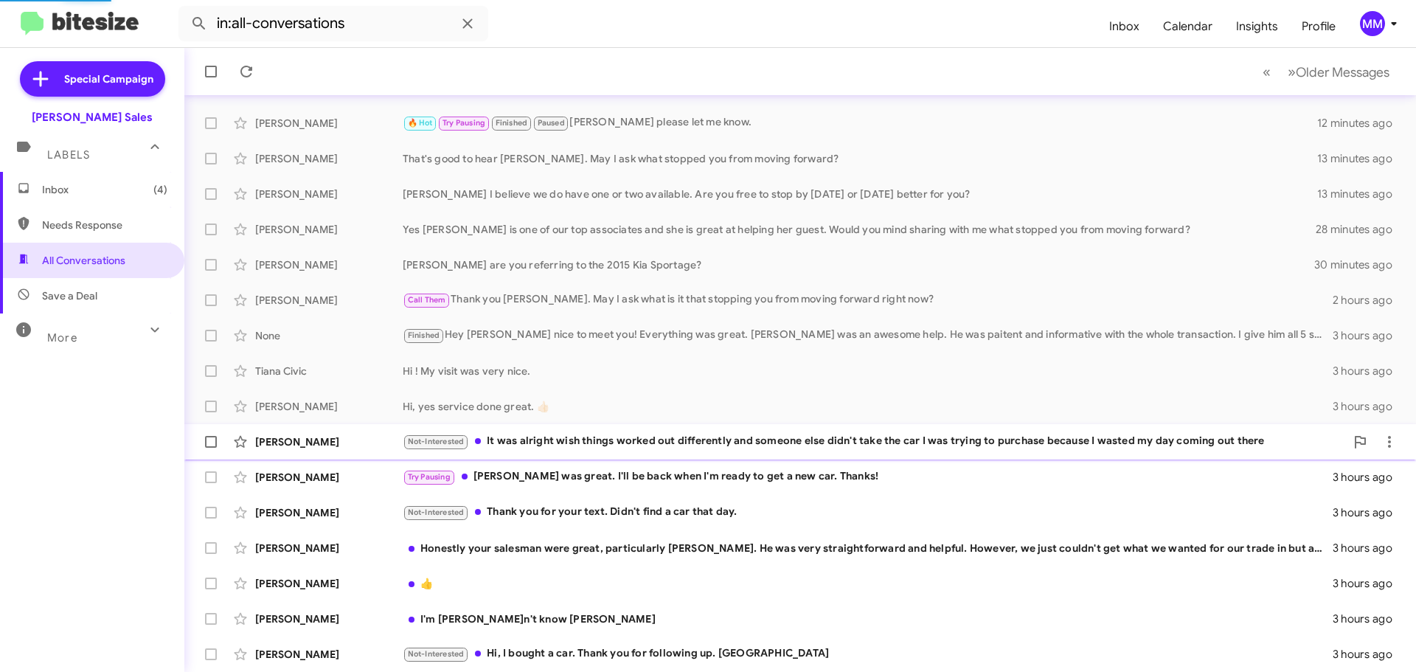
scroll to position [149, 0]
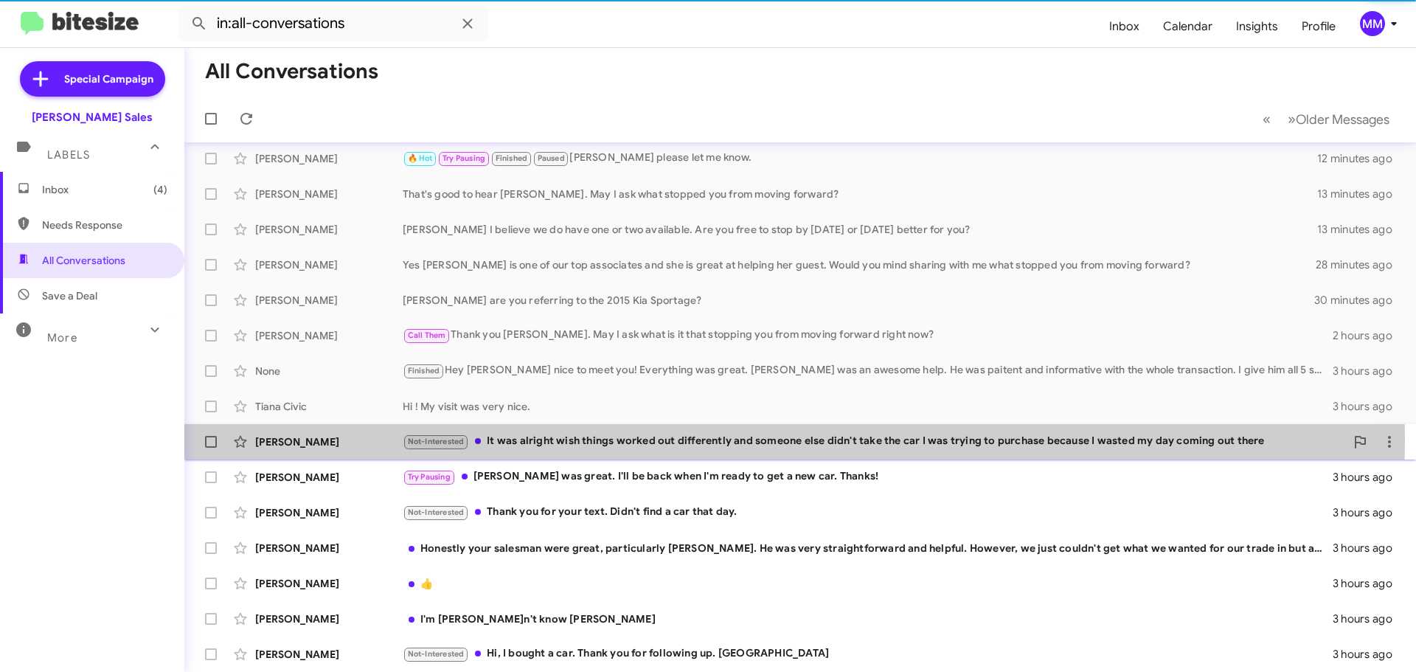
click at [640, 440] on div "Not-Interested It was alright wish things worked out differently and someone el…" at bounding box center [874, 441] width 943 height 17
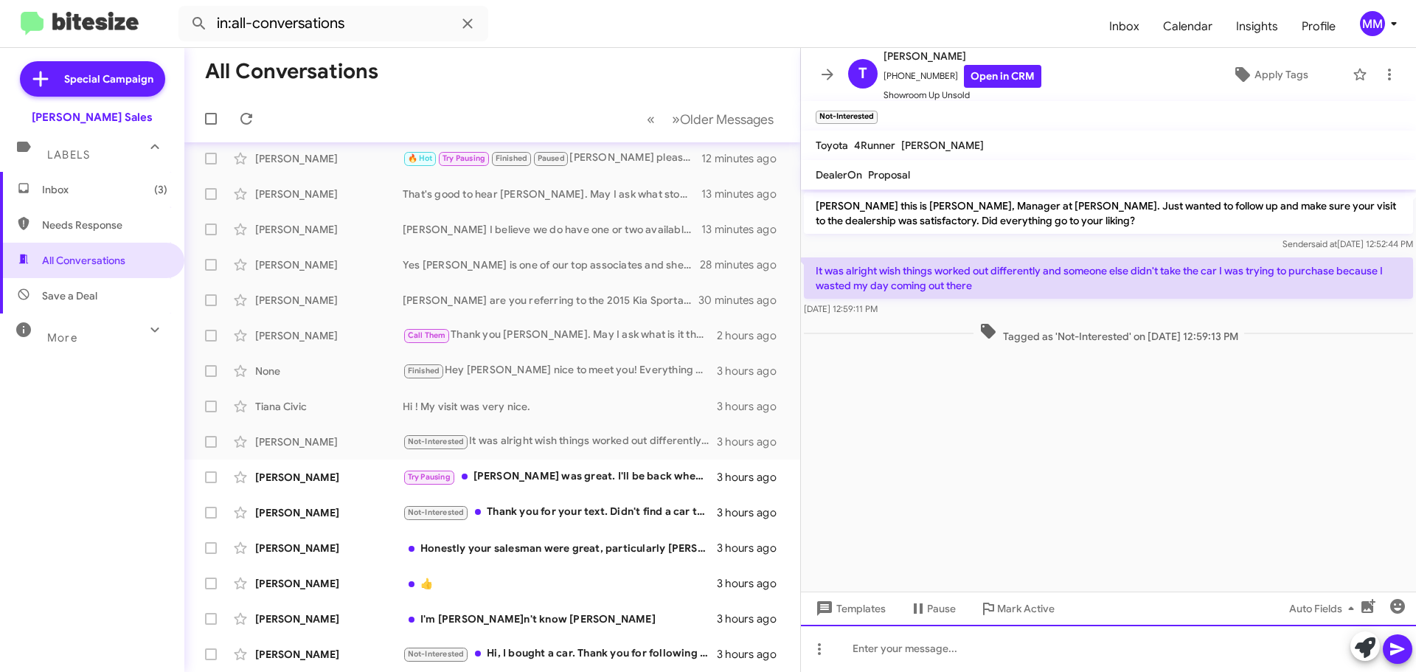
click at [897, 649] on div at bounding box center [1108, 648] width 615 height 47
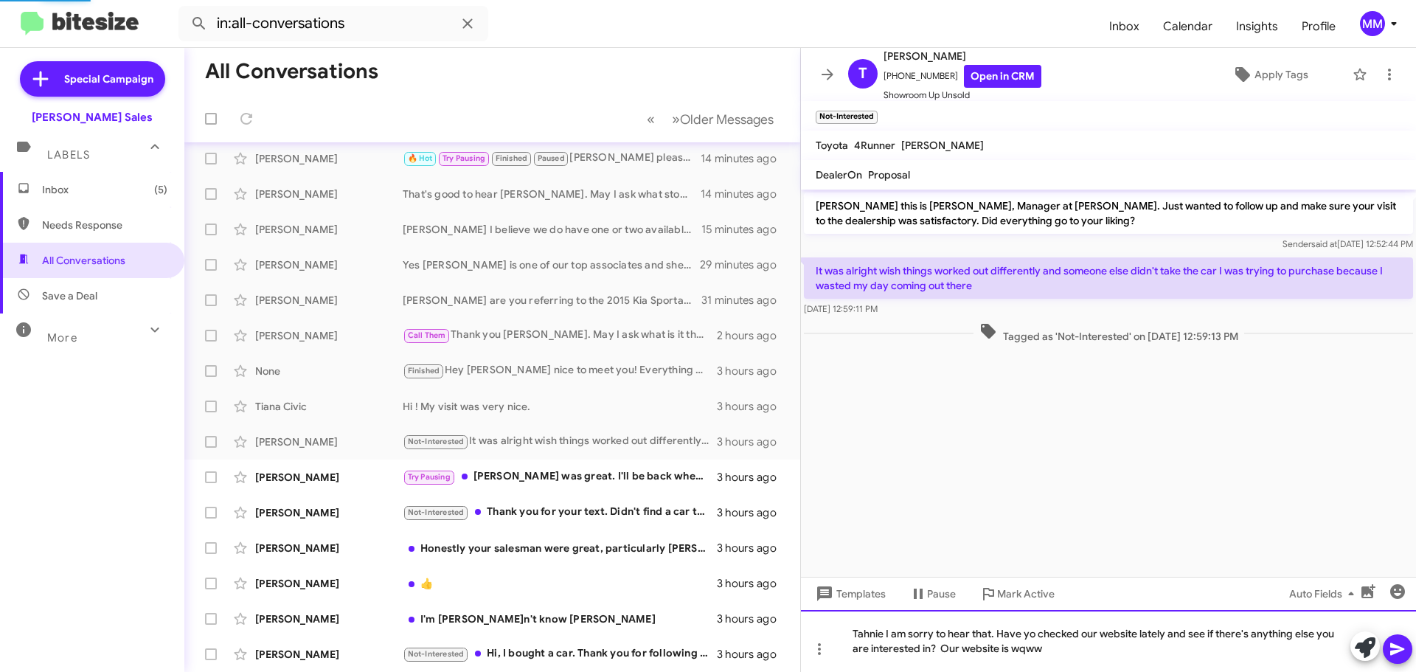
scroll to position [184, 0]
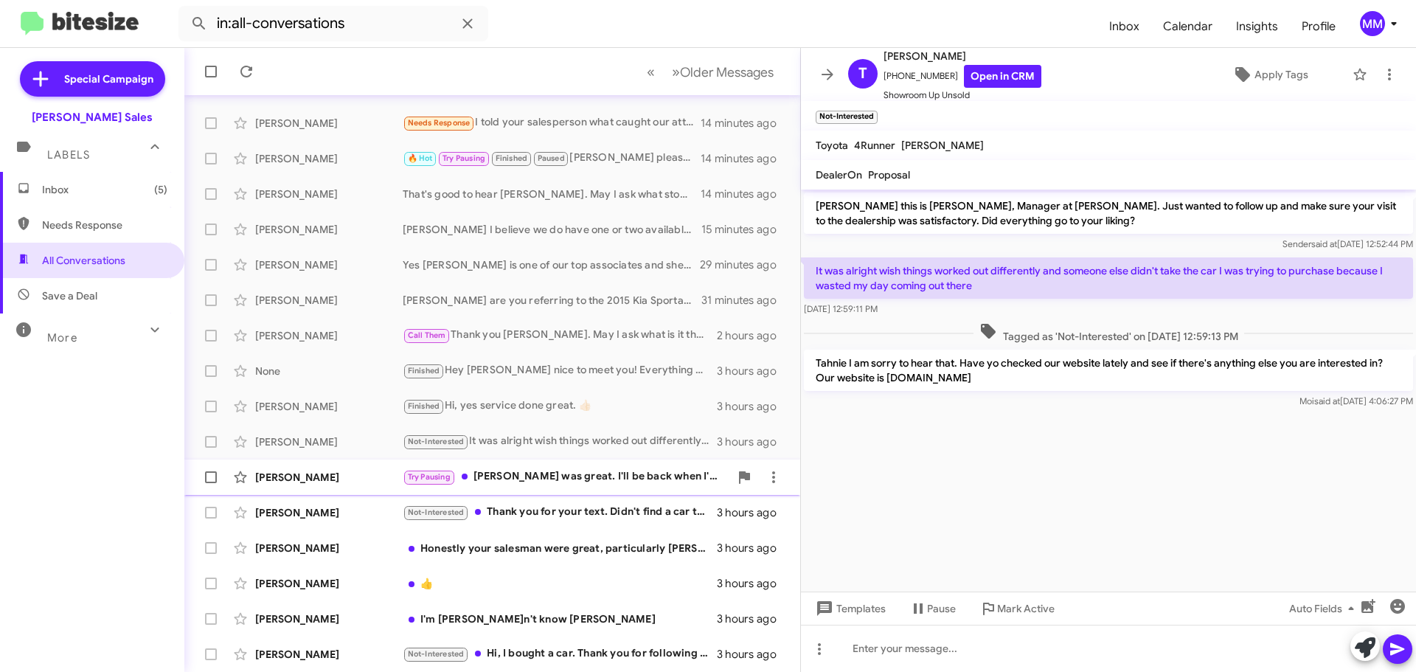
click at [579, 478] on div "Try Pausing [PERSON_NAME] was great. I'll be back when I'm ready to get a new c…" at bounding box center [566, 476] width 327 height 17
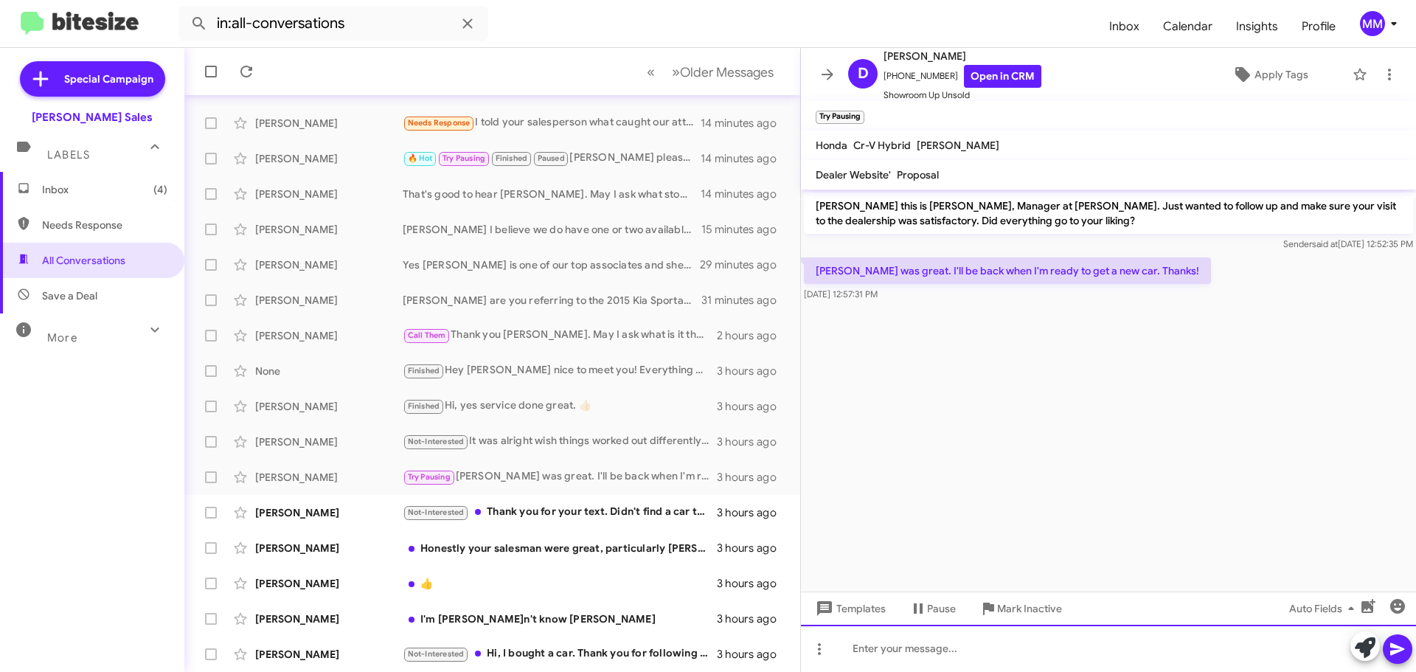
click at [902, 648] on div at bounding box center [1108, 648] width 615 height 47
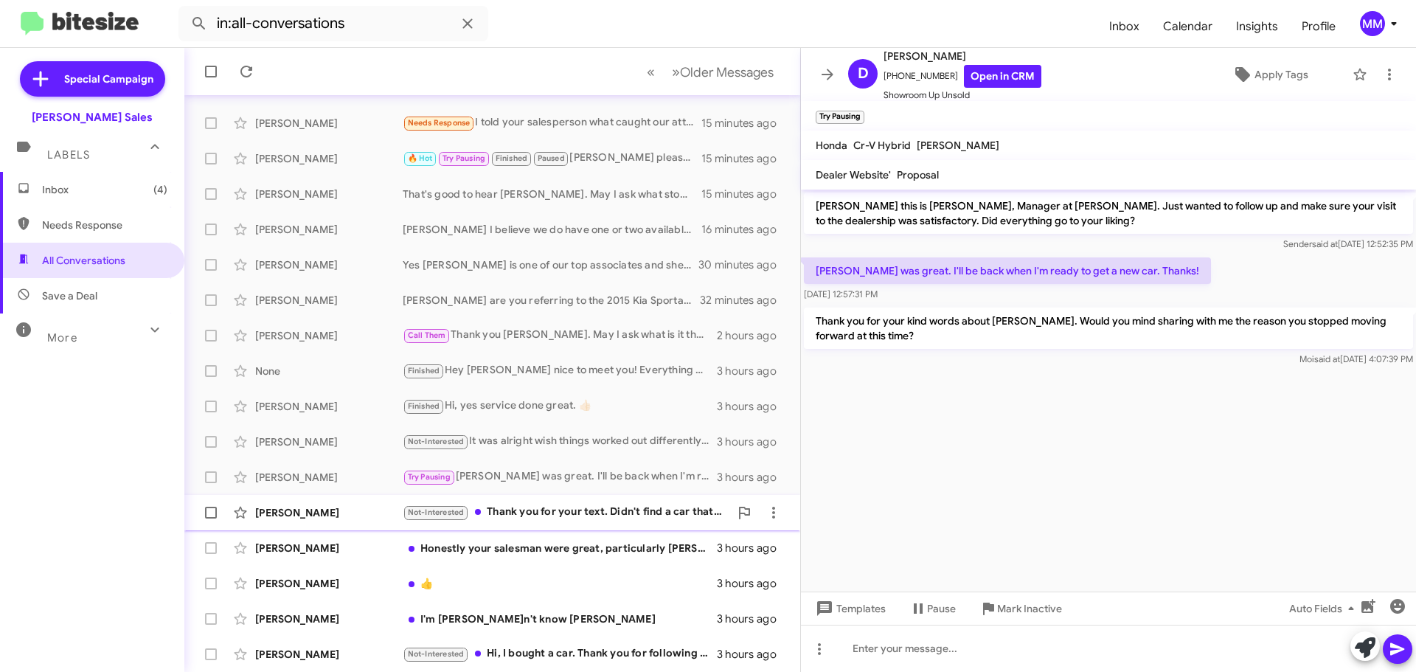
click at [598, 513] on div "Not-Interested Thank you for your text. Didn't find a car that day." at bounding box center [566, 512] width 327 height 17
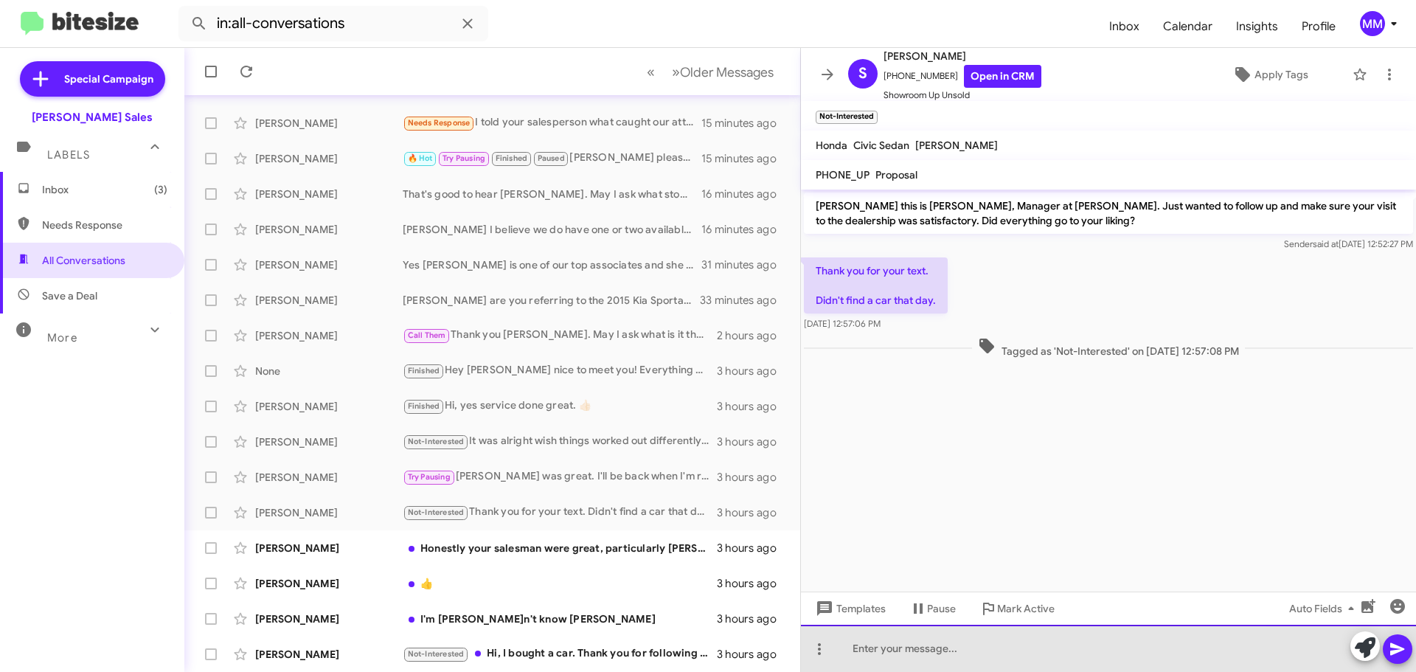
drag, startPoint x: 873, startPoint y: 661, endPoint x: 884, endPoint y: 660, distance: 10.4
click at [878, 660] on div at bounding box center [1108, 648] width 615 height 47
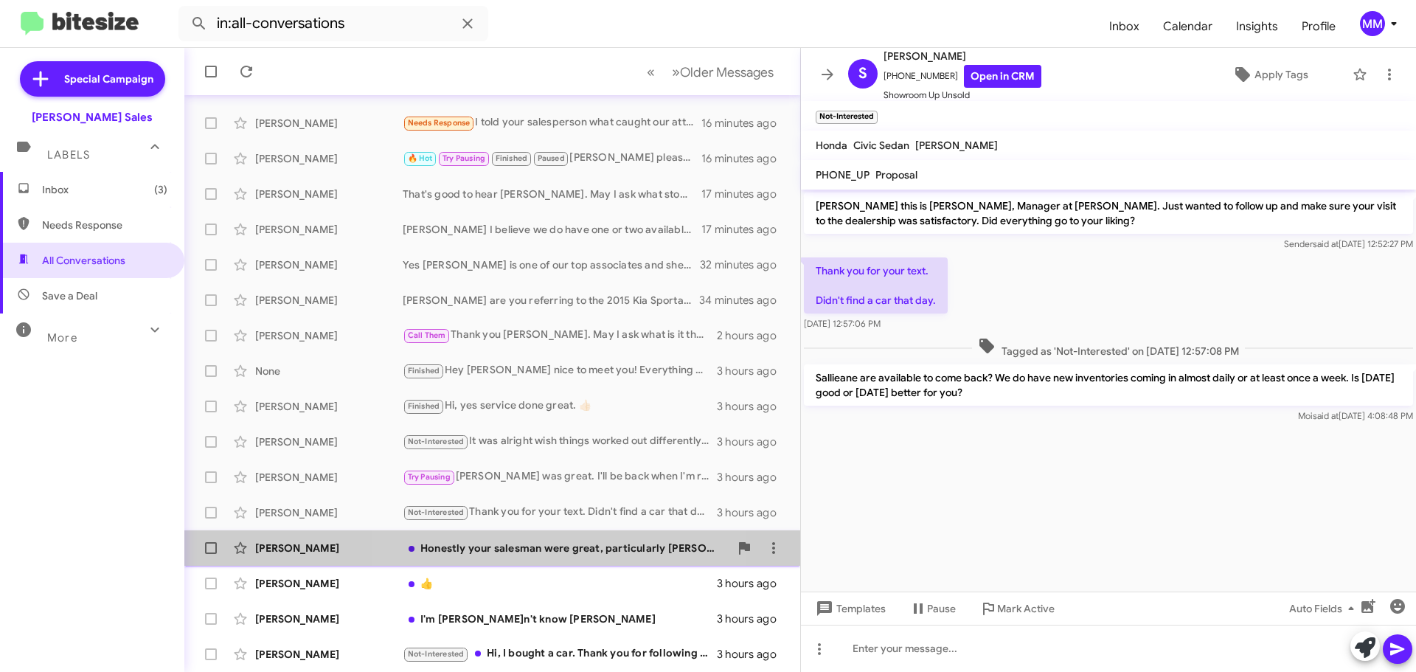
click at [553, 549] on div "Honestly your salesman were great, particularly [PERSON_NAME]. He was very stra…" at bounding box center [566, 548] width 327 height 15
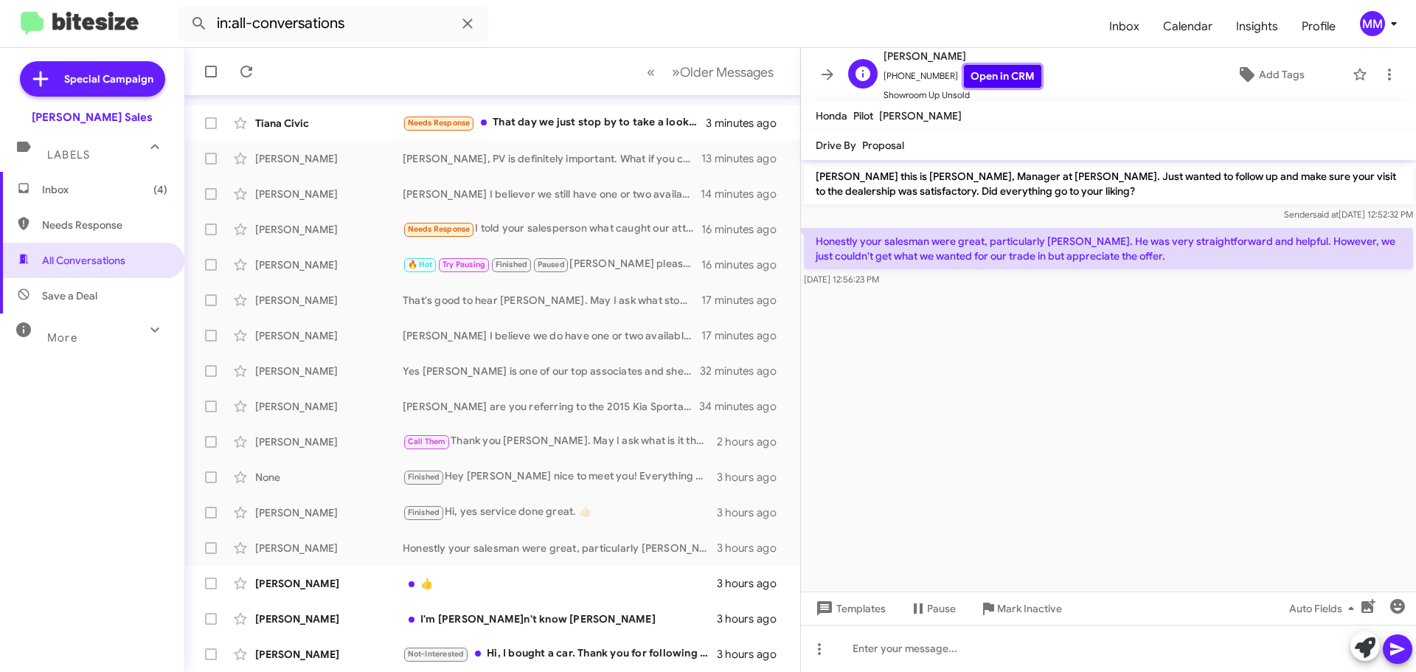
click at [986, 75] on link "Open in CRM" at bounding box center [1002, 76] width 77 height 23
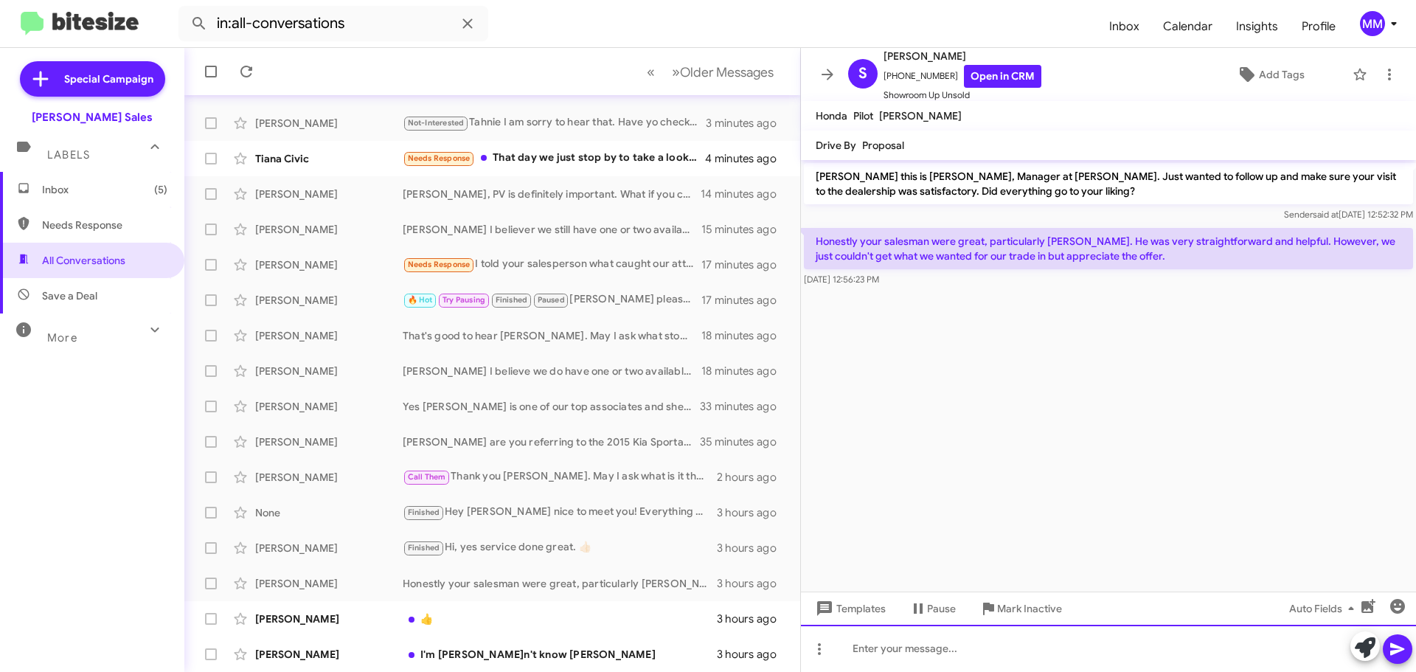
drag, startPoint x: 923, startPoint y: 656, endPoint x: 933, endPoint y: 654, distance: 10.6
click at [930, 654] on div at bounding box center [1108, 648] width 615 height 47
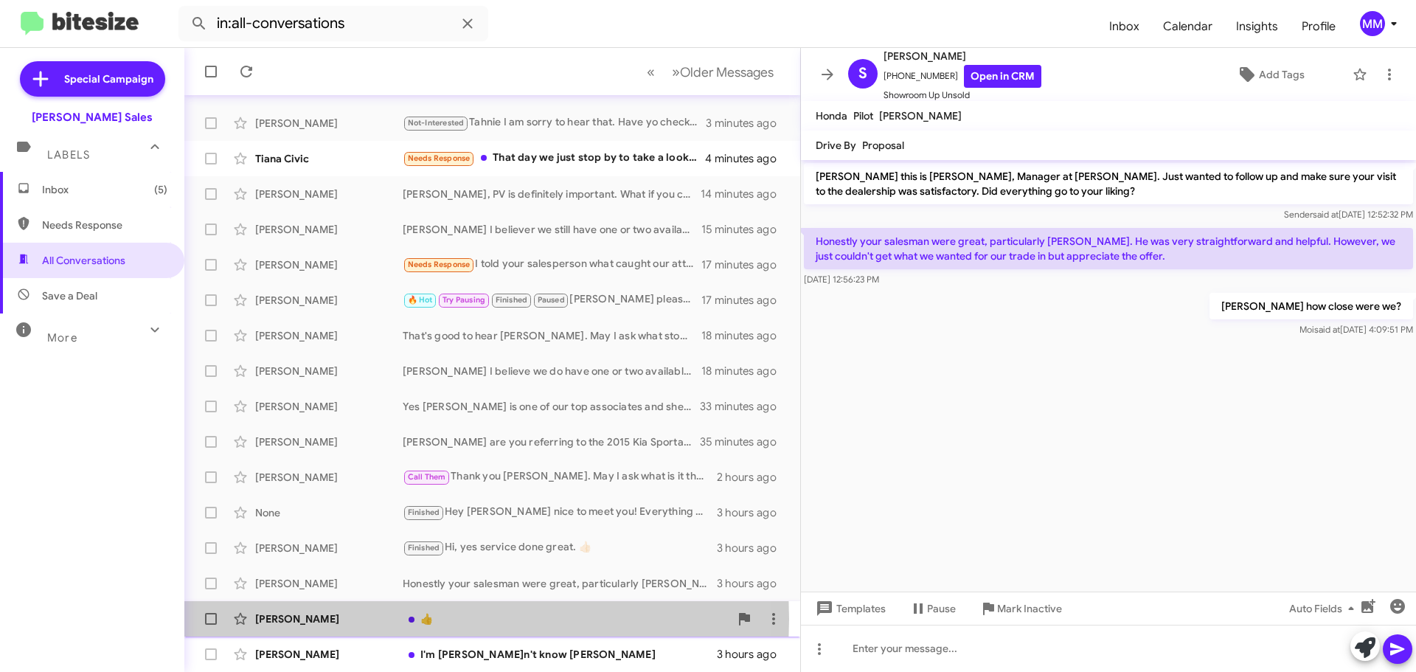
click at [311, 619] on div "[PERSON_NAME]" at bounding box center [329, 619] width 148 height 15
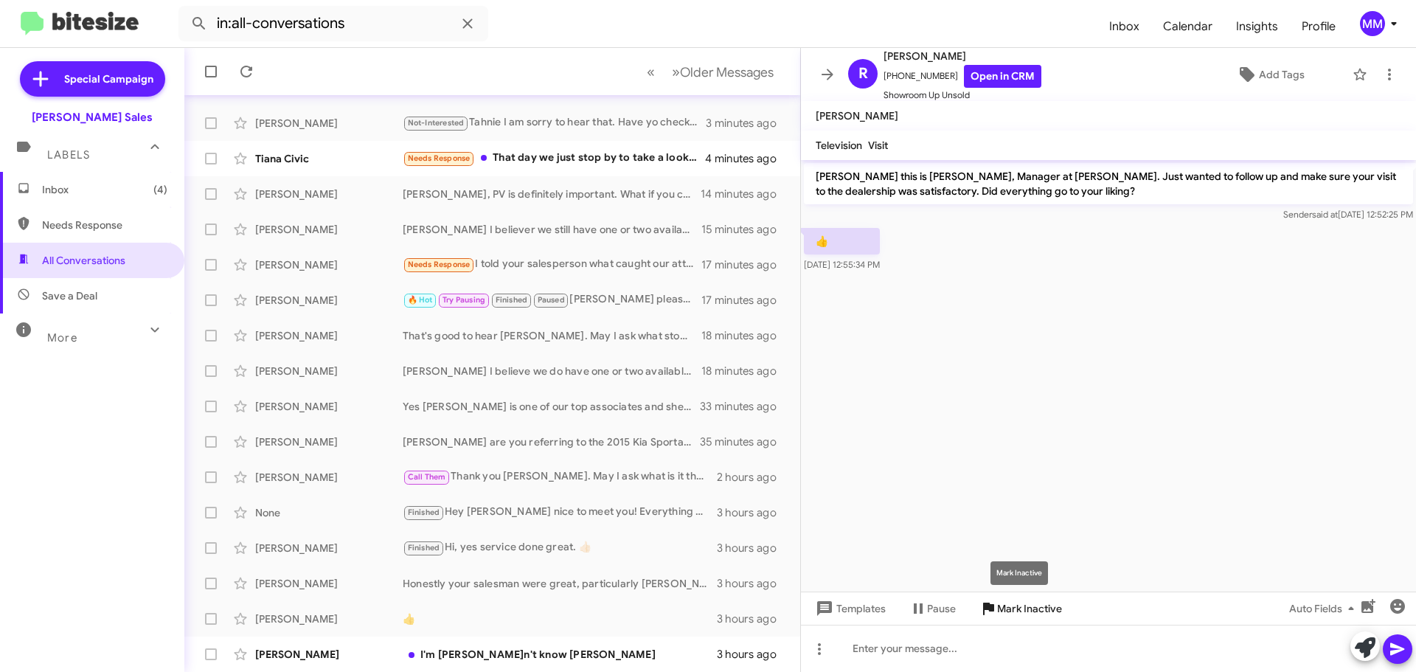
click at [1012, 610] on span "Mark Inactive" at bounding box center [1029, 608] width 65 height 27
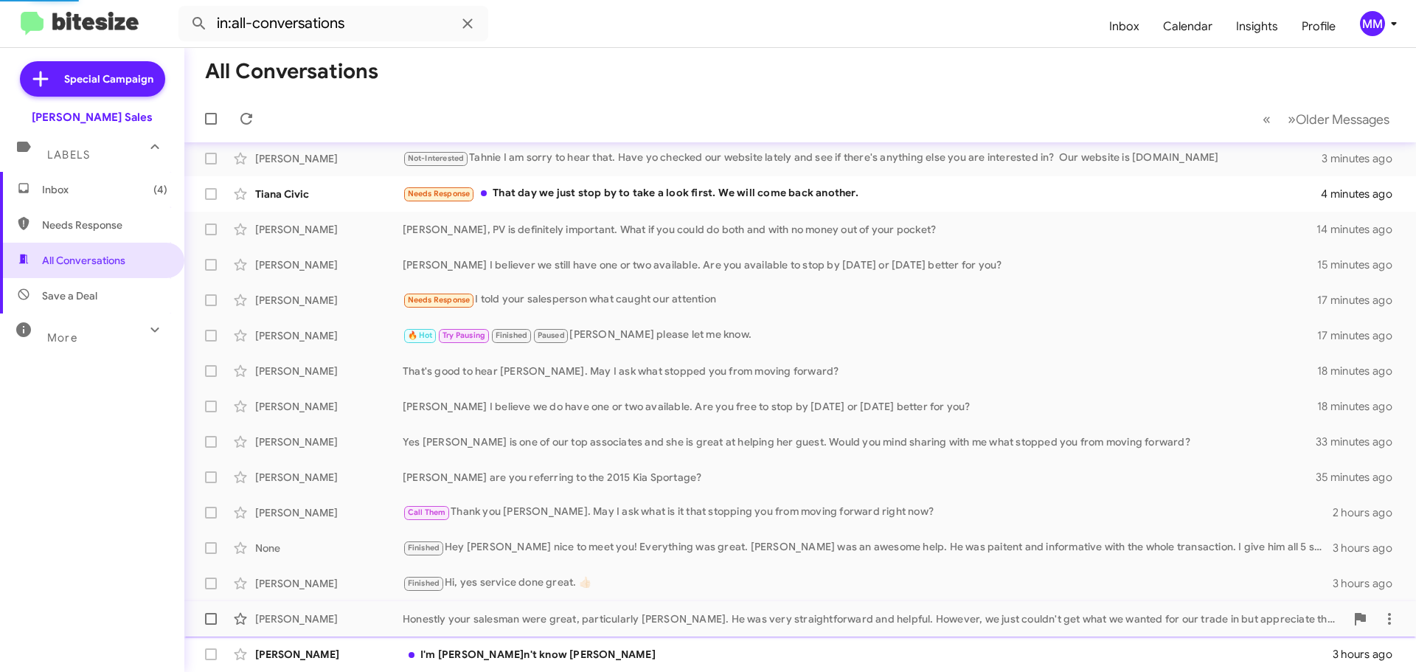
scroll to position [149, 0]
click at [503, 653] on div "I'm [PERSON_NAME]n't know [PERSON_NAME]" at bounding box center [874, 654] width 943 height 15
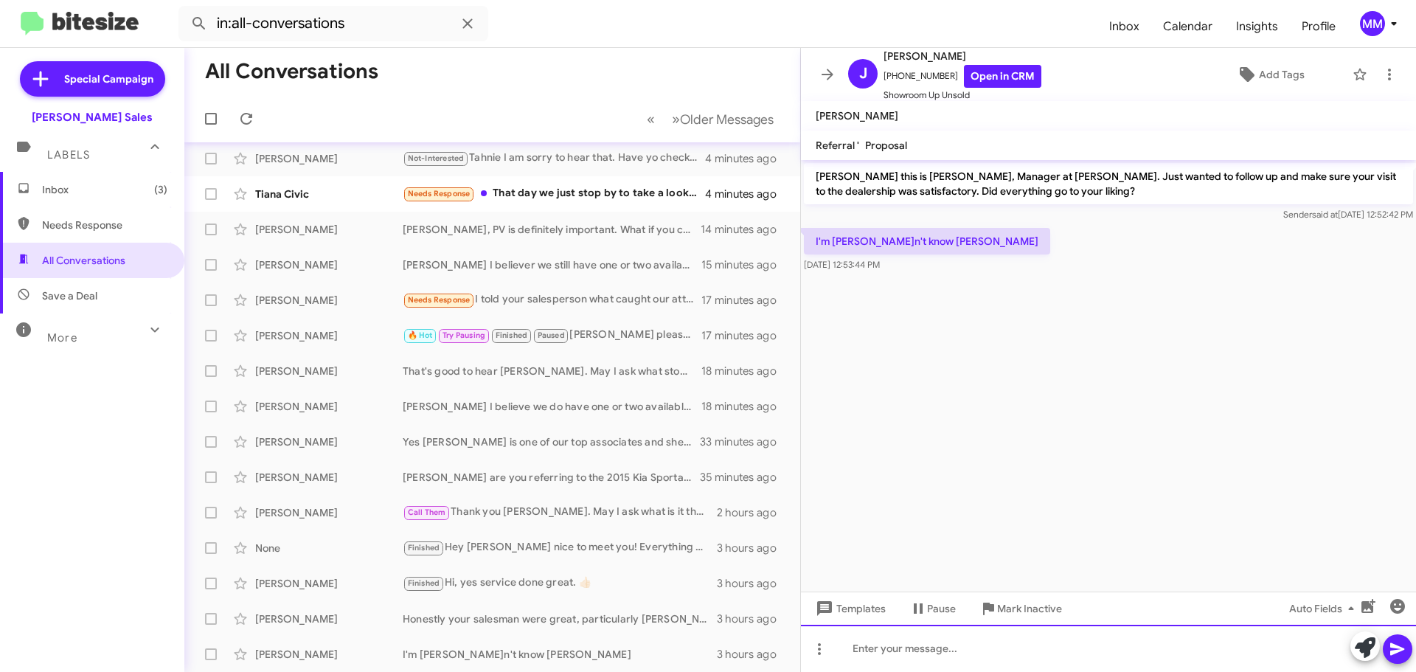
drag, startPoint x: 882, startPoint y: 651, endPoint x: 878, endPoint y: 633, distance: 18.1
click at [875, 648] on div at bounding box center [1108, 648] width 615 height 47
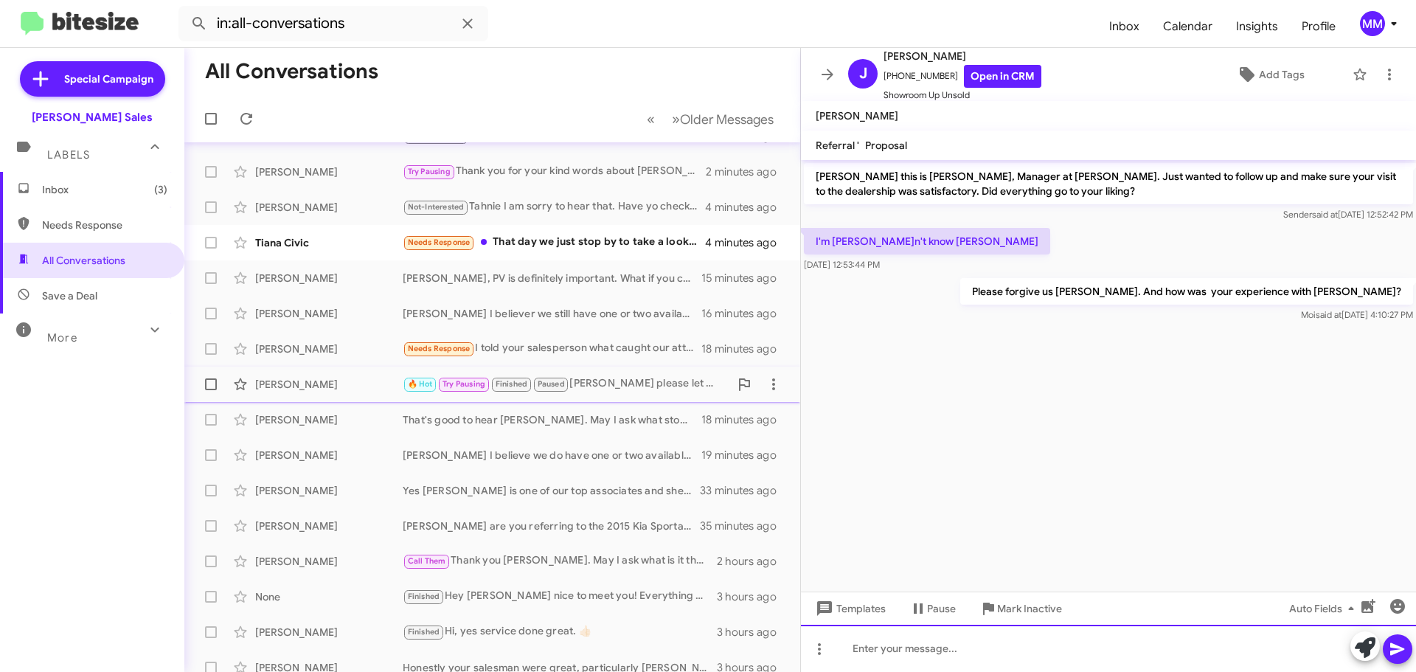
scroll to position [75, 0]
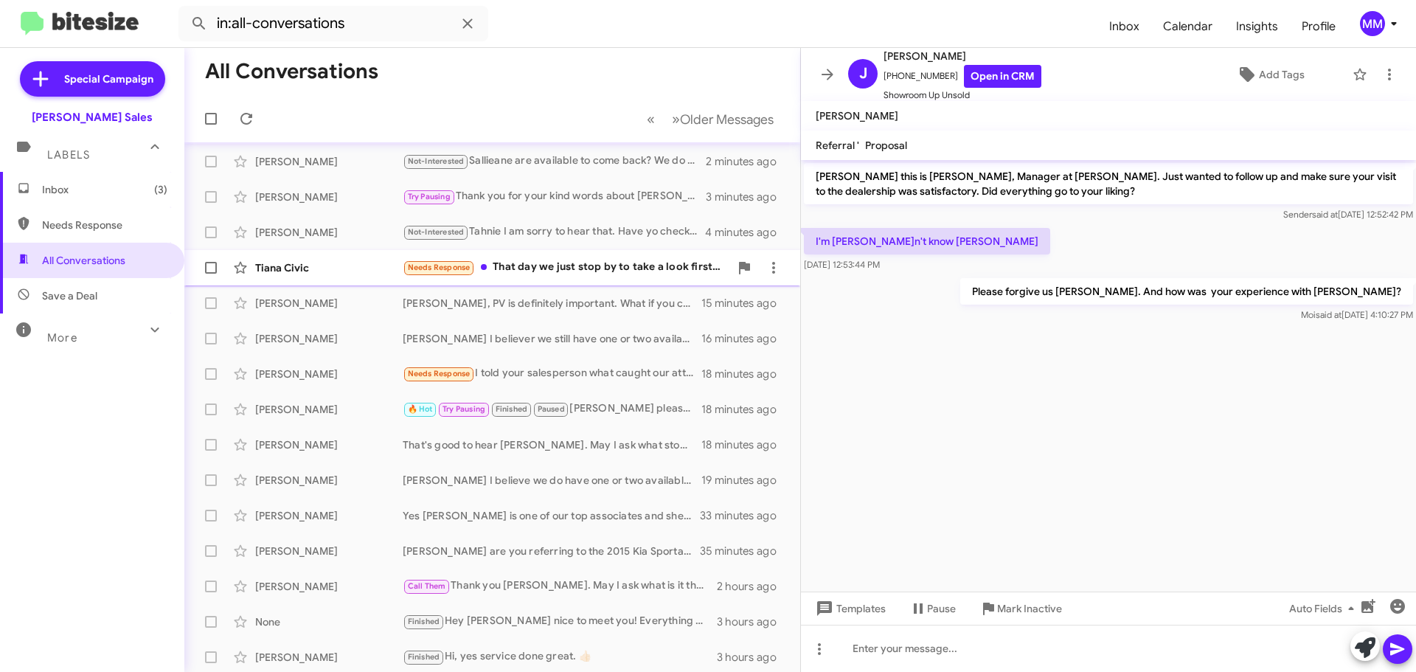
click at [550, 259] on div "Needs Response That day we just stop by to take a look first. We will come back…" at bounding box center [566, 267] width 327 height 17
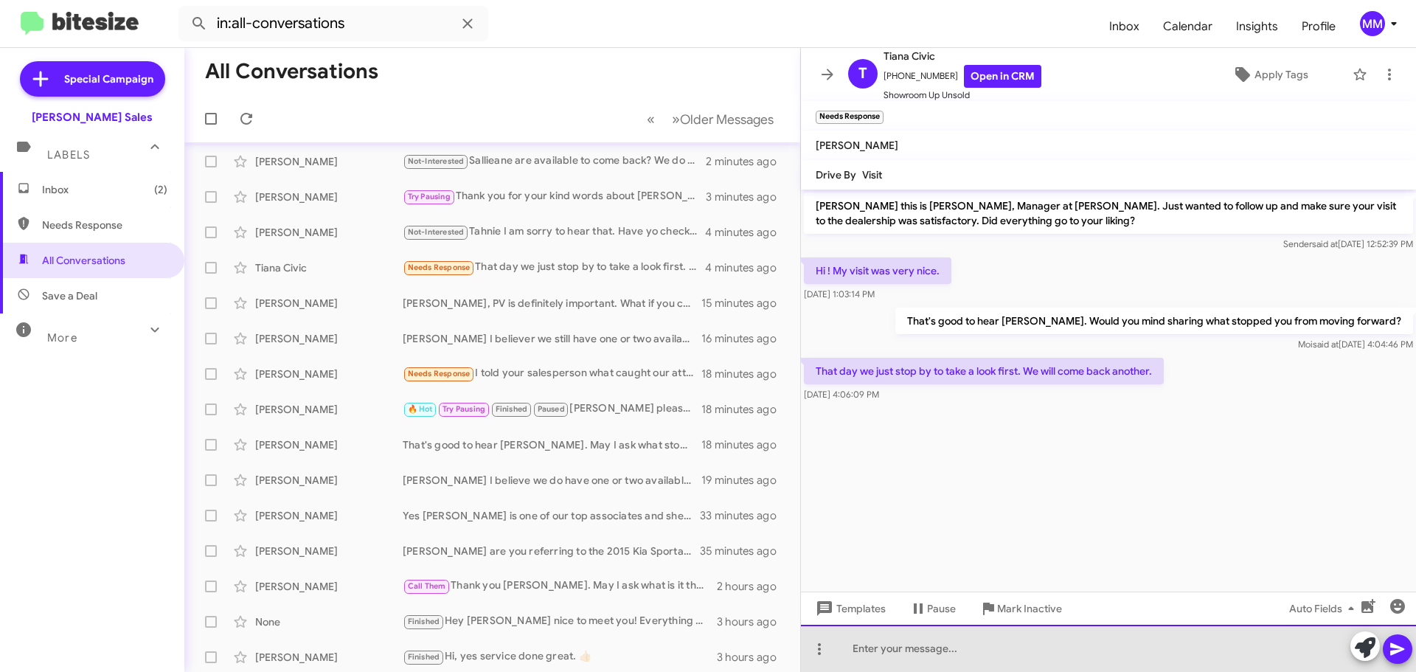
click at [881, 646] on div at bounding box center [1108, 648] width 615 height 47
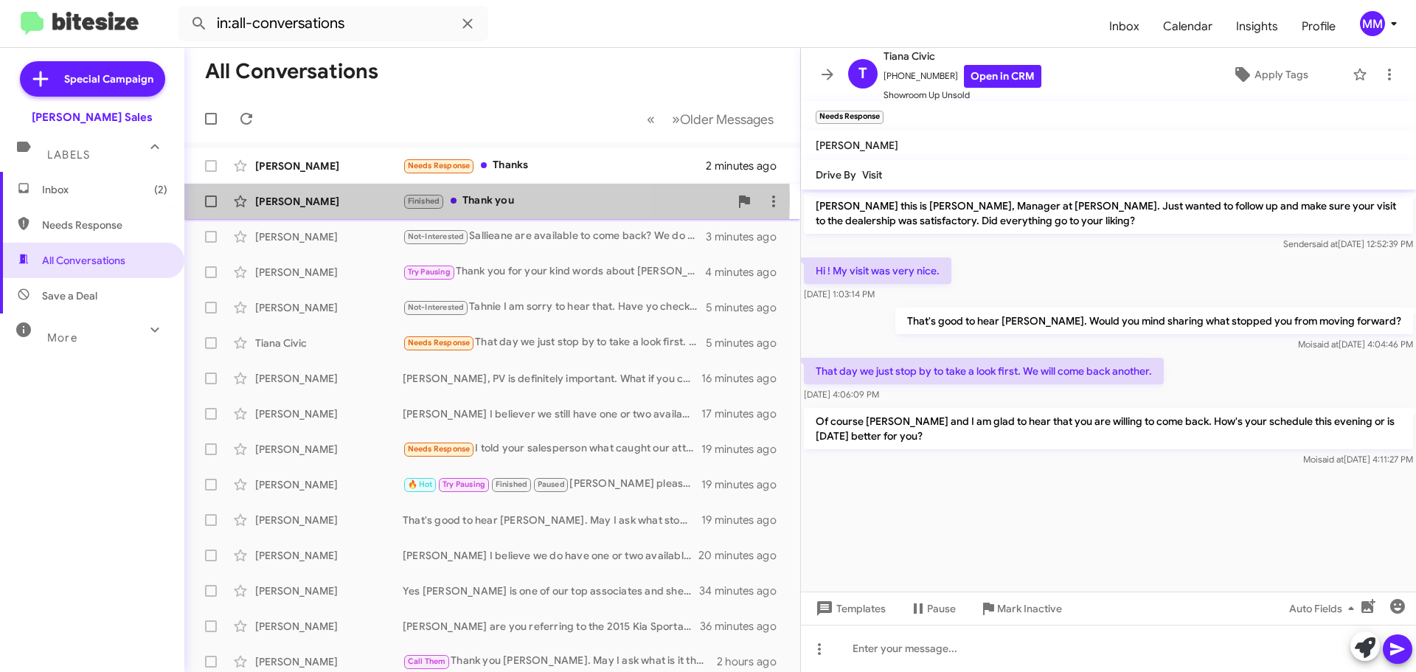
click at [345, 199] on div "[PERSON_NAME]" at bounding box center [329, 201] width 148 height 15
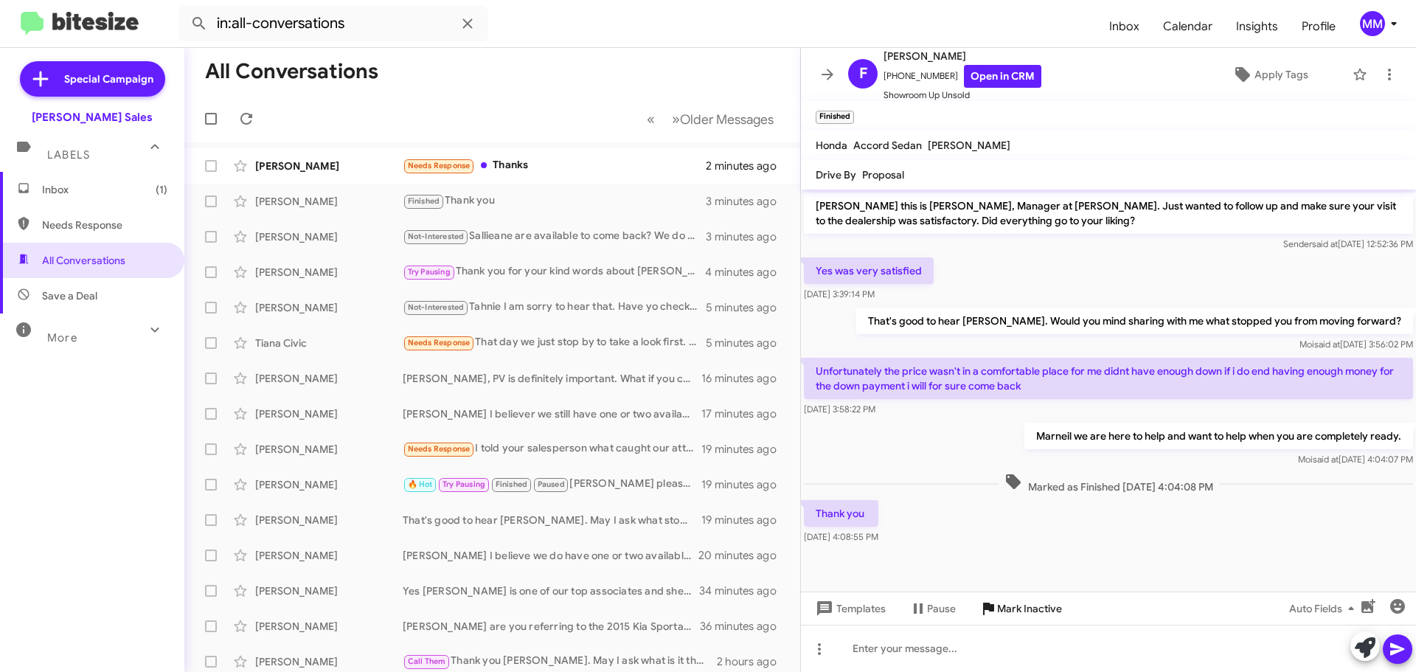
click at [1018, 609] on span "Mark Inactive" at bounding box center [1029, 608] width 65 height 27
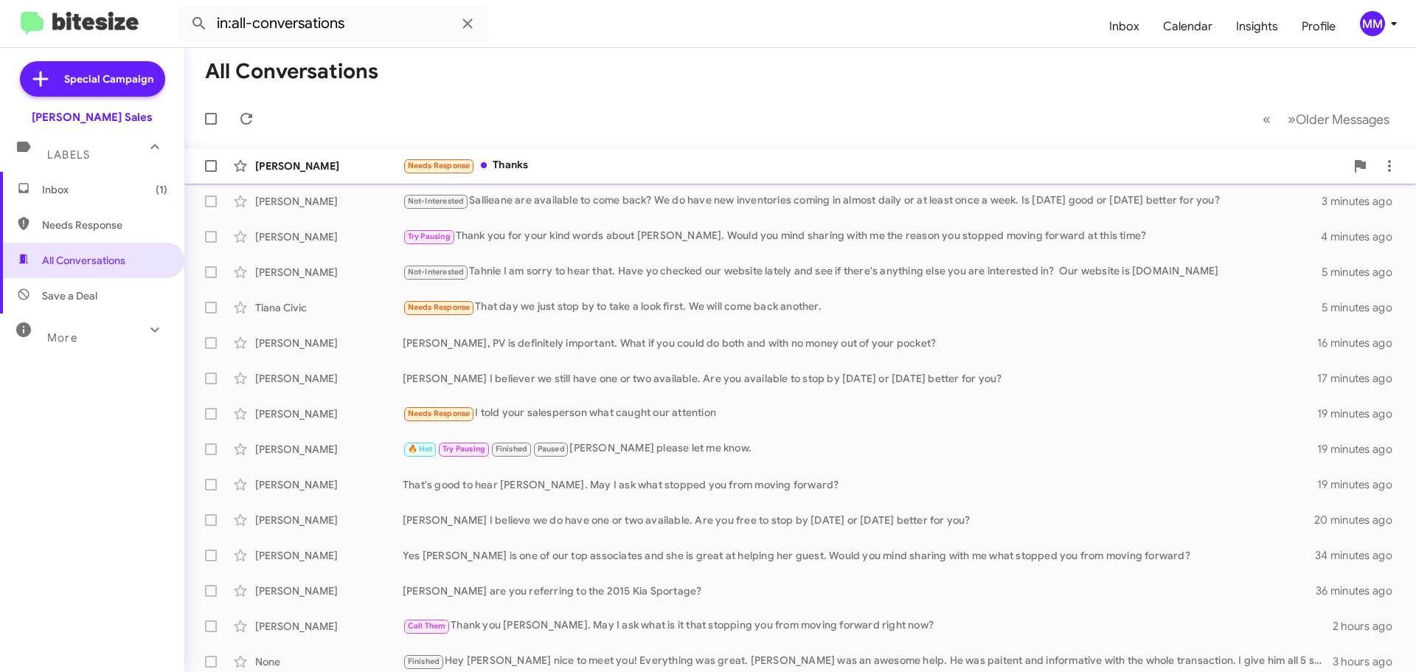
click at [353, 162] on div "[PERSON_NAME]" at bounding box center [329, 166] width 148 height 15
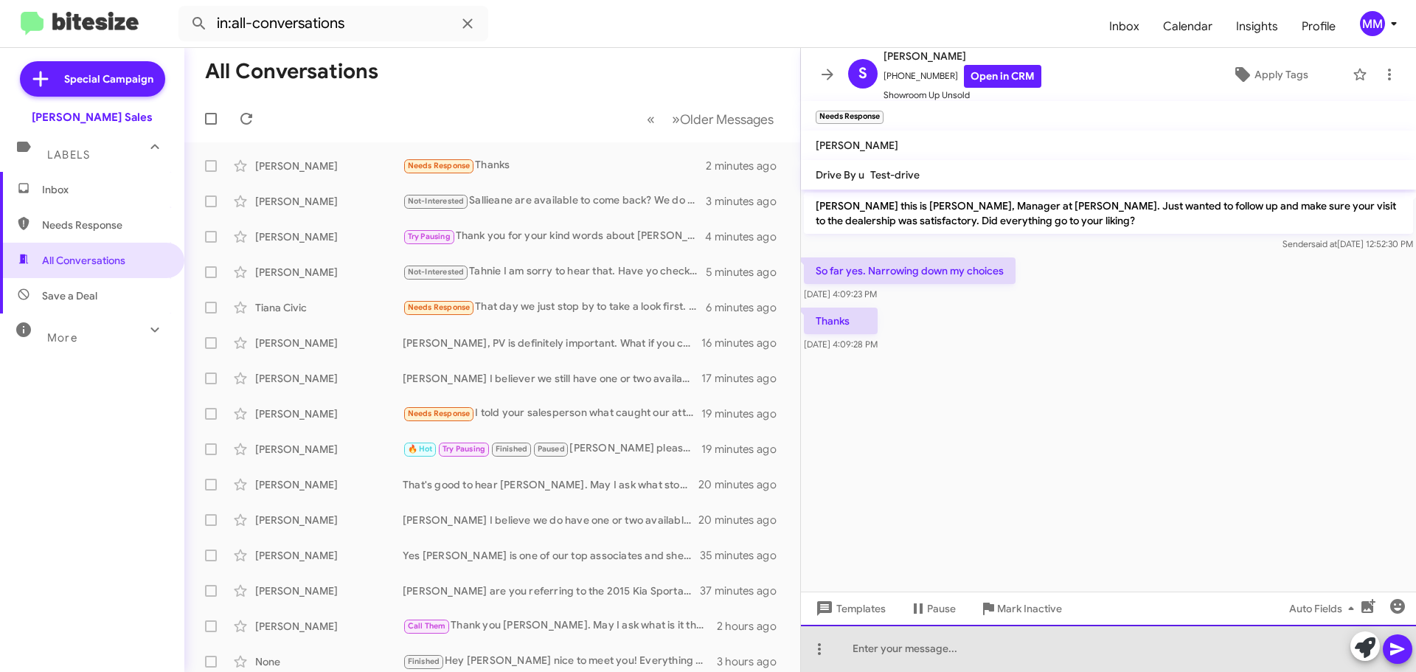
click at [885, 647] on div at bounding box center [1108, 648] width 615 height 47
